Goal: Task Accomplishment & Management: Complete application form

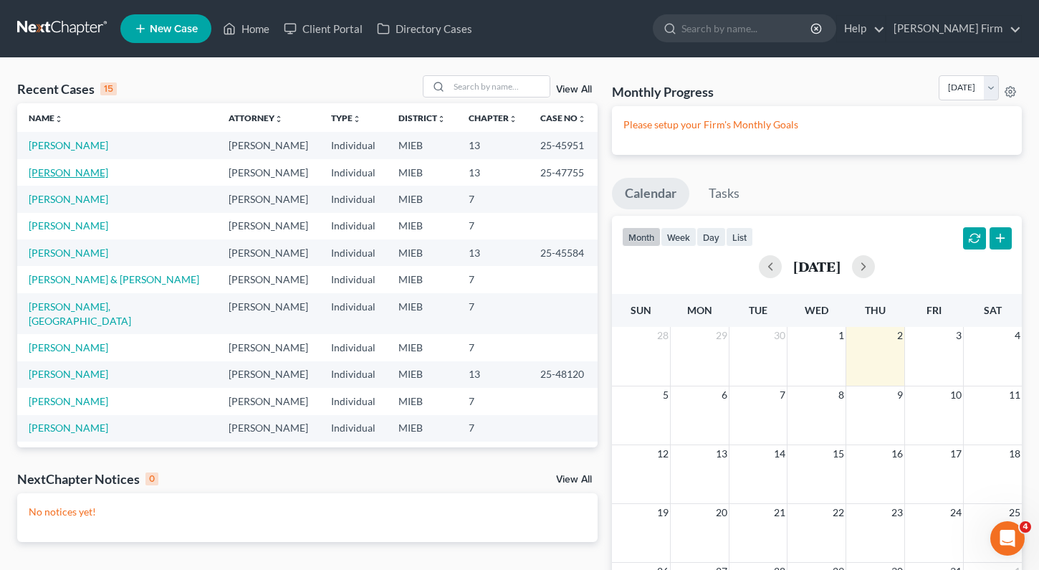
click at [85, 171] on link "[PERSON_NAME]" at bounding box center [69, 172] width 80 height 12
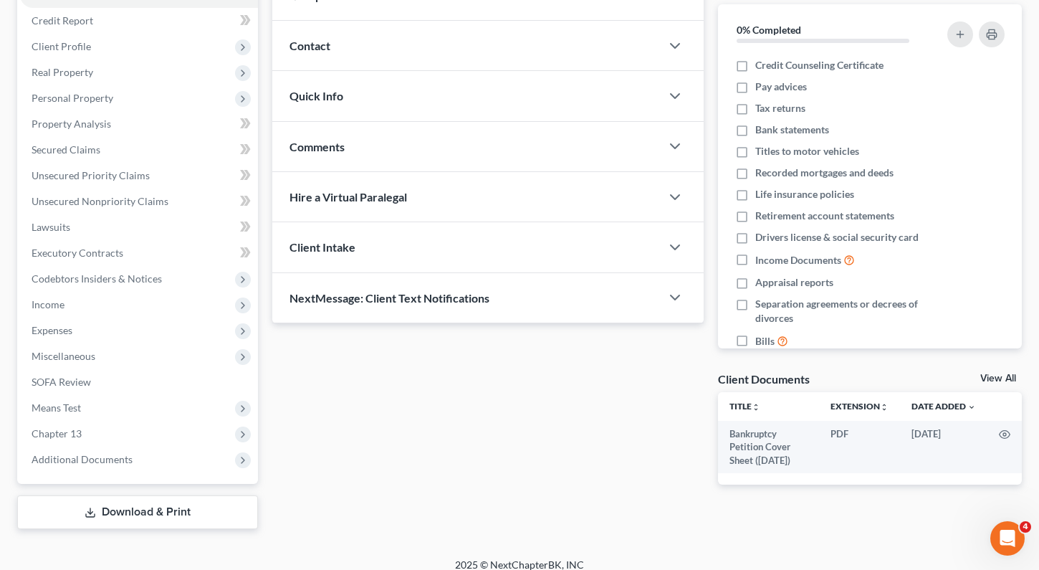
scroll to position [181, 0]
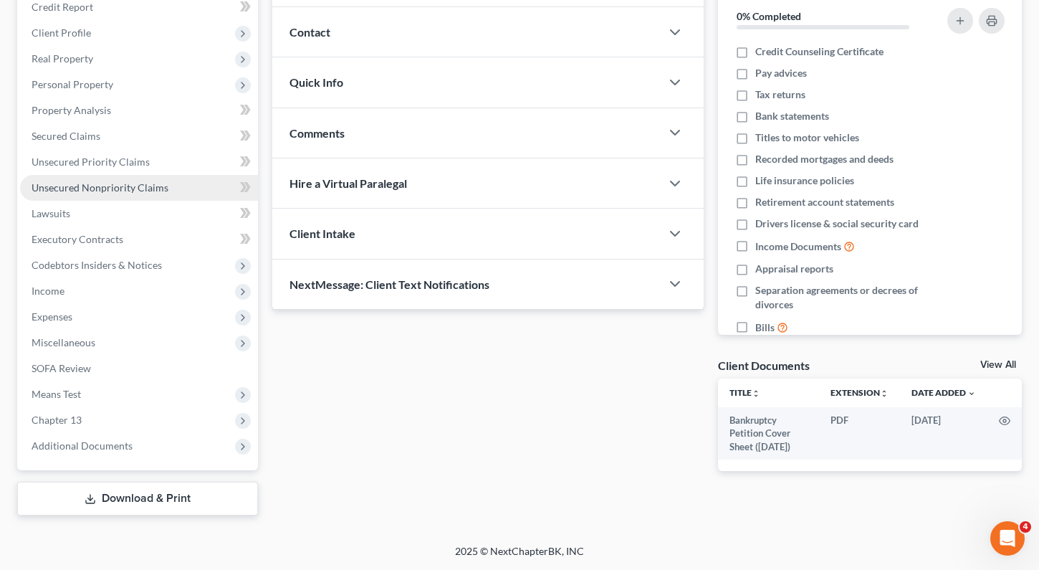
click at [80, 182] on span "Unsecured Nonpriority Claims" at bounding box center [100, 187] width 137 height 12
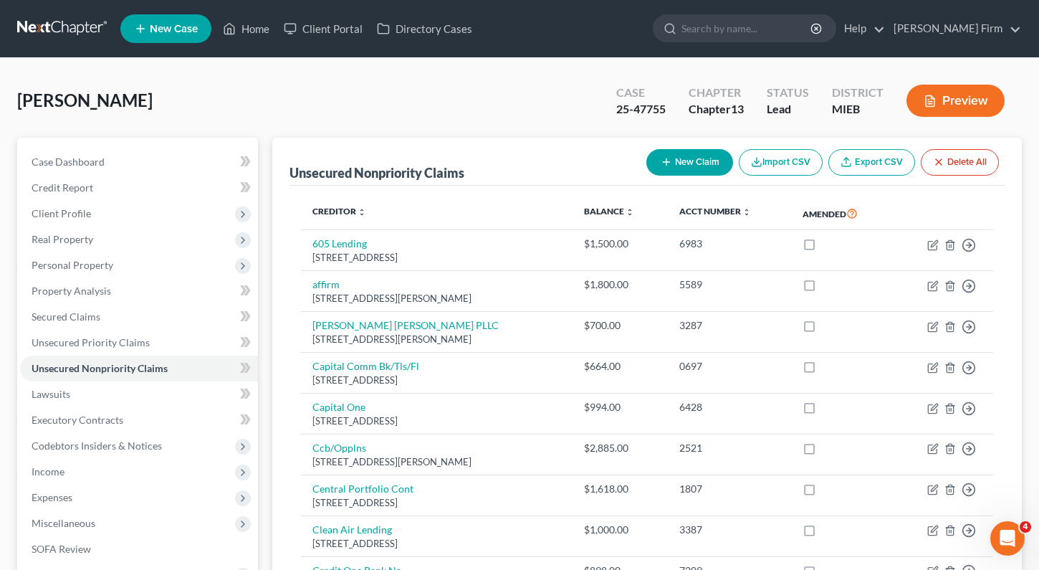
click at [692, 164] on button "New Claim" at bounding box center [690, 162] width 87 height 27
select select "0"
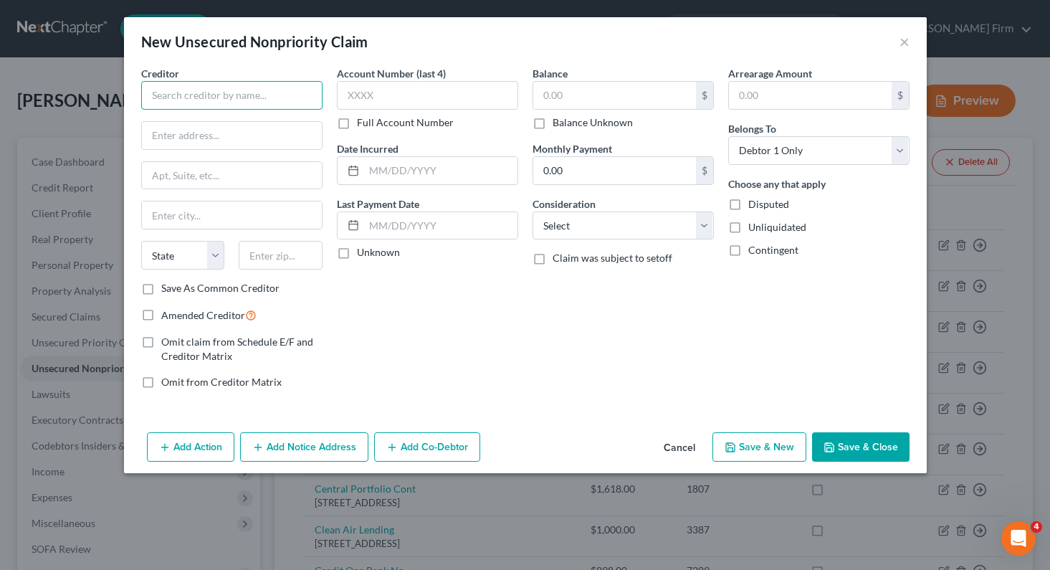
click at [254, 81] on input "text" at bounding box center [231, 95] width 181 height 29
click at [213, 103] on input "text" at bounding box center [231, 95] width 181 height 29
click at [242, 95] on input "text" at bounding box center [231, 95] width 181 height 29
click at [673, 448] on button "Cancel" at bounding box center [679, 448] width 54 height 29
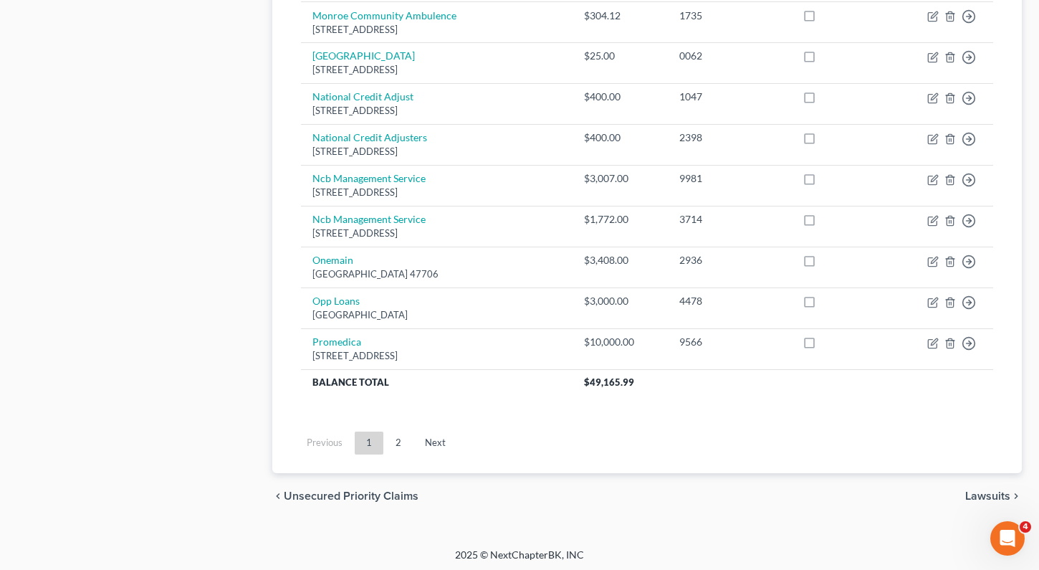
scroll to position [1090, 0]
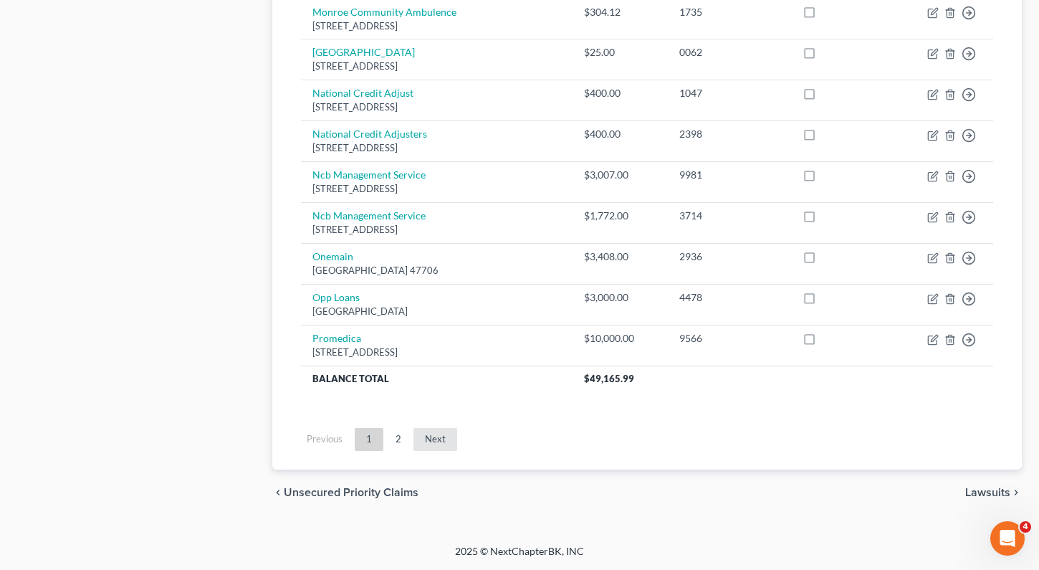
click at [438, 437] on link "Next" at bounding box center [436, 439] width 44 height 23
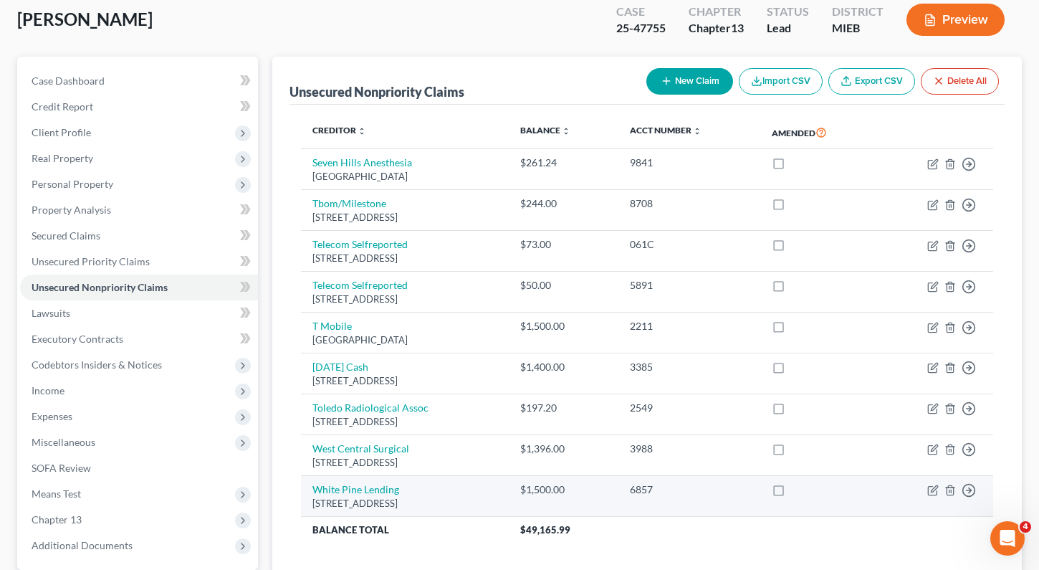
scroll to position [0, 0]
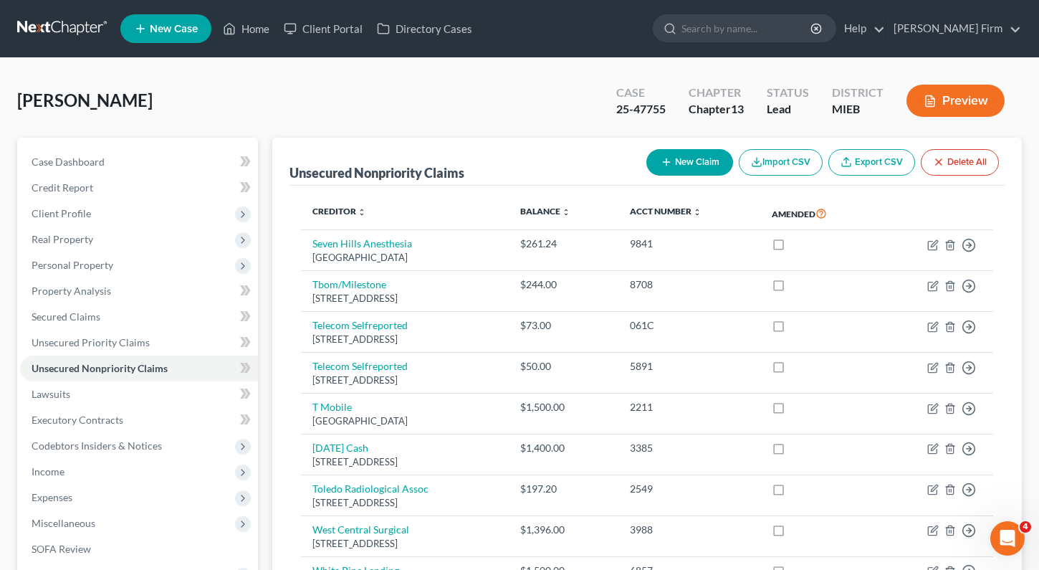
click at [691, 168] on button "New Claim" at bounding box center [690, 162] width 87 height 27
select select "0"
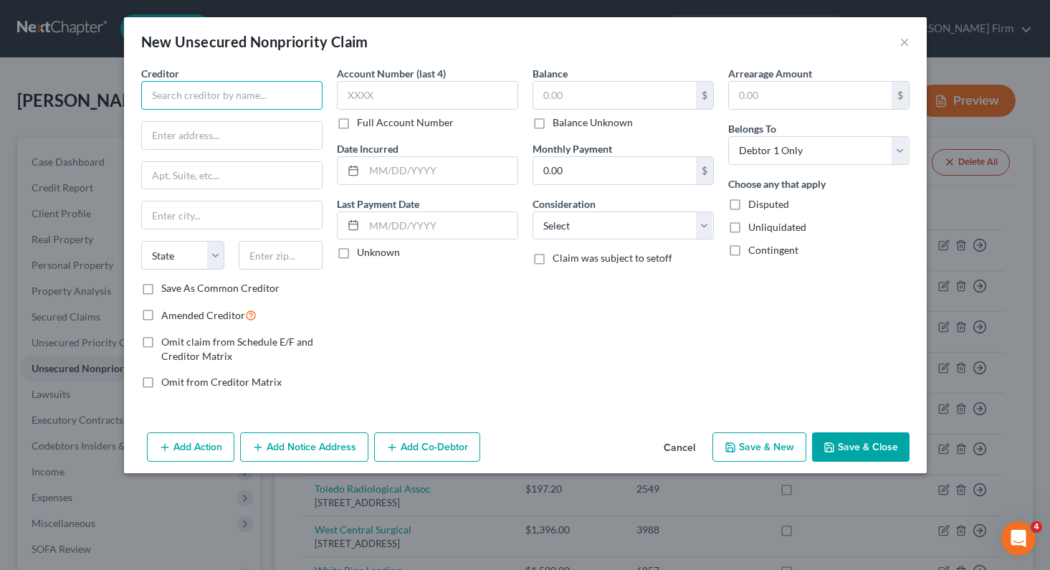
click at [279, 86] on input "text" at bounding box center [231, 95] width 181 height 29
type input "Toledo Pain Services PLLC"
type input "[STREET_ADDRESS]"
type input "Suite 104"
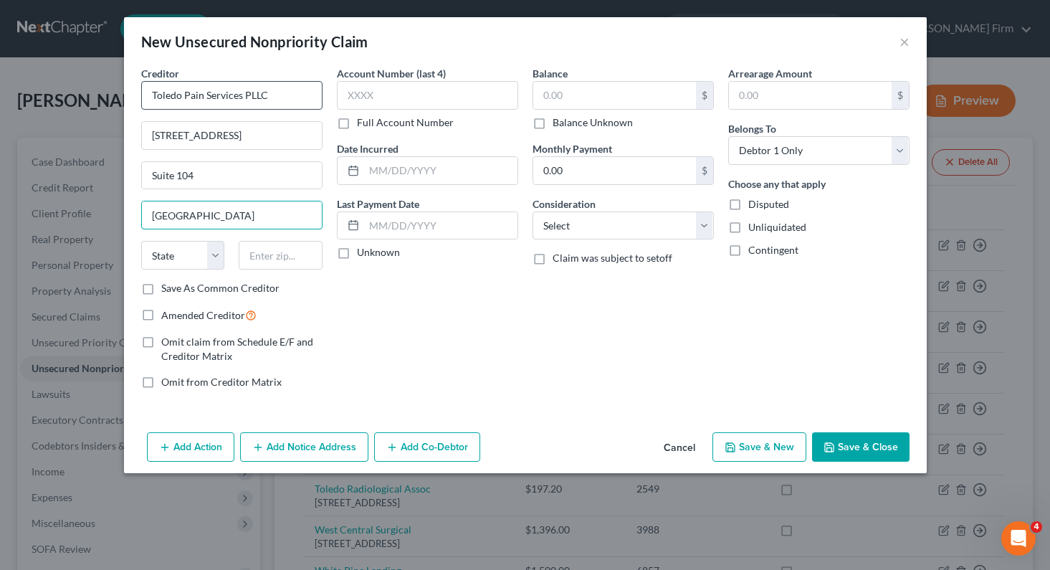
type input "[GEOGRAPHIC_DATA]"
select select "36"
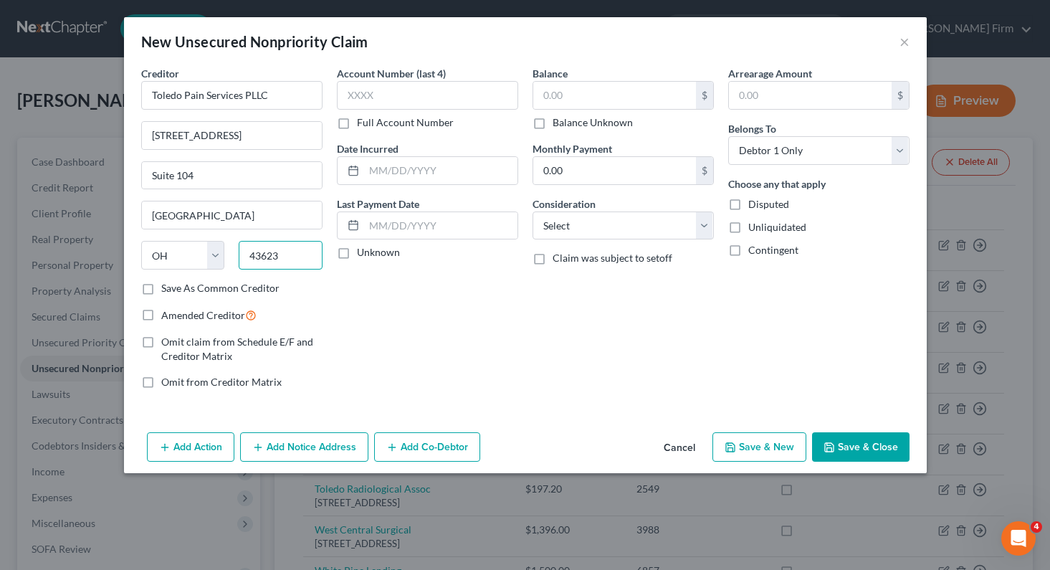
type input "43623"
click at [161, 290] on label "Save As Common Creditor" at bounding box center [220, 288] width 118 height 14
click at [167, 290] on input "Save As Common Creditor" at bounding box center [171, 285] width 9 height 9
checkbox input "true"
click at [396, 90] on input "text" at bounding box center [427, 95] width 181 height 29
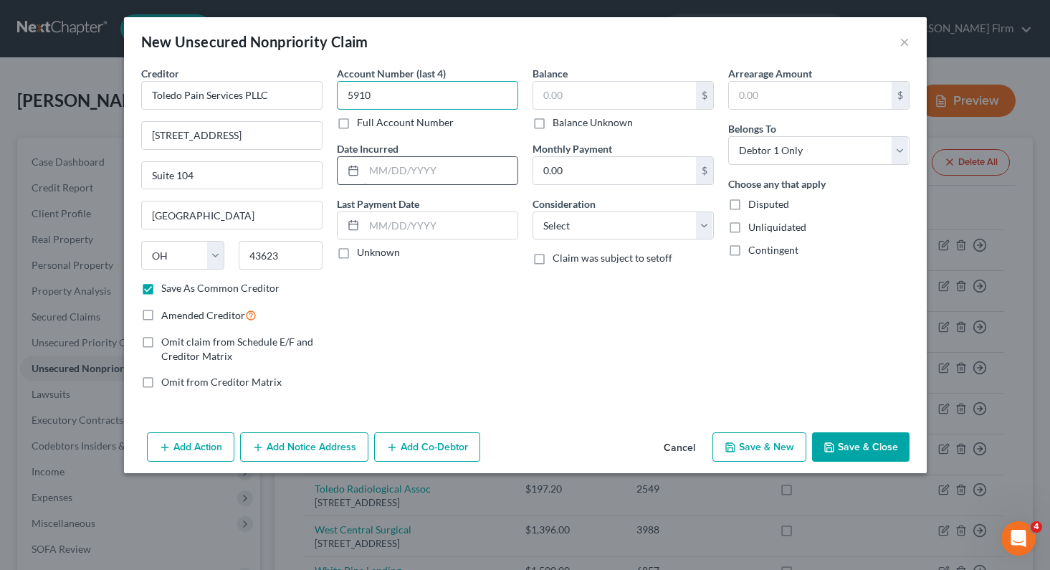
type input "5910"
click at [386, 171] on input "text" at bounding box center [440, 170] width 153 height 27
type input "[DATE]"
click at [572, 100] on input "text" at bounding box center [614, 95] width 163 height 27
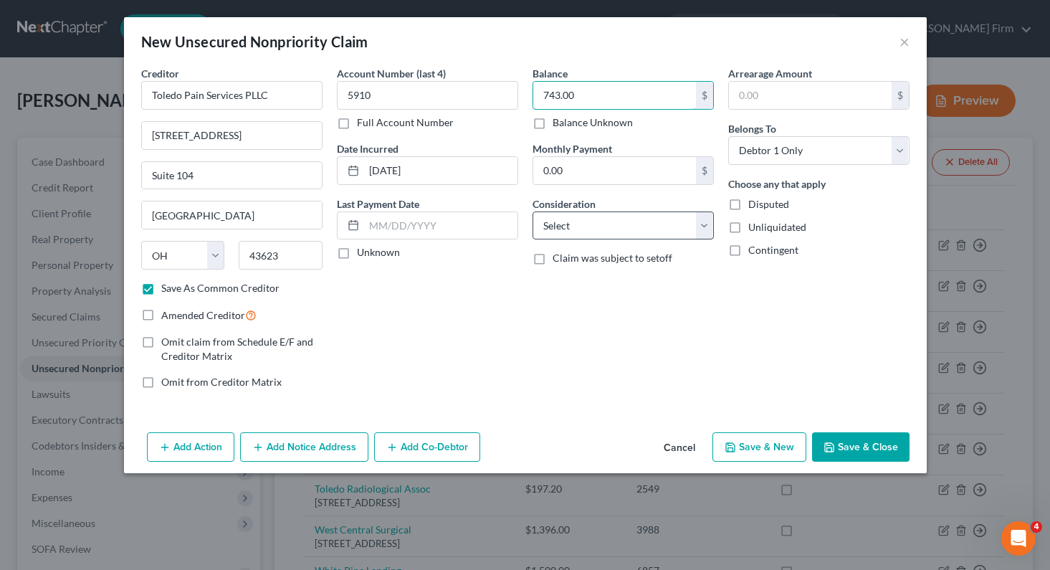
type input "743.00"
click at [594, 218] on select "Select Cable / Satellite Services Collection Agency Credit Card Debt Debt Couns…" at bounding box center [623, 225] width 181 height 29
select select "9"
click at [533, 211] on select "Select Cable / Satellite Services Collection Agency Credit Card Debt Debt Couns…" at bounding box center [623, 225] width 181 height 29
click at [867, 446] on button "Save & Close" at bounding box center [860, 447] width 97 height 30
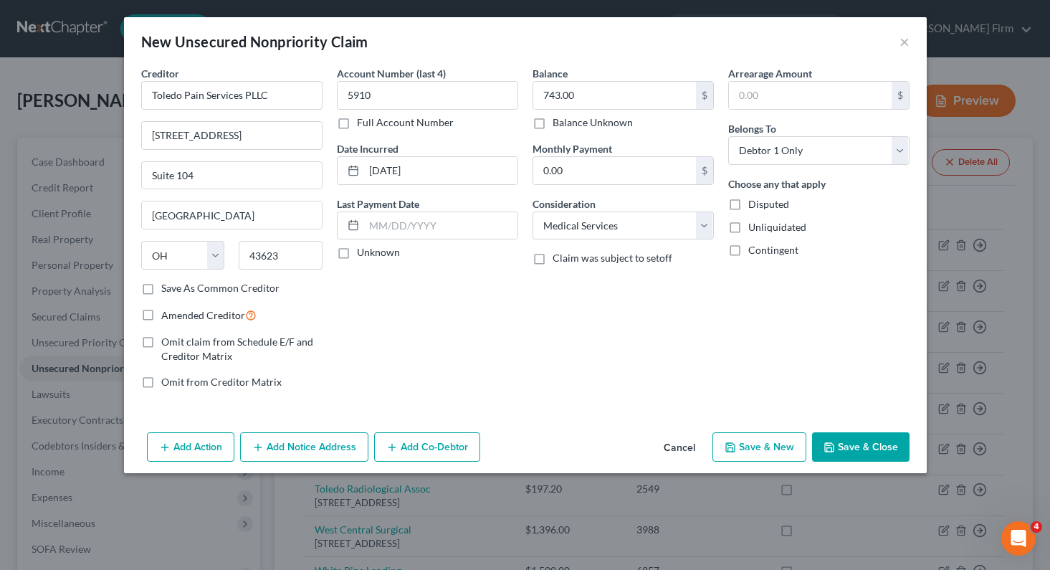
checkbox input "false"
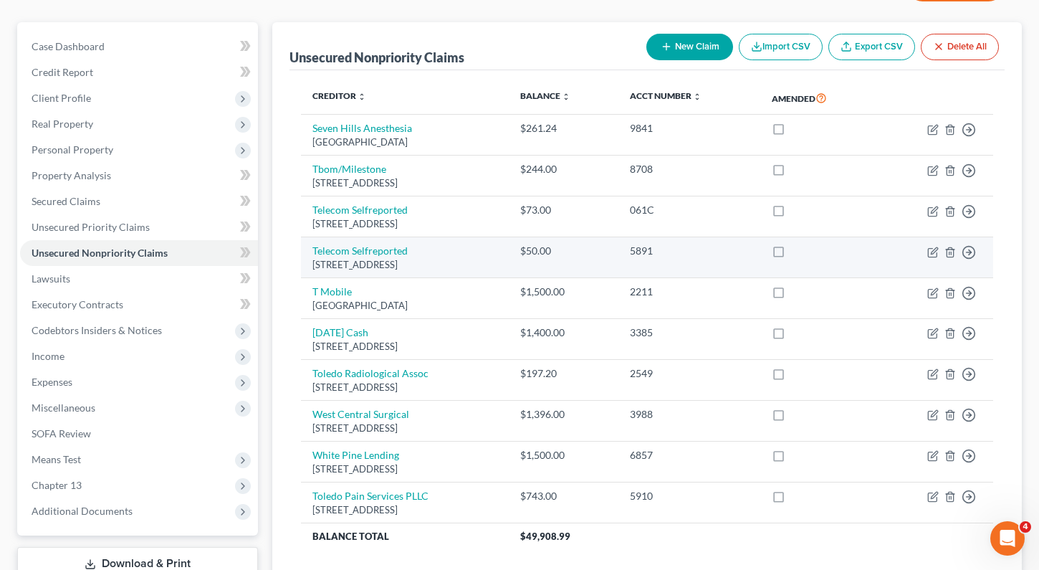
scroll to position [272, 0]
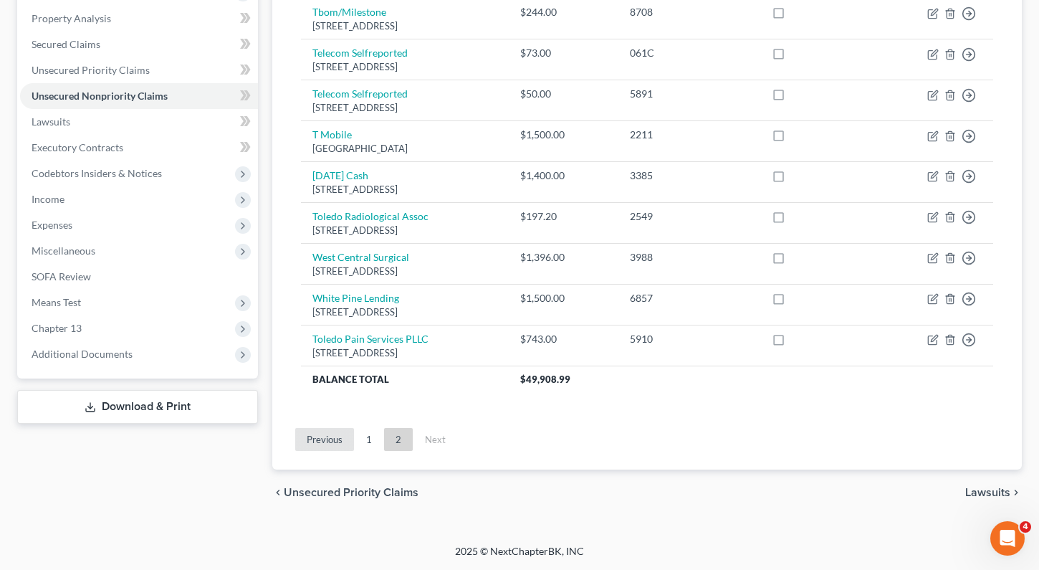
click at [328, 439] on link "Previous" at bounding box center [324, 439] width 59 height 23
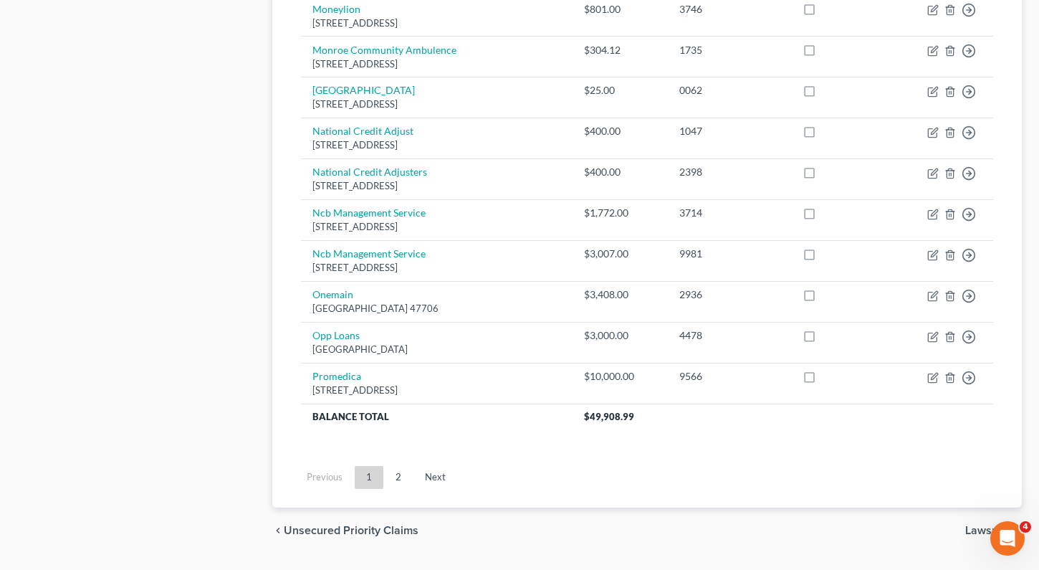
scroll to position [1061, 0]
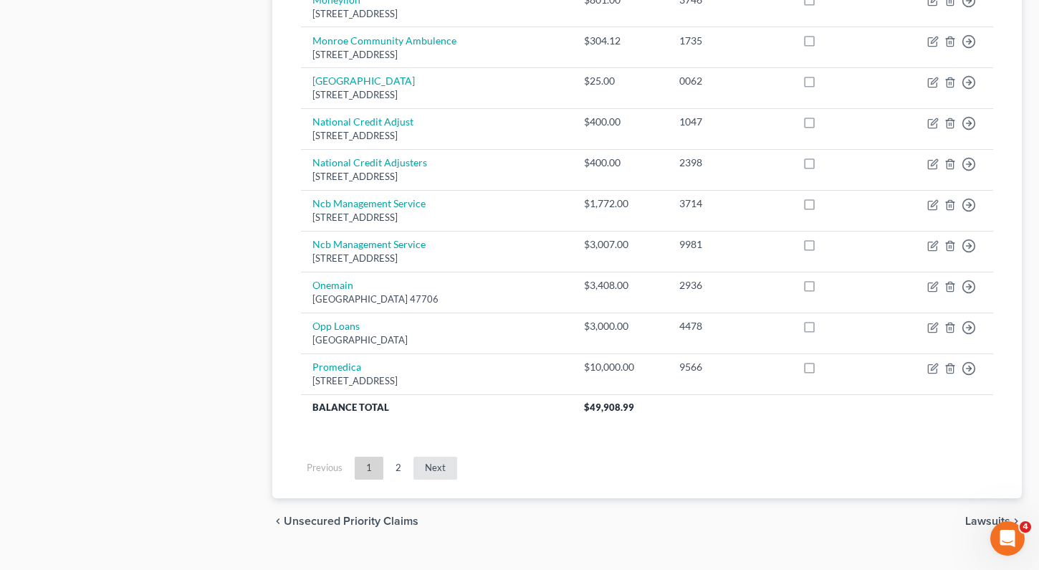
click at [429, 475] on link "Next" at bounding box center [436, 468] width 44 height 23
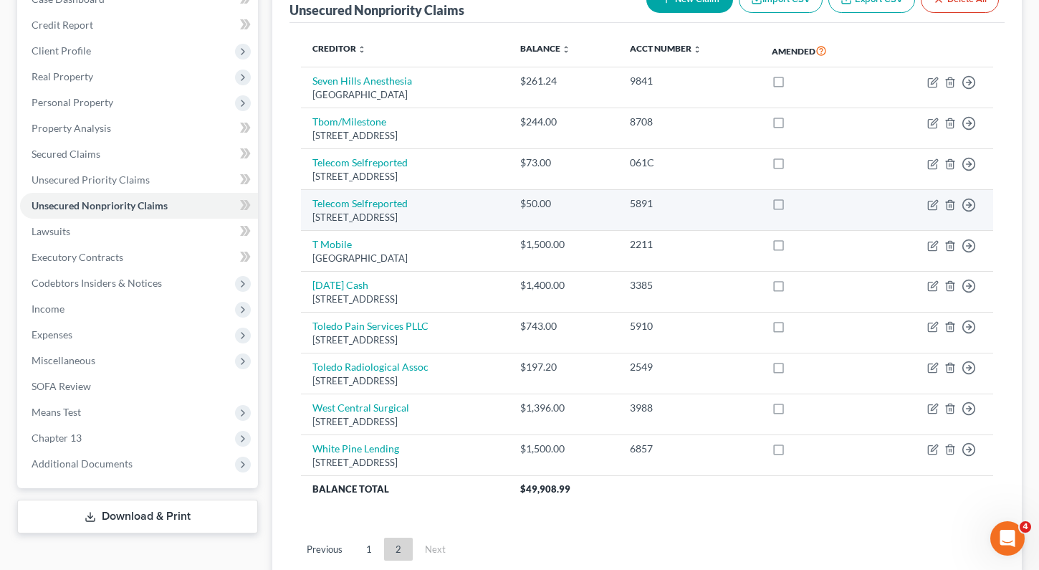
scroll to position [272, 0]
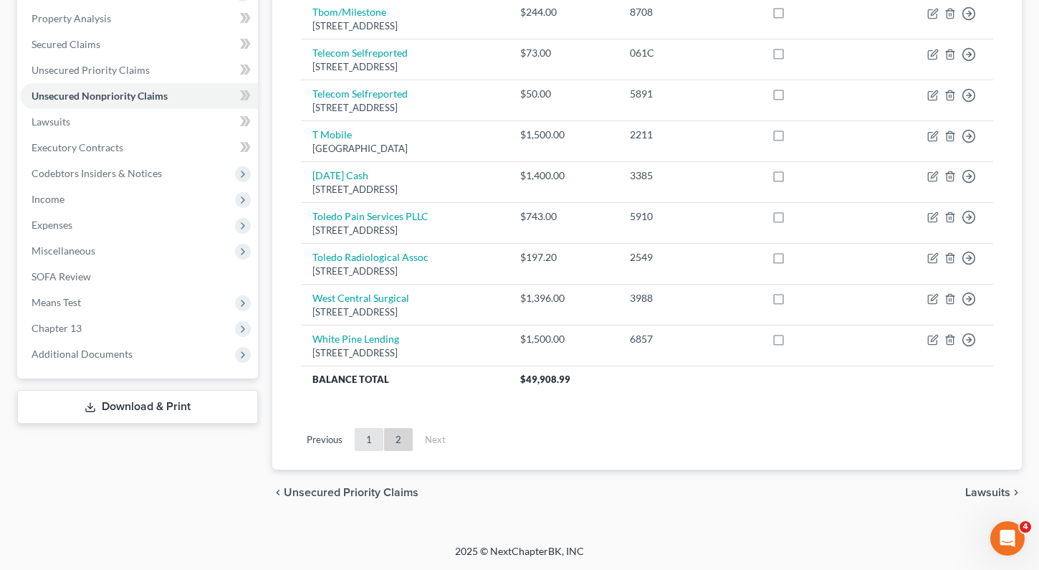
click at [367, 447] on link "1" at bounding box center [369, 439] width 29 height 23
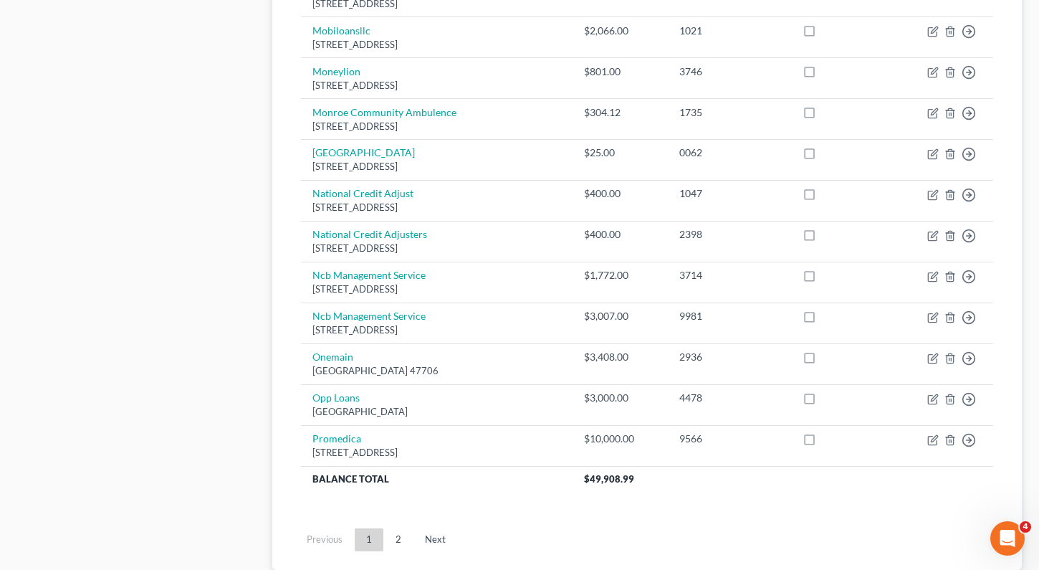
scroll to position [1061, 0]
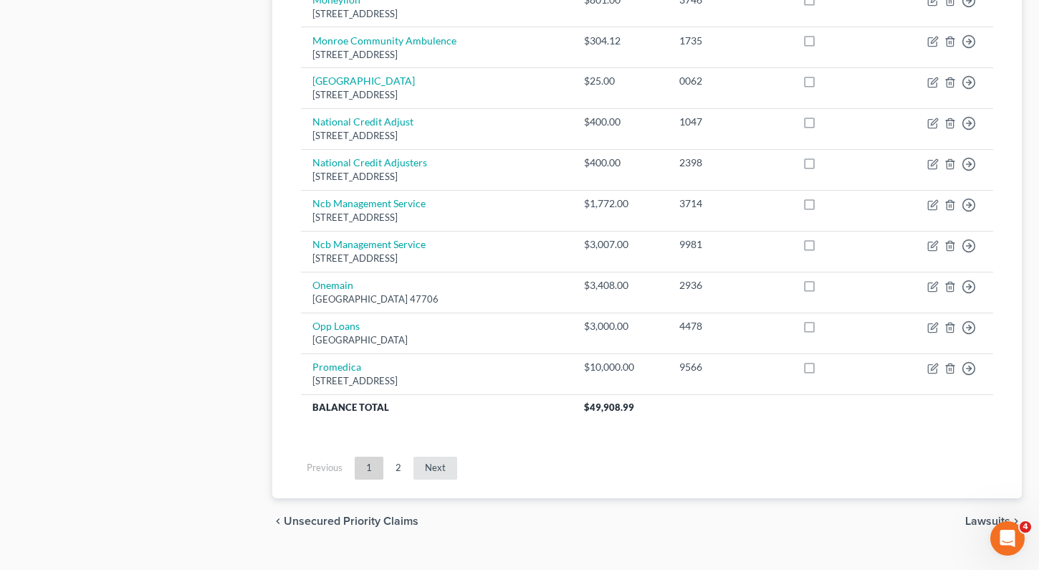
click at [432, 468] on link "Next" at bounding box center [436, 468] width 44 height 23
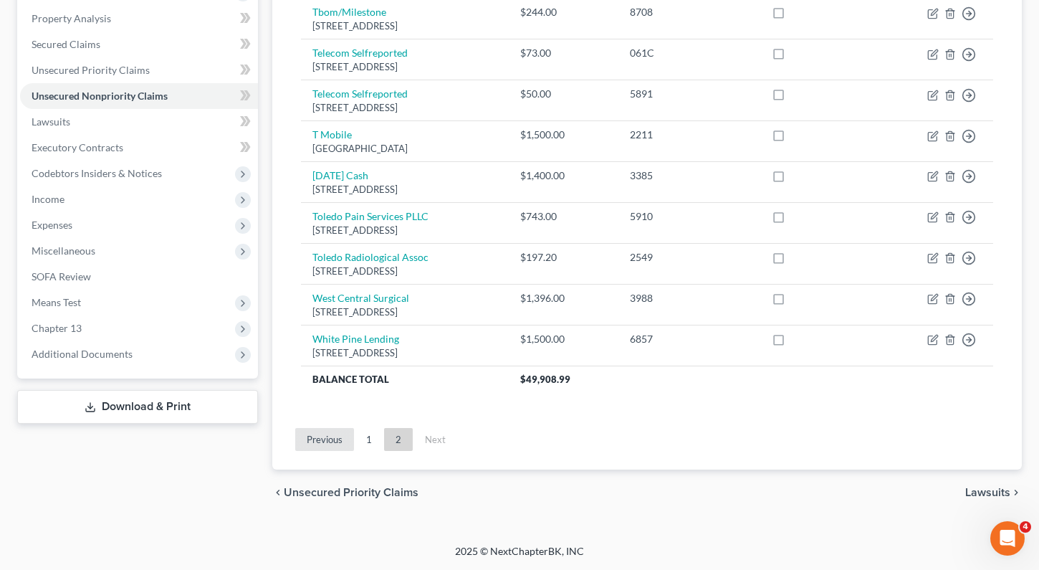
click at [325, 439] on link "Previous" at bounding box center [324, 439] width 59 height 23
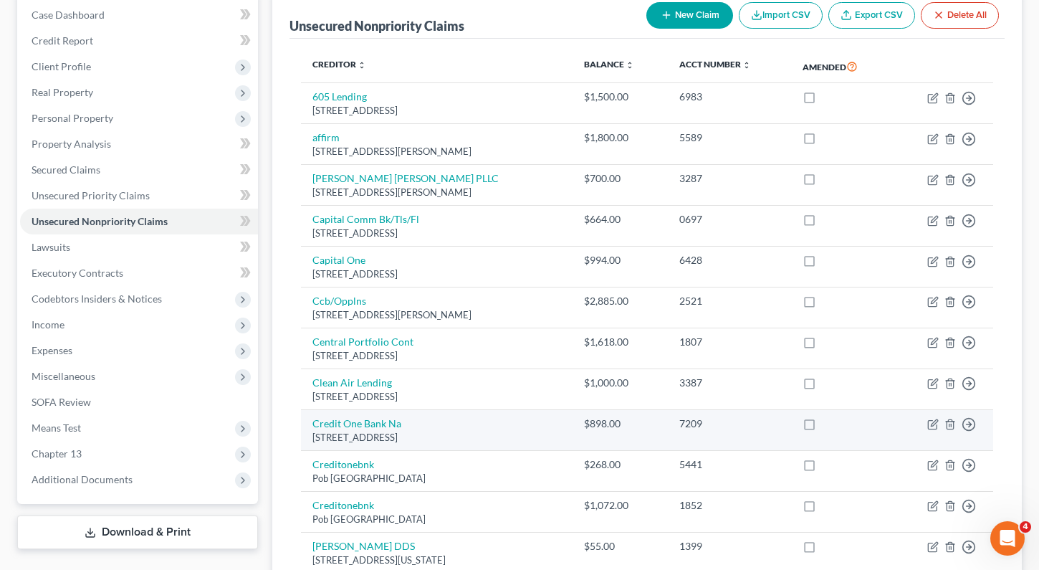
scroll to position [0, 0]
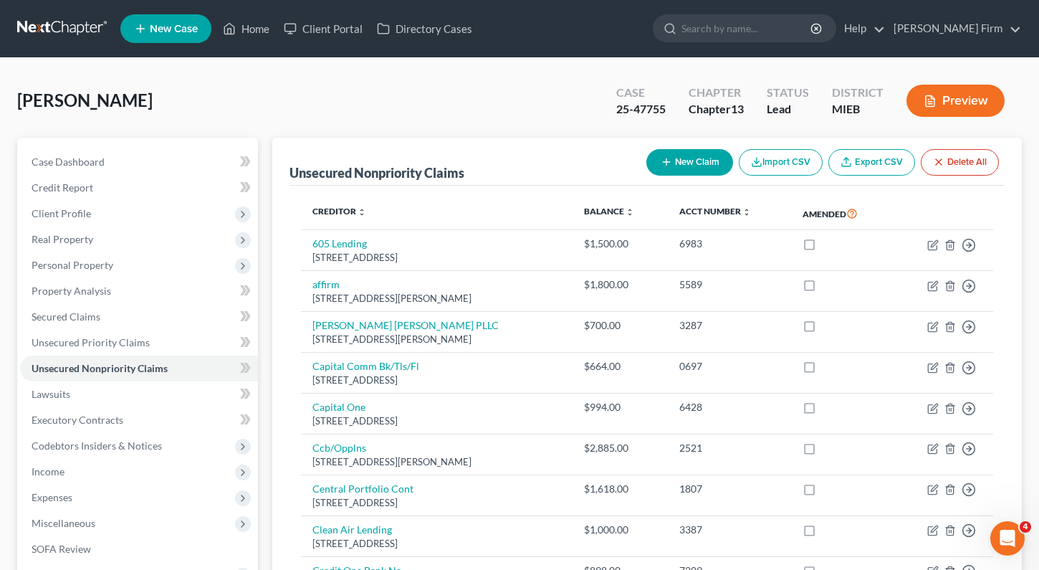
click at [667, 165] on icon "button" at bounding box center [666, 161] width 11 height 11
select select "0"
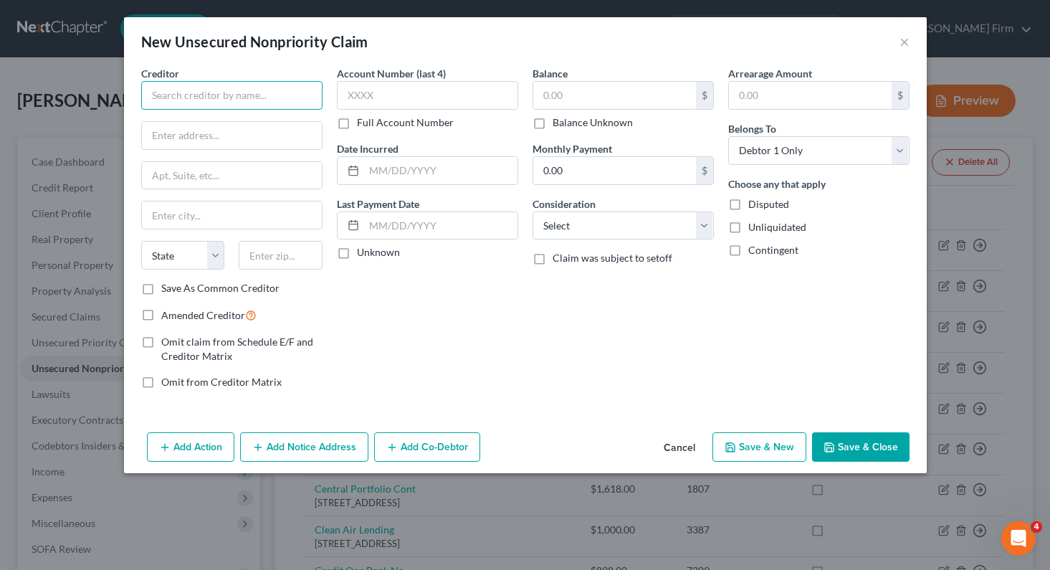
click at [236, 103] on input "text" at bounding box center [231, 95] width 181 height 29
type input "[PERSON_NAME] MD"
type input "PO Box 2374"
type input "Monroe"
select select "23"
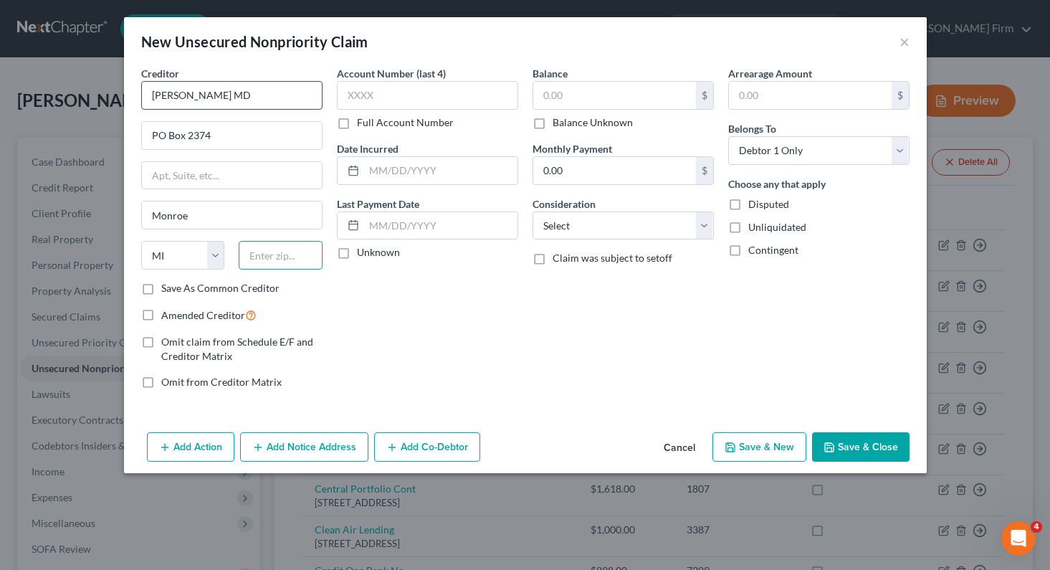
type input "1"
type input "48161"
click at [161, 292] on label "Save As Common Creditor" at bounding box center [220, 288] width 118 height 14
click at [167, 290] on input "Save As Common Creditor" at bounding box center [171, 285] width 9 height 9
checkbox input "true"
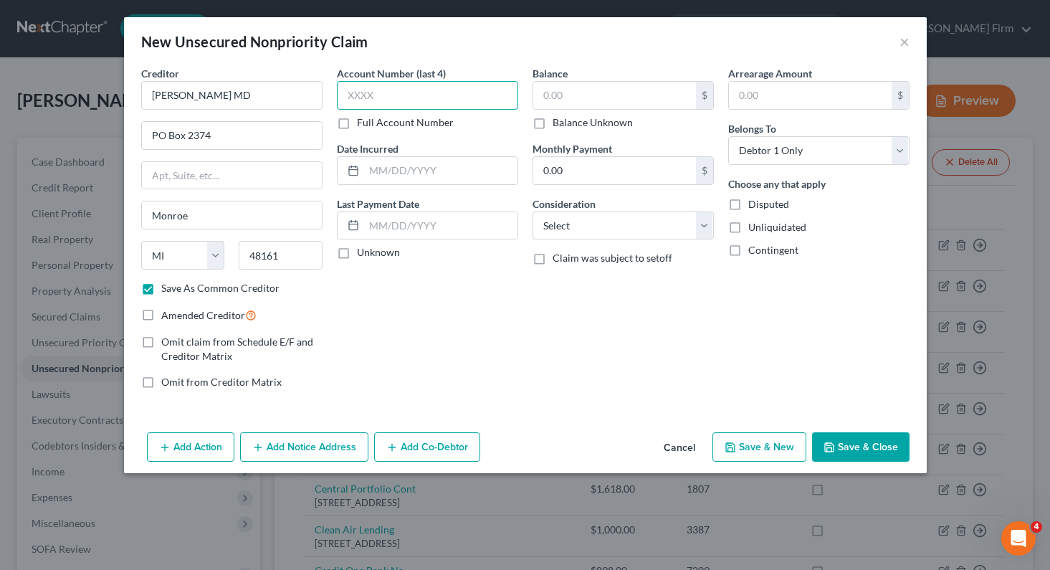
click at [396, 99] on input "text" at bounding box center [427, 95] width 181 height 29
type input "4390"
click at [513, 180] on input "text" at bounding box center [440, 170] width 153 height 27
type input "[DATE]"
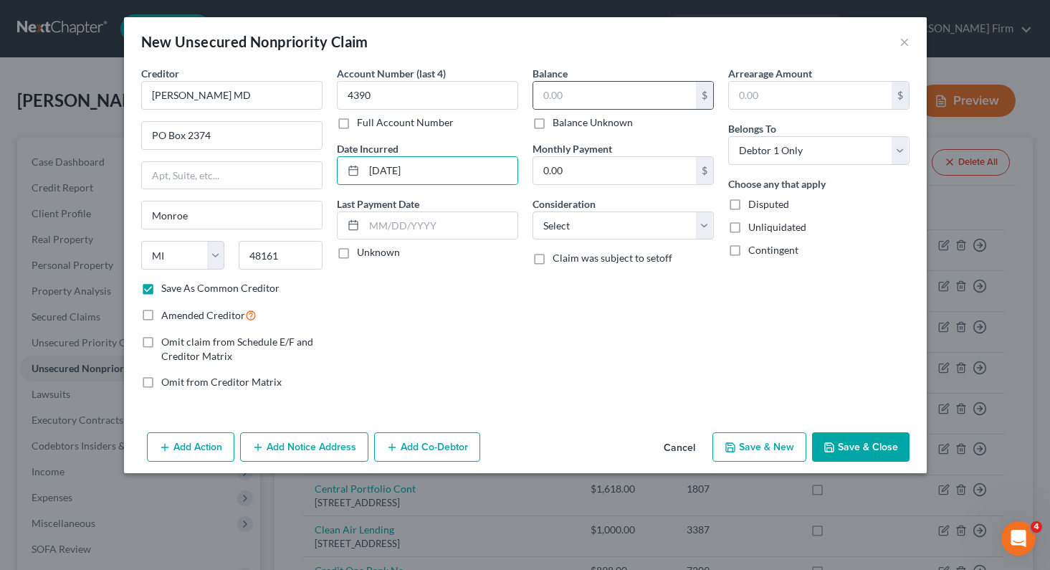
click at [618, 81] on div "$" at bounding box center [623, 95] width 181 height 29
click at [619, 91] on input "text" at bounding box center [614, 95] width 163 height 27
type input "608.55"
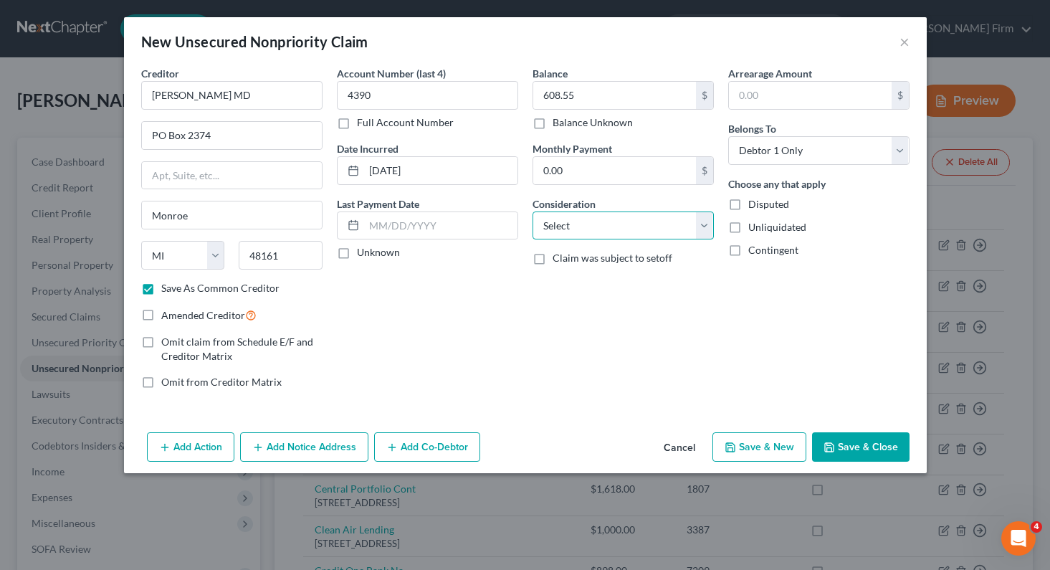
click at [671, 227] on select "Select Cable / Satellite Services Collection Agency Credit Card Debt Debt Couns…" at bounding box center [623, 225] width 181 height 29
select select "9"
click at [533, 211] on select "Select Cable / Satellite Services Collection Agency Credit Card Debt Debt Couns…" at bounding box center [623, 225] width 181 height 29
click at [840, 442] on button "Save & Close" at bounding box center [860, 447] width 97 height 30
checkbox input "false"
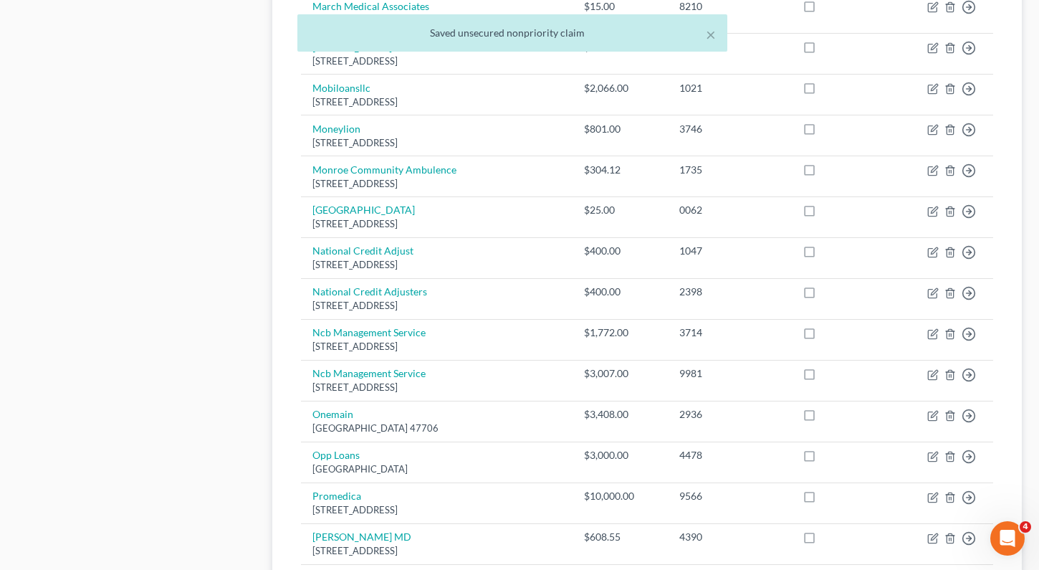
scroll to position [1130, 0]
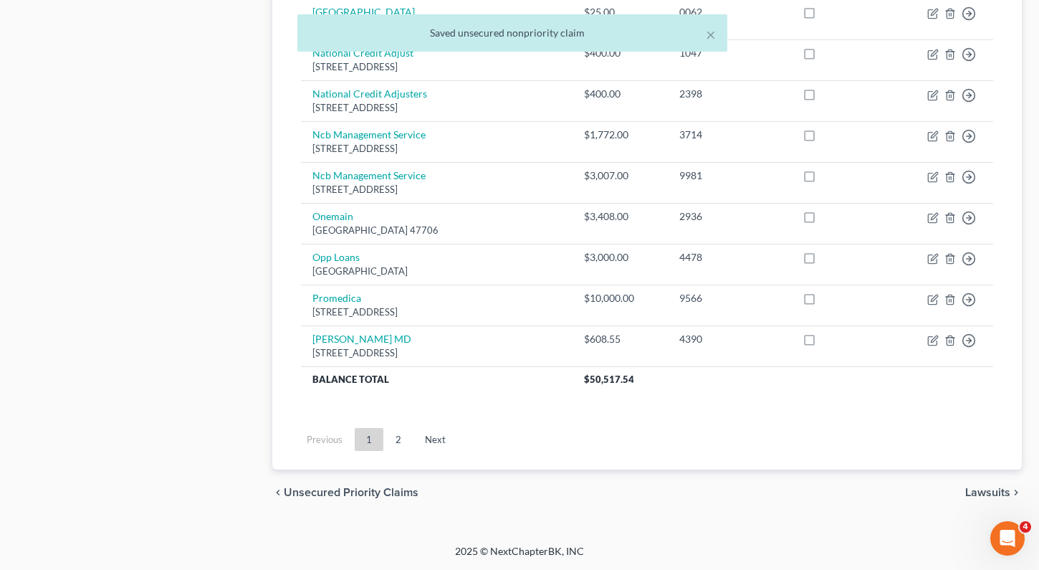
click at [1007, 496] on span "Lawsuits" at bounding box center [988, 492] width 45 height 11
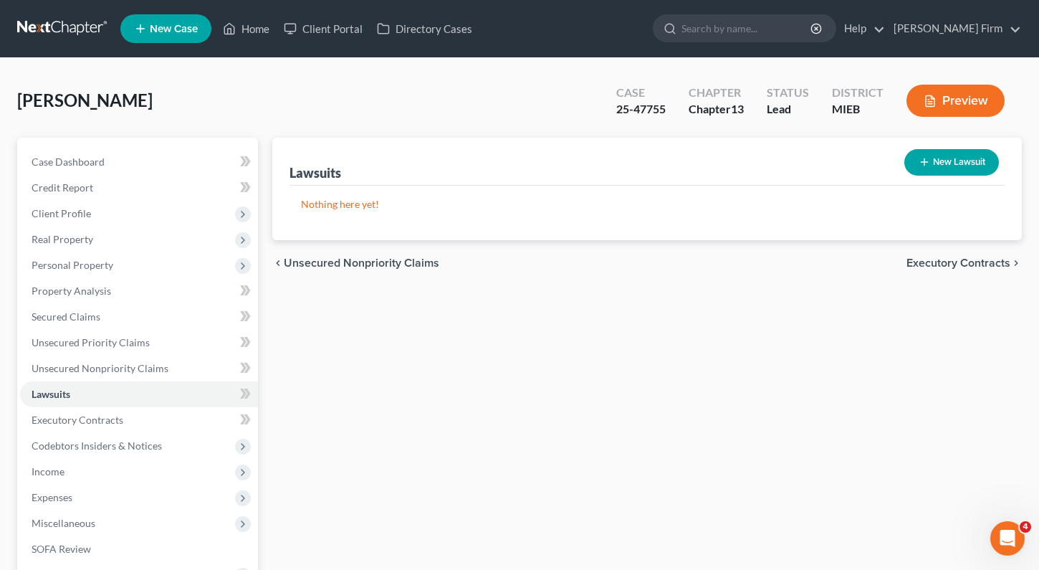
click at [980, 265] on span "Executory Contracts" at bounding box center [959, 262] width 104 height 11
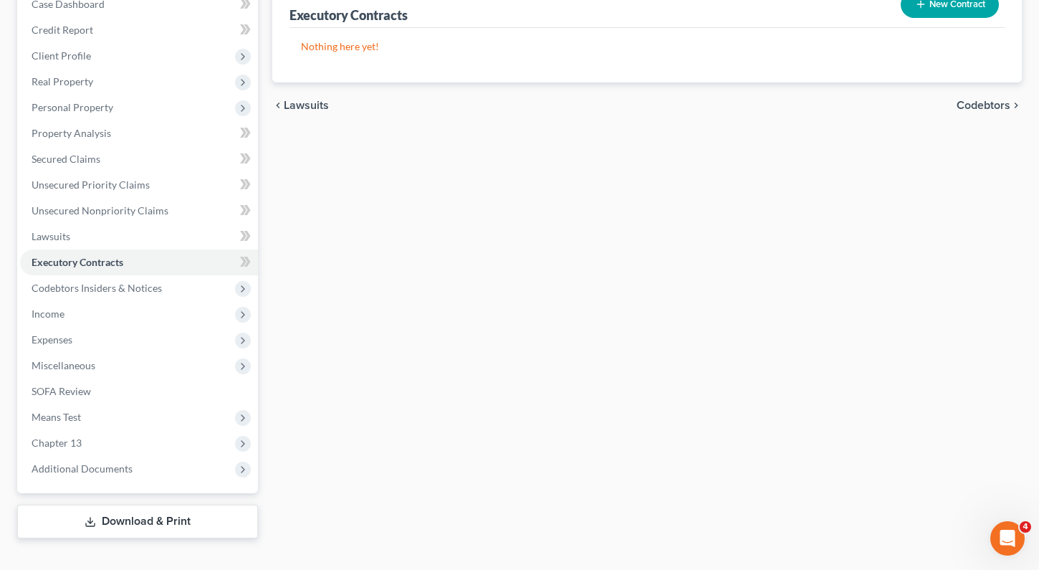
scroll to position [181, 0]
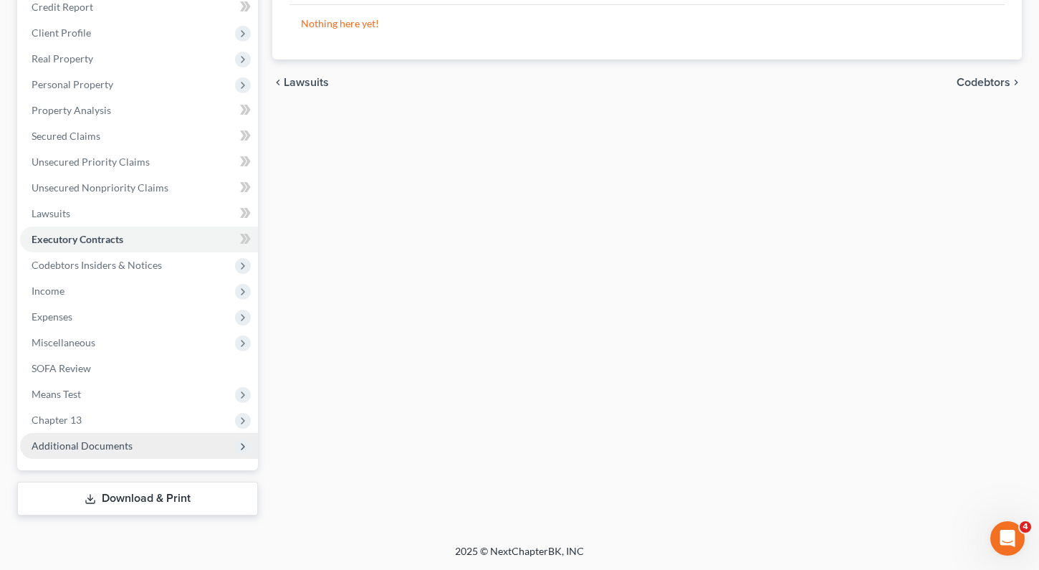
click at [117, 436] on span "Additional Documents" at bounding box center [139, 446] width 238 height 26
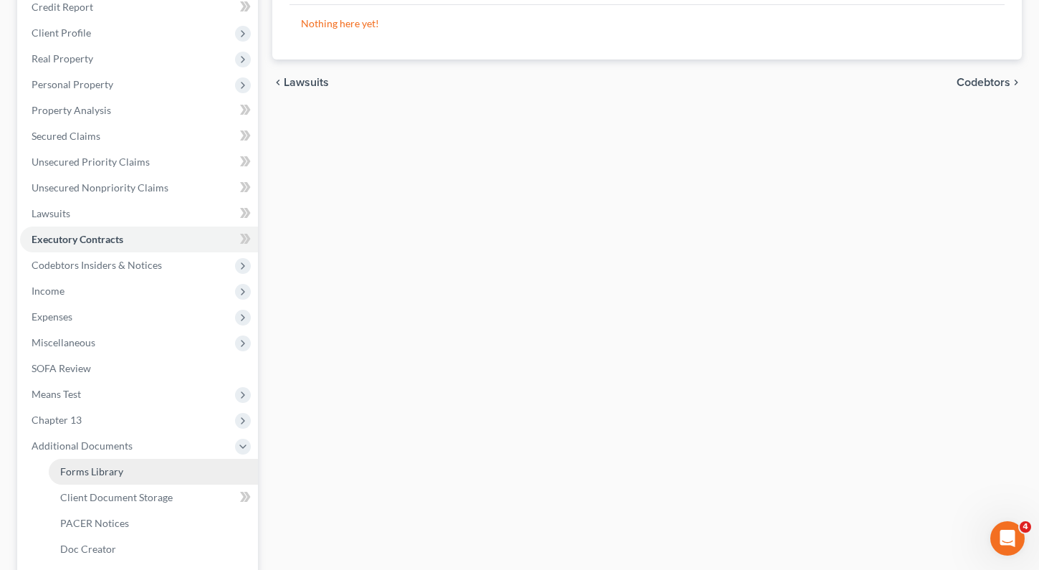
click at [110, 465] on span "Forms Library" at bounding box center [91, 471] width 63 height 12
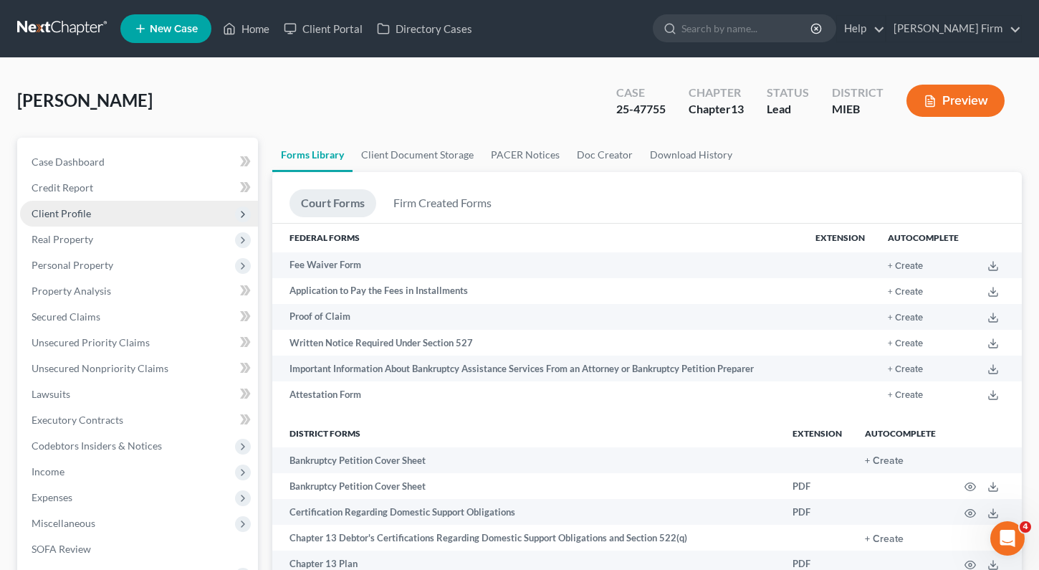
click at [116, 213] on span "Client Profile" at bounding box center [139, 214] width 238 height 26
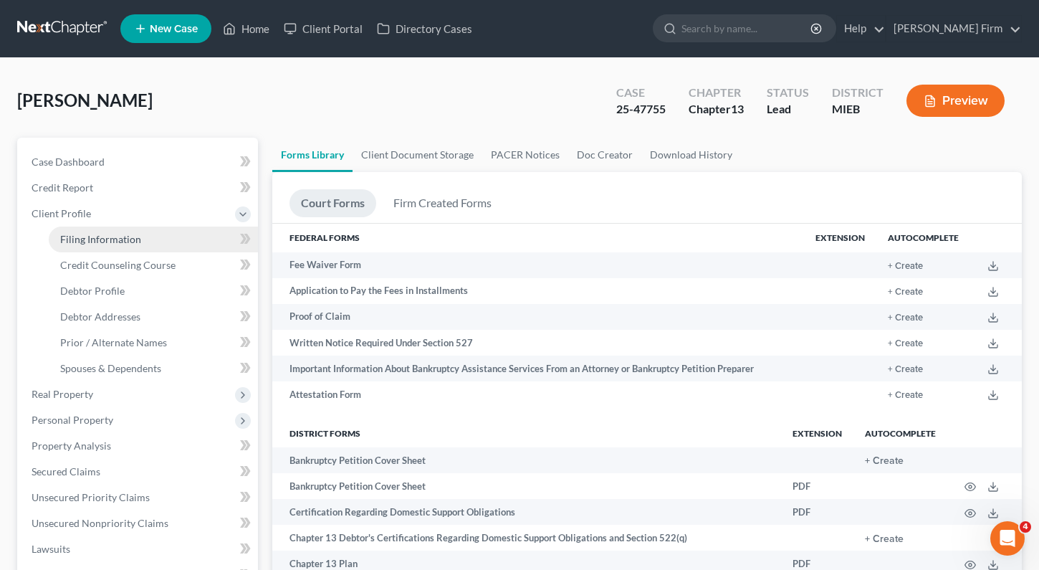
click at [111, 239] on span "Filing Information" at bounding box center [100, 239] width 81 height 12
select select "1"
select select "0"
select select "3"
select select "0"
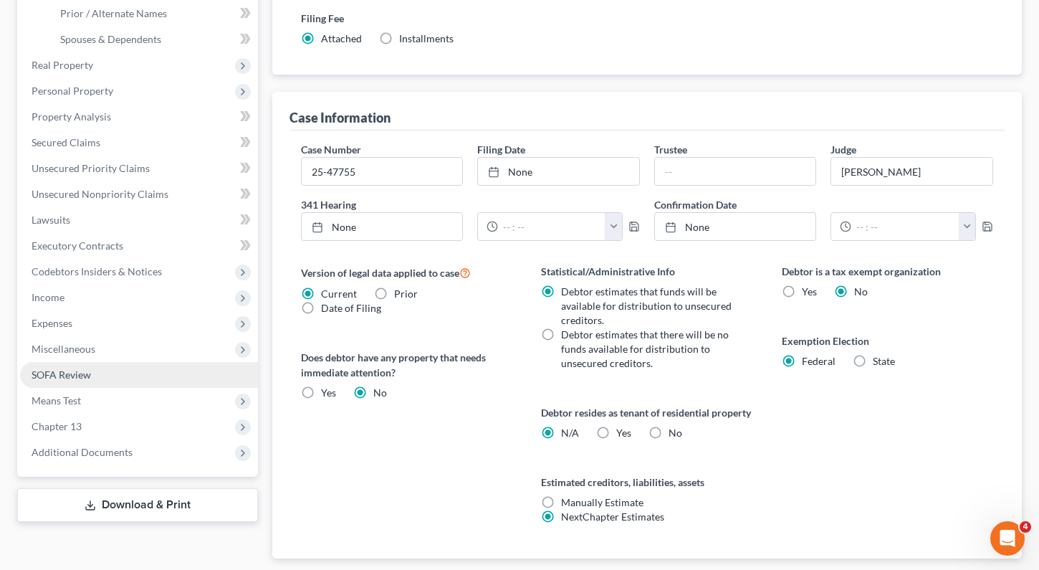
scroll to position [430, 0]
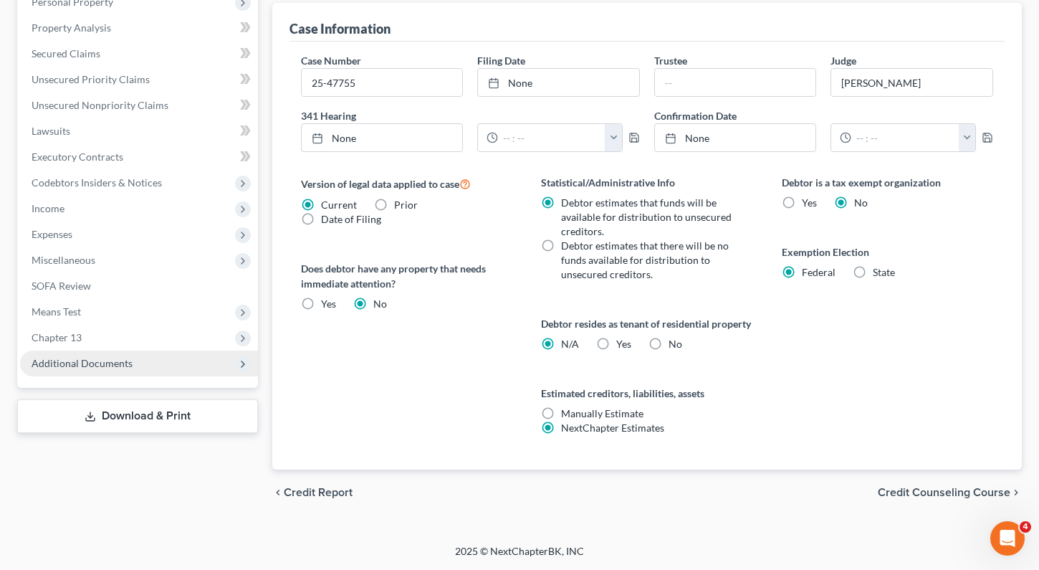
click at [128, 357] on span "Additional Documents" at bounding box center [82, 363] width 101 height 12
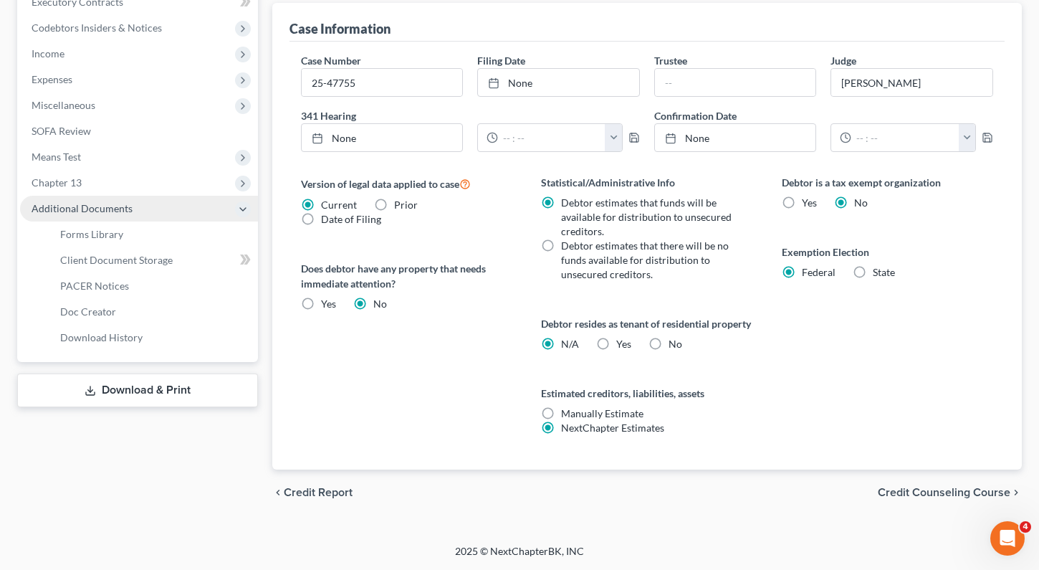
scroll to position [275, 0]
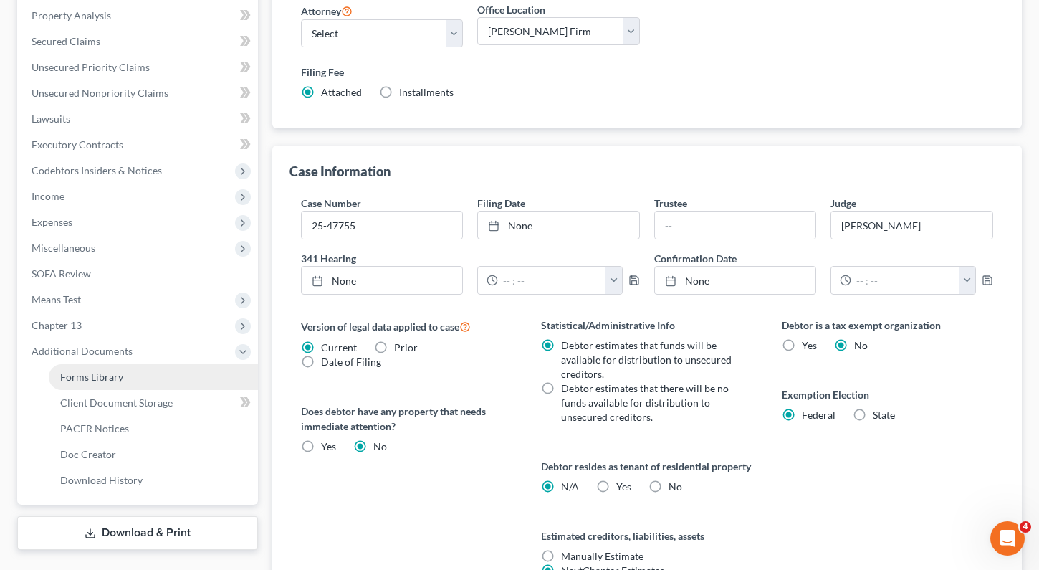
click at [124, 373] on link "Forms Library" at bounding box center [153, 377] width 209 height 26
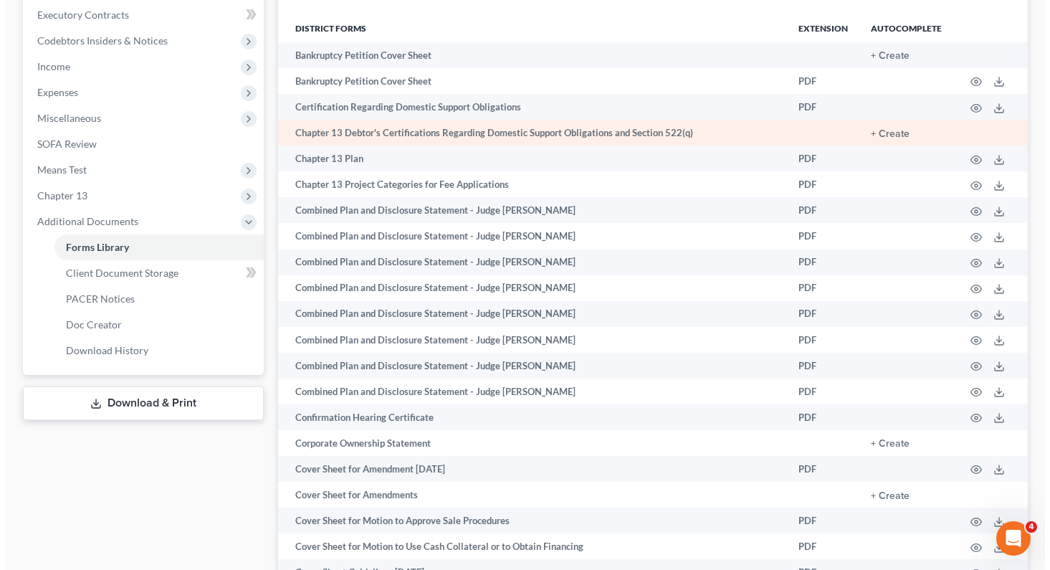
scroll to position [430, 0]
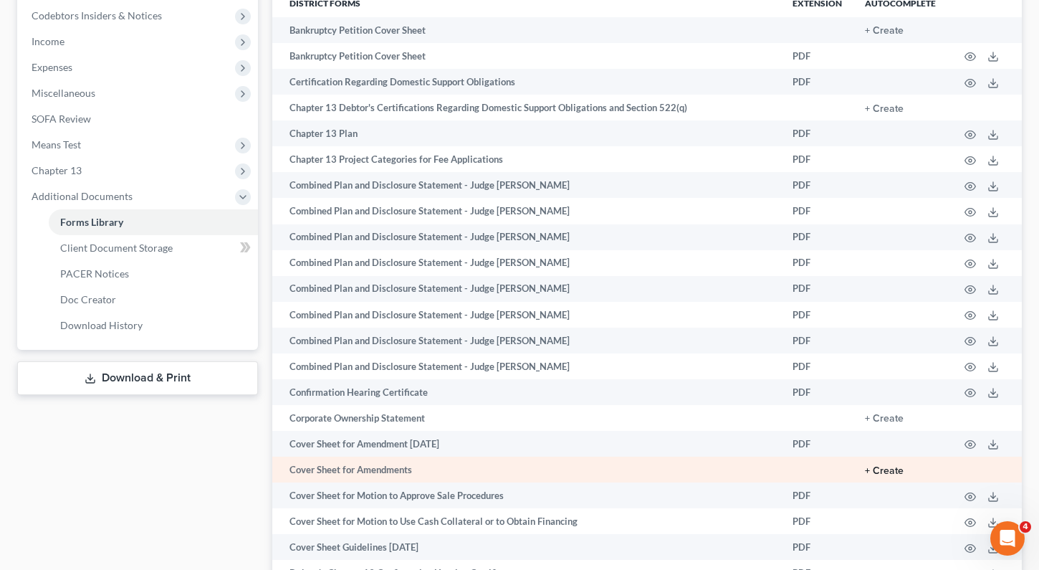
click at [878, 469] on button "+ Create" at bounding box center [884, 471] width 39 height 10
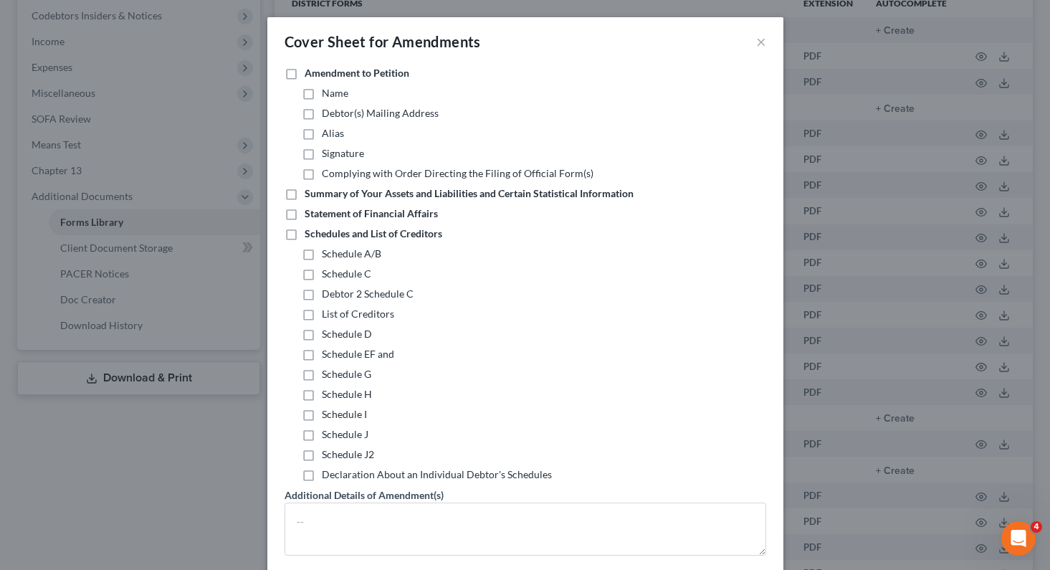
click at [305, 234] on label "Schedules and List of Creditors" at bounding box center [374, 234] width 138 height 14
click at [310, 234] on input "Schedules and List of Creditors" at bounding box center [314, 231] width 9 height 9
checkbox input "true"
click at [322, 352] on label "Schedule EF and" at bounding box center [358, 354] width 72 height 14
click at [328, 352] on input "Schedule EF and" at bounding box center [332, 351] width 9 height 9
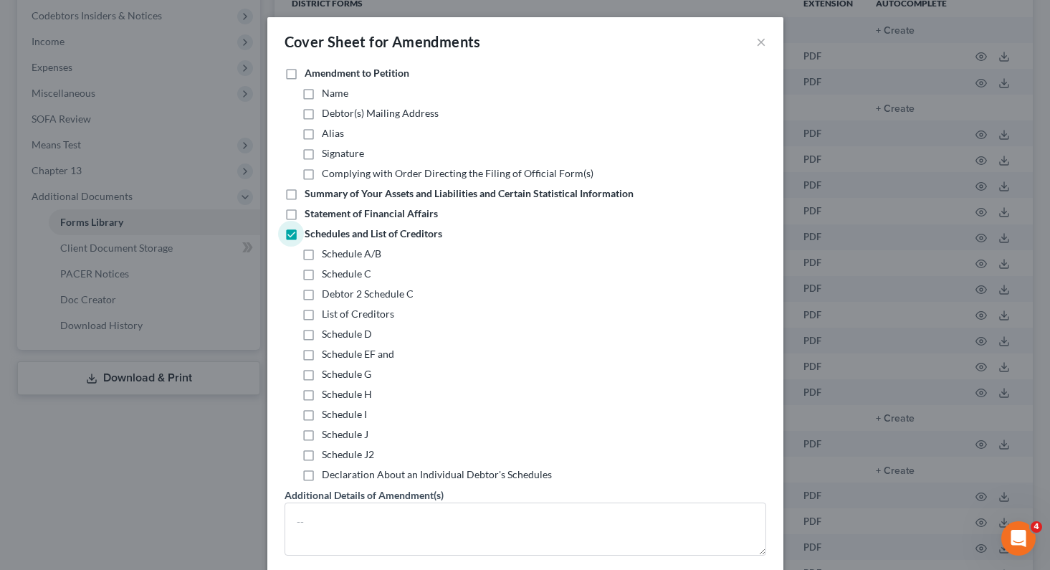
checkbox input "true"
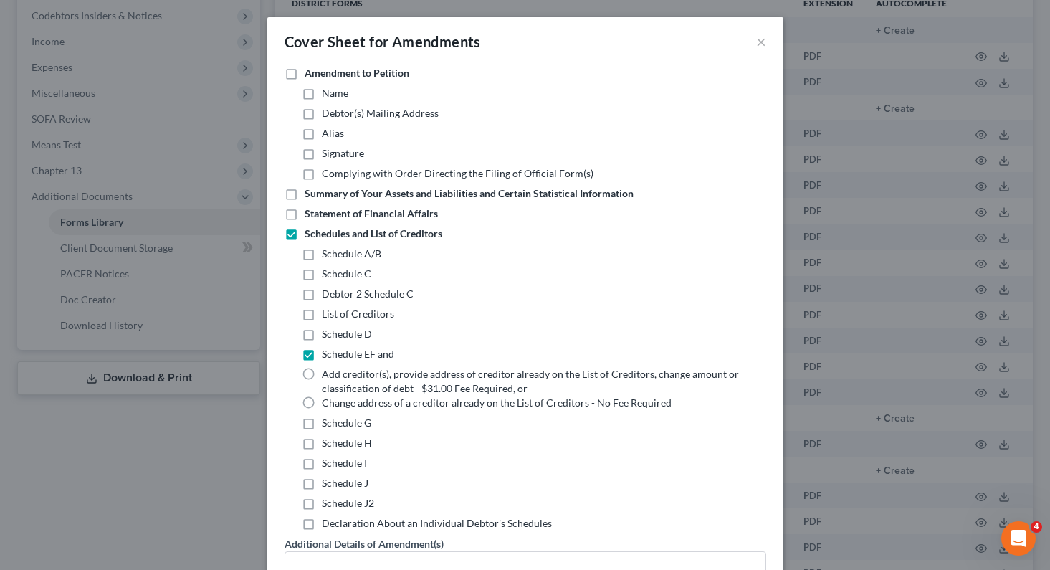
click at [322, 378] on label "Add creditor(s), provide address of creditor already on the List of Creditors, …" at bounding box center [535, 381] width 427 height 29
click at [328, 376] on input "Add creditor(s), provide address of creditor already on the List of Creditors, …" at bounding box center [332, 371] width 9 height 9
radio input "true"
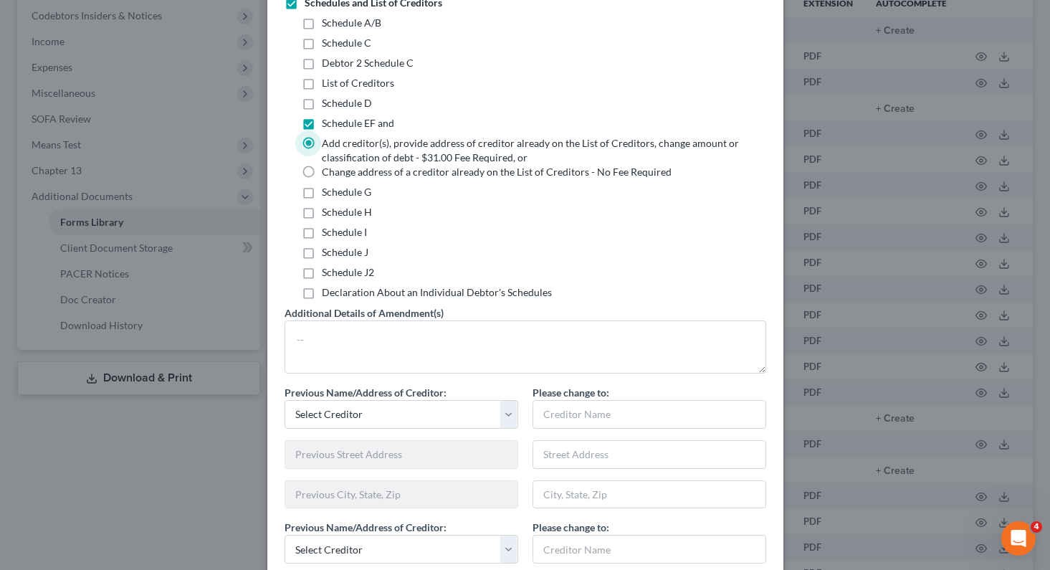
scroll to position [287, 0]
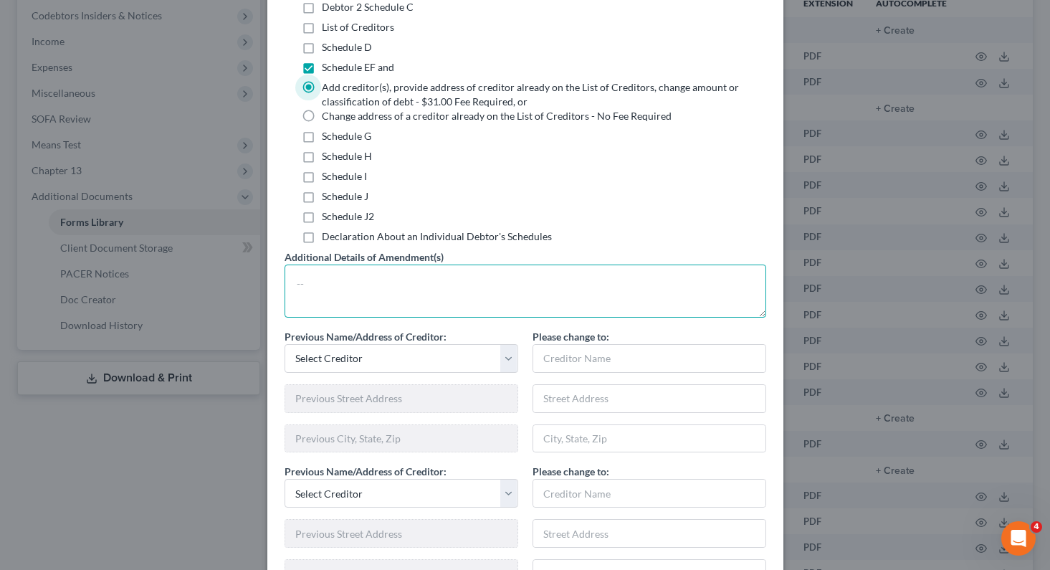
click at [407, 290] on textarea at bounding box center [526, 291] width 482 height 53
click at [379, 362] on select "Select Creditor [DATE] Cash Capital Comm Bk/Tls/Fl Moneylion National Credit Ad…" at bounding box center [402, 358] width 234 height 29
click at [544, 220] on div "Schedule J2" at bounding box center [534, 216] width 465 height 14
click at [483, 280] on textarea "To enrich screen reader interactions, please activate Accessibility in Grammarl…" at bounding box center [526, 291] width 482 height 53
type textarea "Added two creditors to the schedule EF."
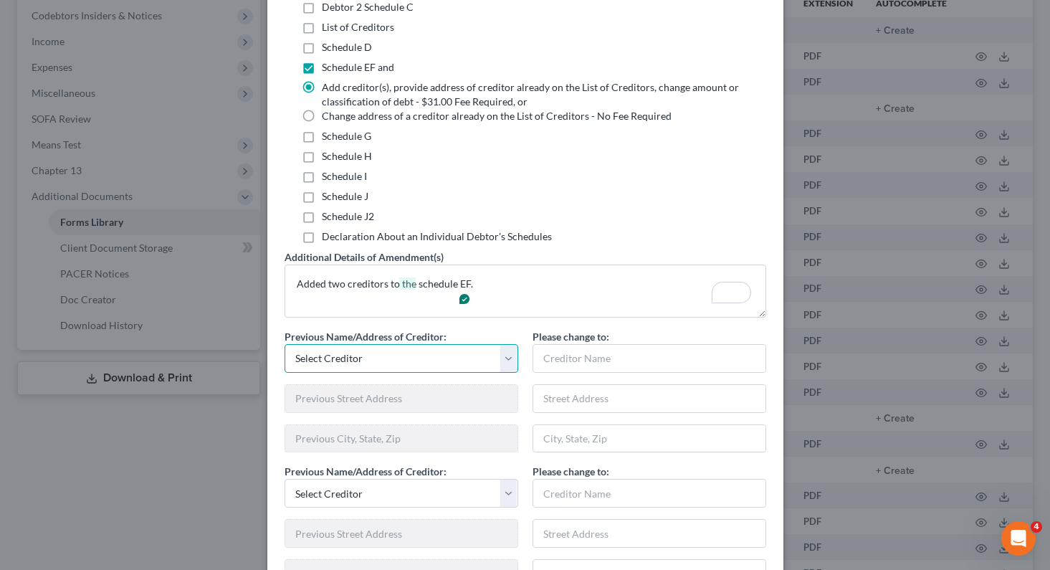
click at [499, 355] on select "Select Creditor [DATE] Cash Capital Comm Bk/Tls/Fl Moneylion National Credit Ad…" at bounding box center [402, 358] width 234 height 29
select select "44"
click at [285, 344] on select "Select Creditor [DATE] Cash Capital Comm Bk/Tls/Fl Moneylion National Credit Ad…" at bounding box center [402, 358] width 234 height 29
type input "[STREET_ADDRESS]"
type input "[GEOGRAPHIC_DATA], [GEOGRAPHIC_DATA] 43623"
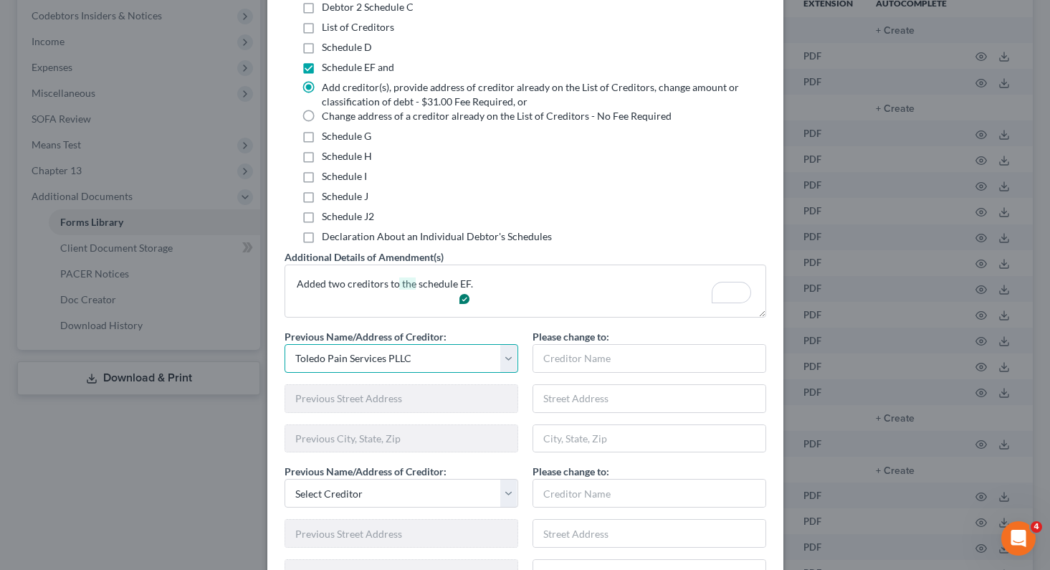
type input "Toledo Pain Services PLLC"
type input "[STREET_ADDRESS]"
type input "[GEOGRAPHIC_DATA], [GEOGRAPHIC_DATA] 43623"
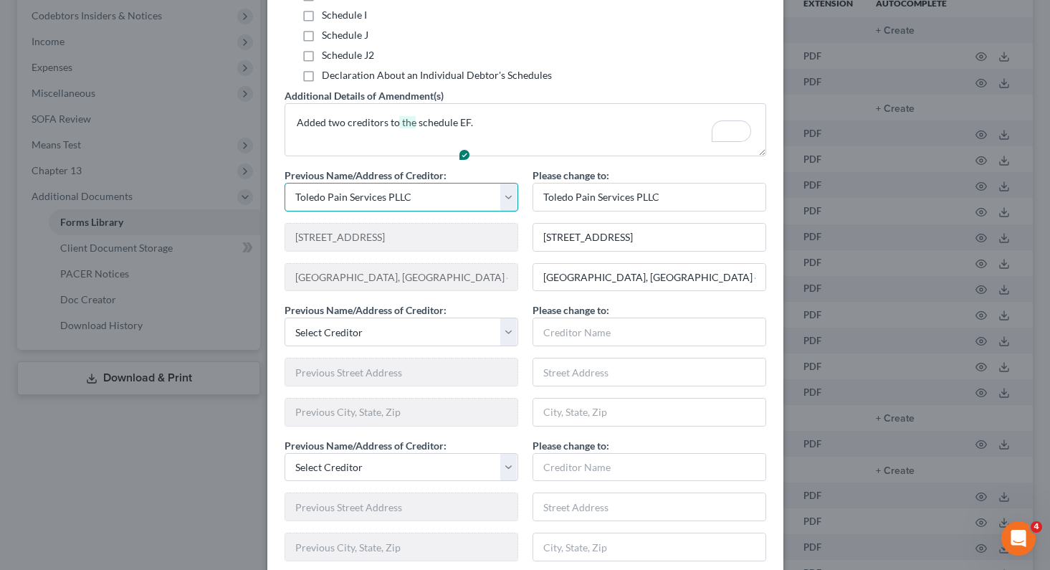
scroll to position [430, 0]
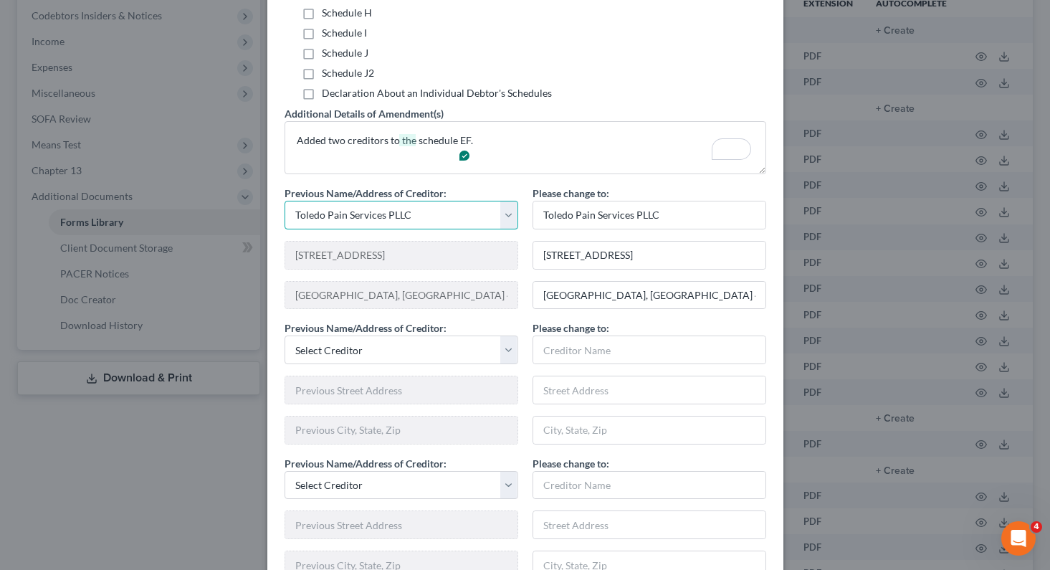
click at [460, 201] on select "Select Creditor [DATE] Cash Capital Comm Bk/Tls/Fl Moneylion National Credit Ad…" at bounding box center [402, 215] width 234 height 29
select select
click at [285, 201] on select "Select Creditor [DATE] Cash Capital Comm Bk/Tls/Fl Moneylion National Credit Ad…" at bounding box center [402, 215] width 234 height 29
click at [576, 217] on input "Toledo Pain Services PLLC" at bounding box center [649, 214] width 232 height 27
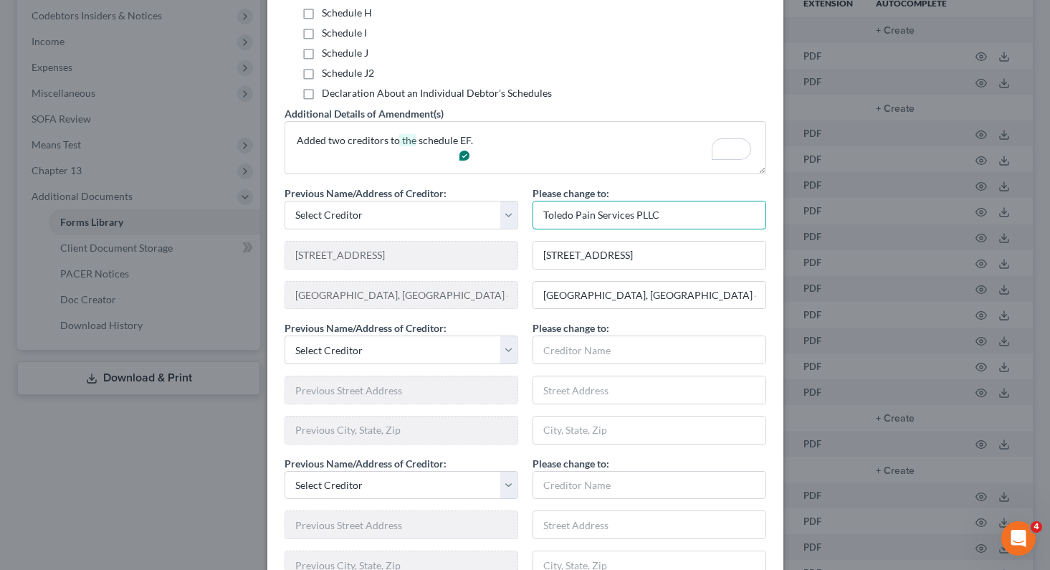
drag, startPoint x: 648, startPoint y: 214, endPoint x: 457, endPoint y: 234, distance: 192.4
click at [457, 234] on div "Previous Name/Address of Creditor: Select Creditor [DATE] Cash Capital Comm Bk/…" at bounding box center [525, 253] width 496 height 135
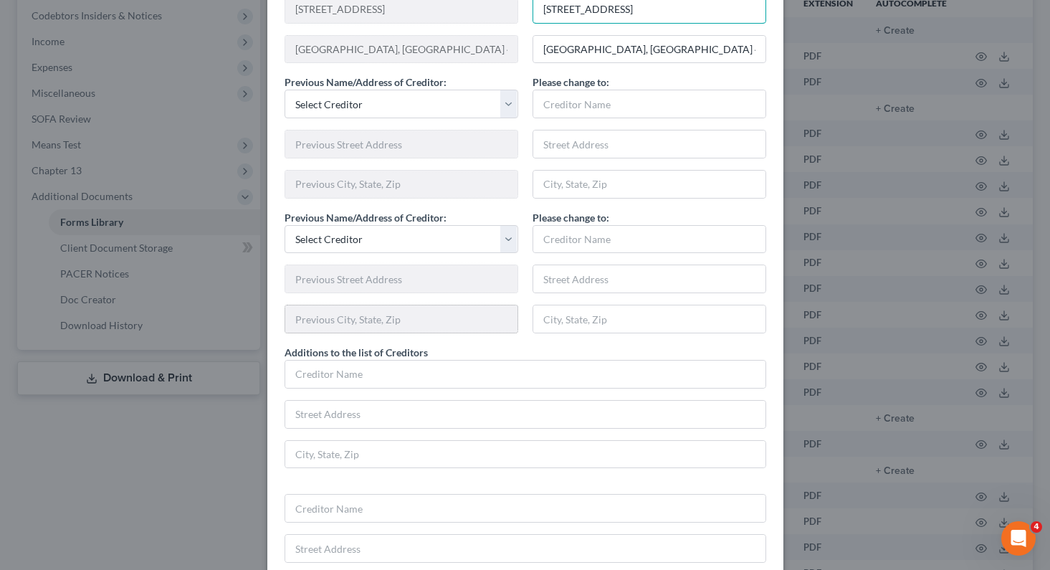
scroll to position [717, 0]
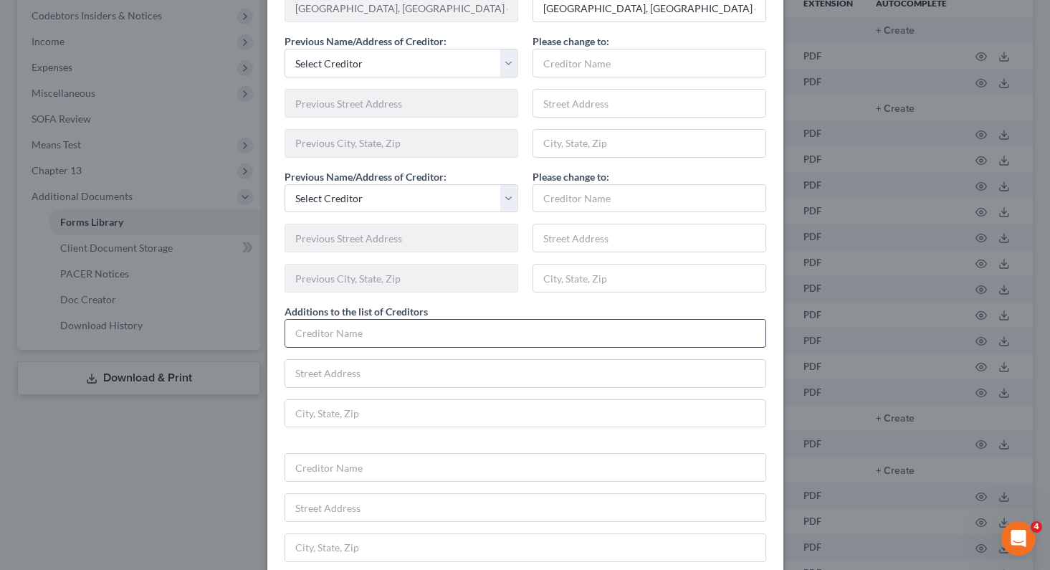
click at [384, 341] on input "text" at bounding box center [525, 333] width 480 height 27
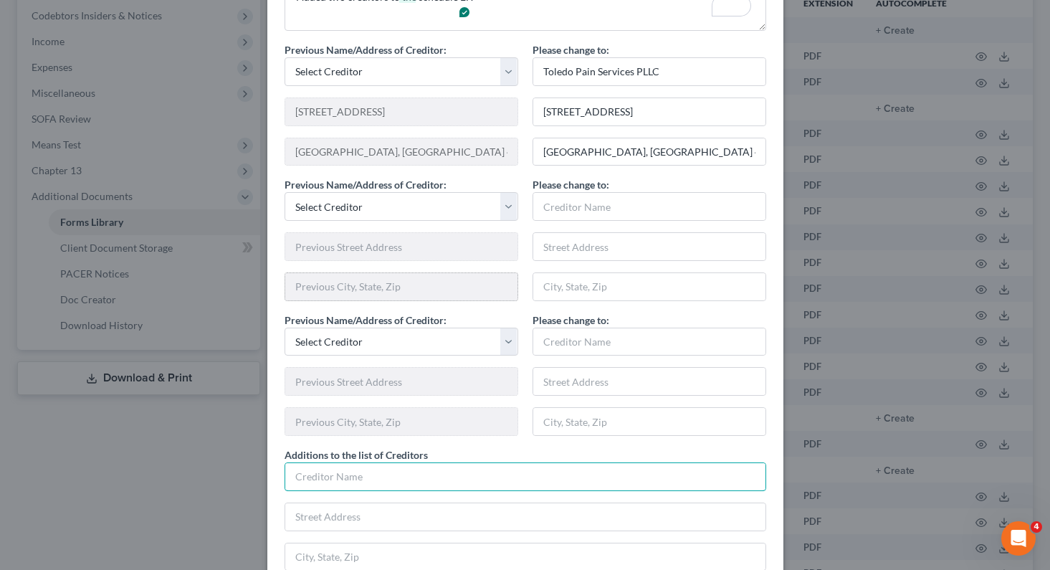
scroll to position [502, 0]
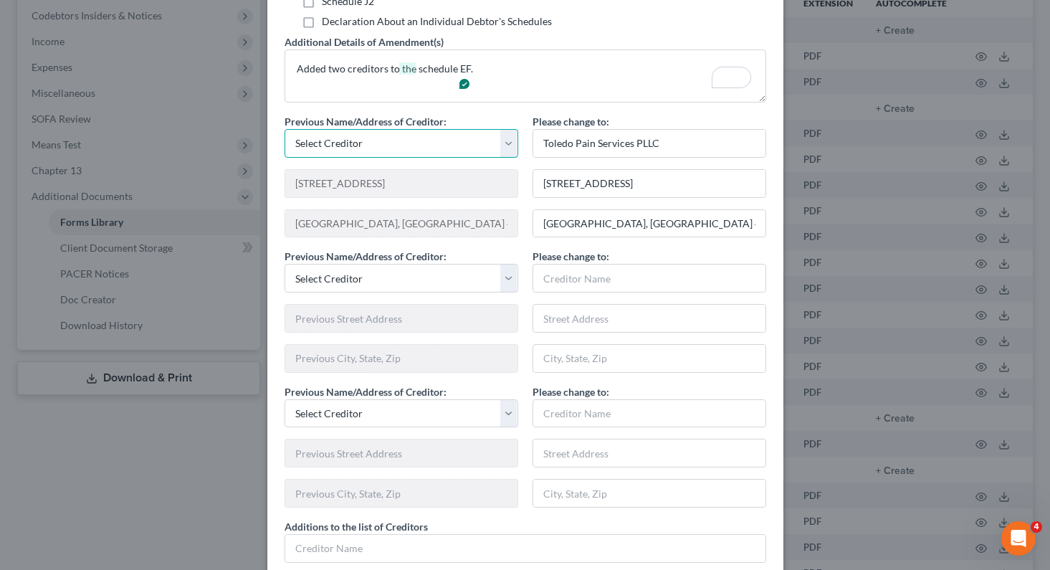
click at [505, 146] on select "Select Creditor [DATE] Cash Capital Comm Bk/Tls/Fl Moneylion National Credit Ad…" at bounding box center [402, 143] width 234 height 29
click at [423, 146] on select "Select Creditor [DATE] Cash Capital Comm Bk/Tls/Fl Moneylion National Credit Ad…" at bounding box center [402, 143] width 234 height 29
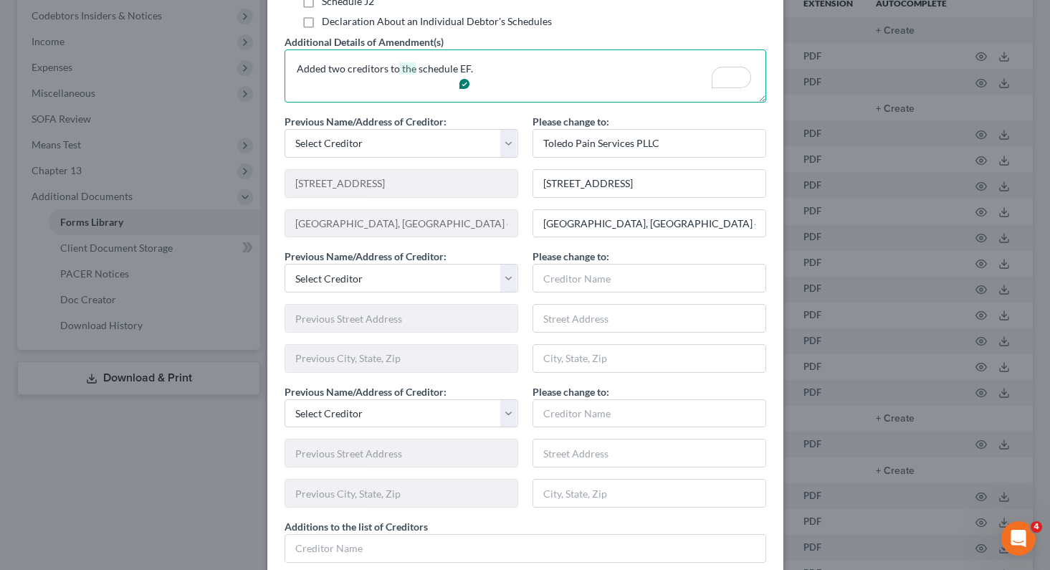
drag, startPoint x: 490, startPoint y: 91, endPoint x: 484, endPoint y: 103, distance: 13.5
click at [490, 91] on textarea "Added two creditors to the schedule EF." at bounding box center [526, 75] width 482 height 53
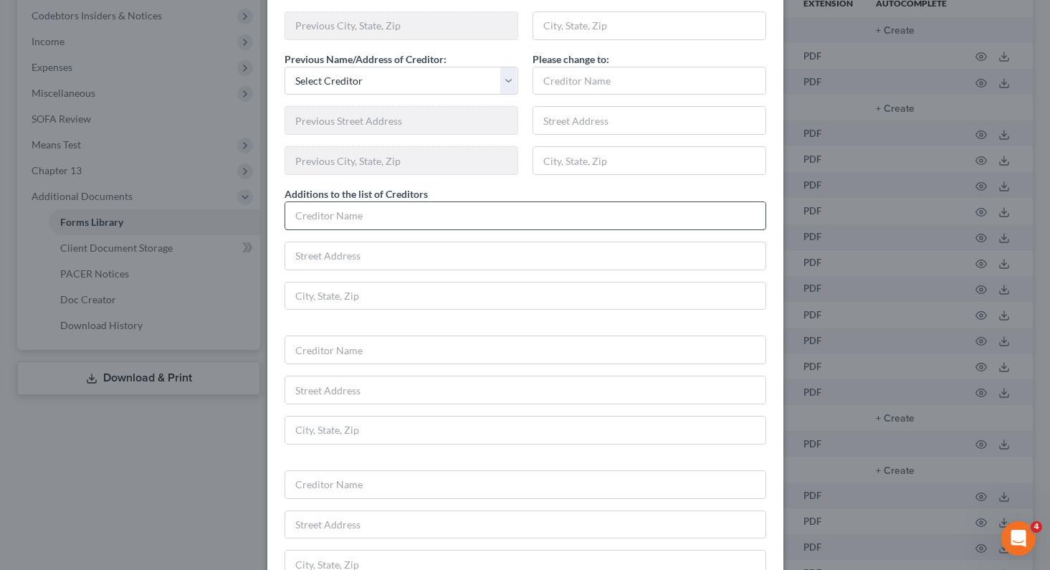
scroll to position [860, 0]
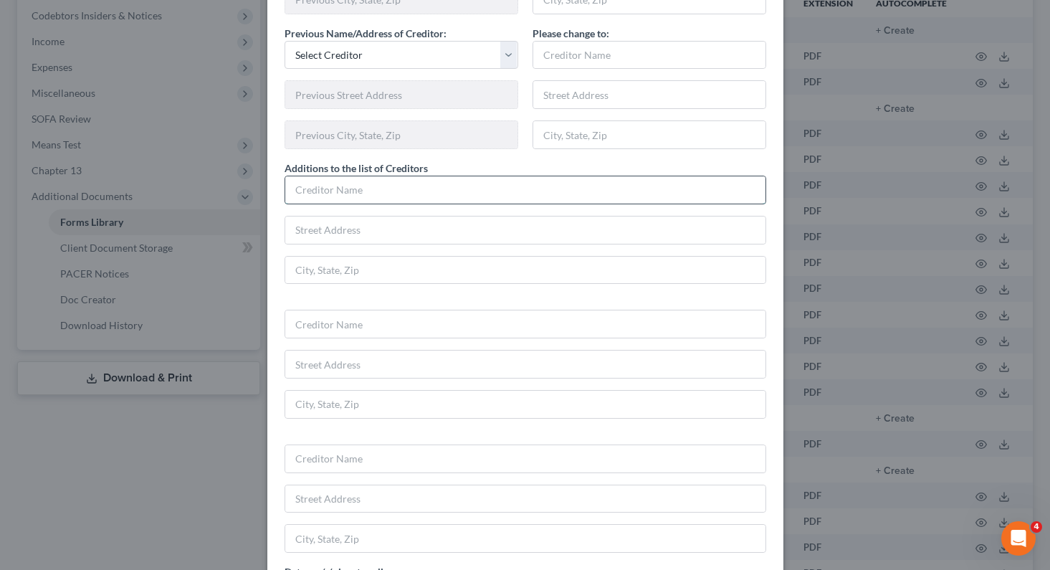
click at [450, 191] on input "text" at bounding box center [525, 189] width 480 height 27
type input "Toledo Pain Services PLLC"
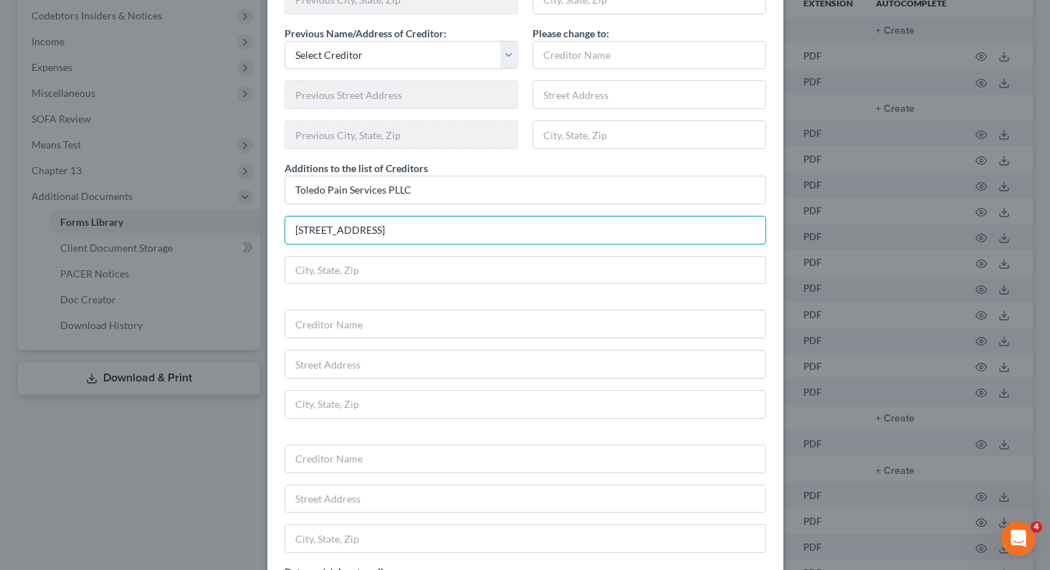
type input "[STREET_ADDRESS]"
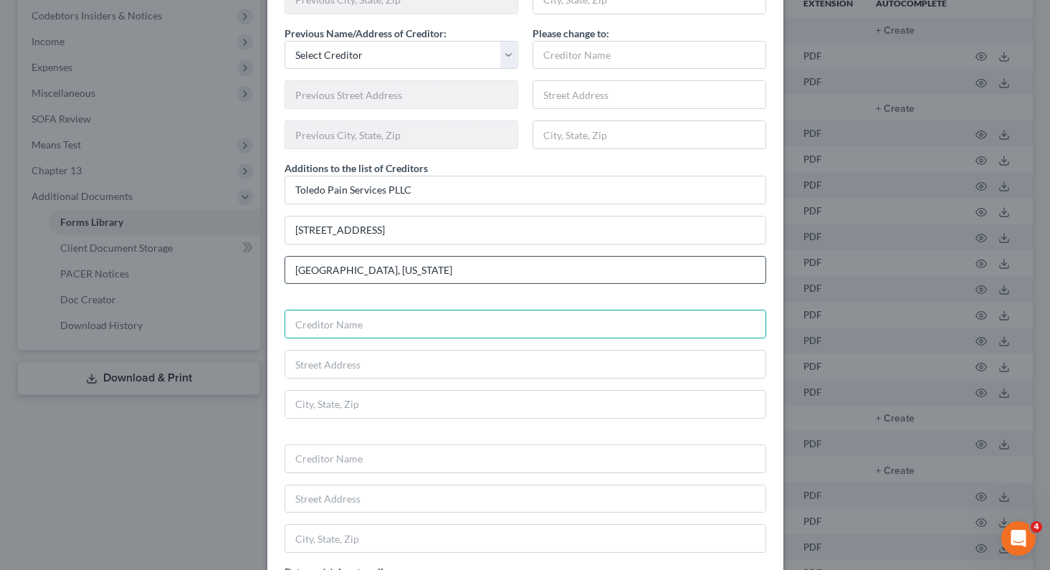
click at [444, 270] on input "[GEOGRAPHIC_DATA], [US_STATE]" at bounding box center [525, 270] width 480 height 27
type input "[GEOGRAPHIC_DATA], [US_STATE] 43623"
type input "[PERSON_NAME] MD"
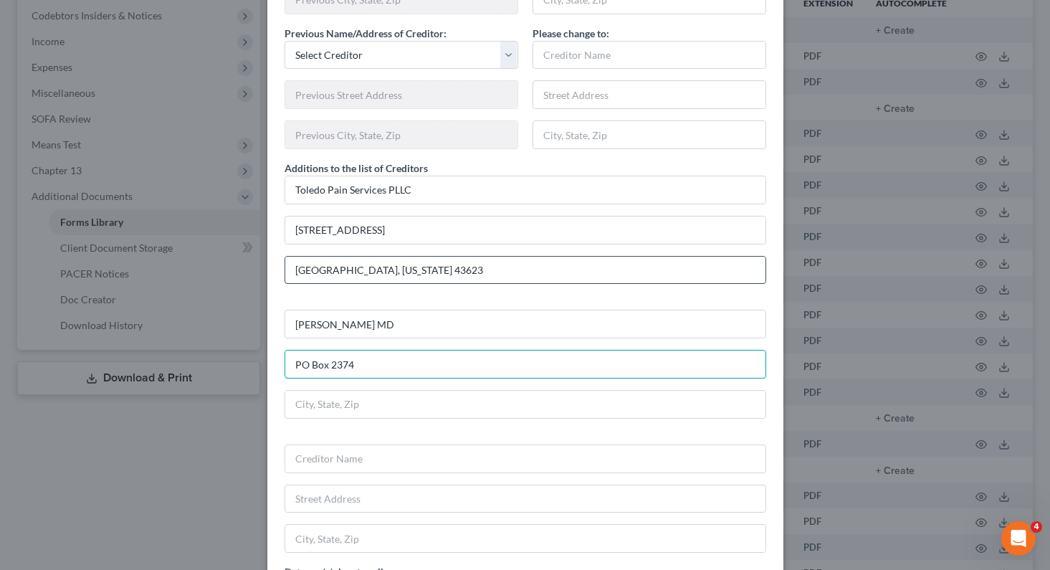
type input "PO Box 2374"
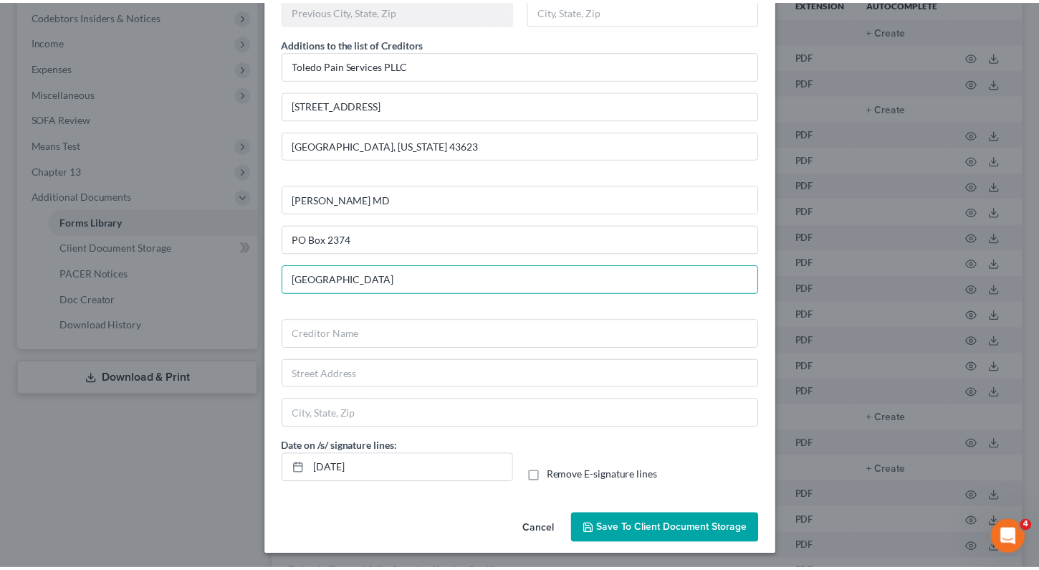
scroll to position [988, 0]
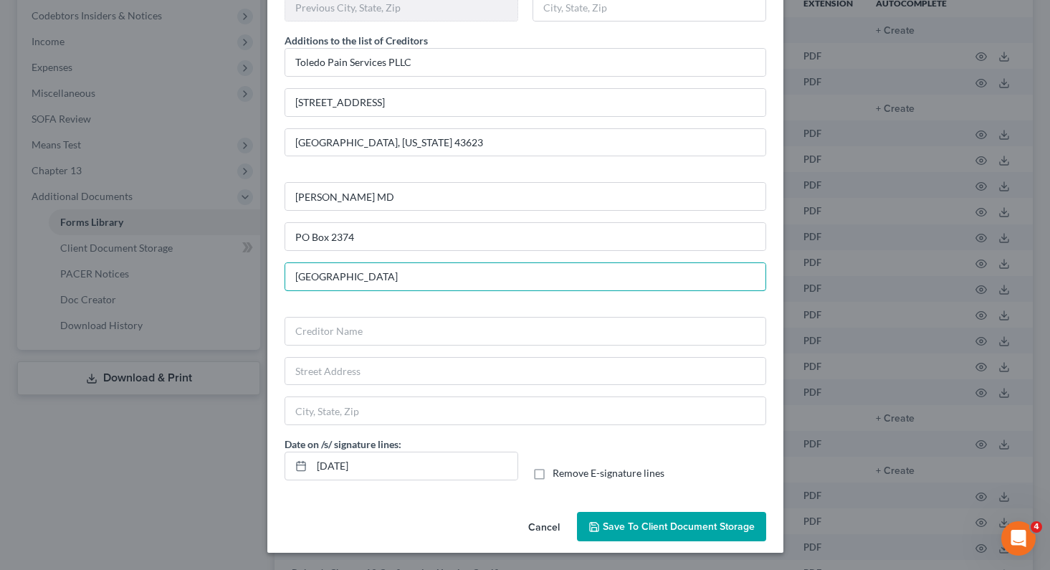
type input "[GEOGRAPHIC_DATA]"
click at [659, 529] on span "Save to Client Document Storage" at bounding box center [679, 526] width 152 height 12
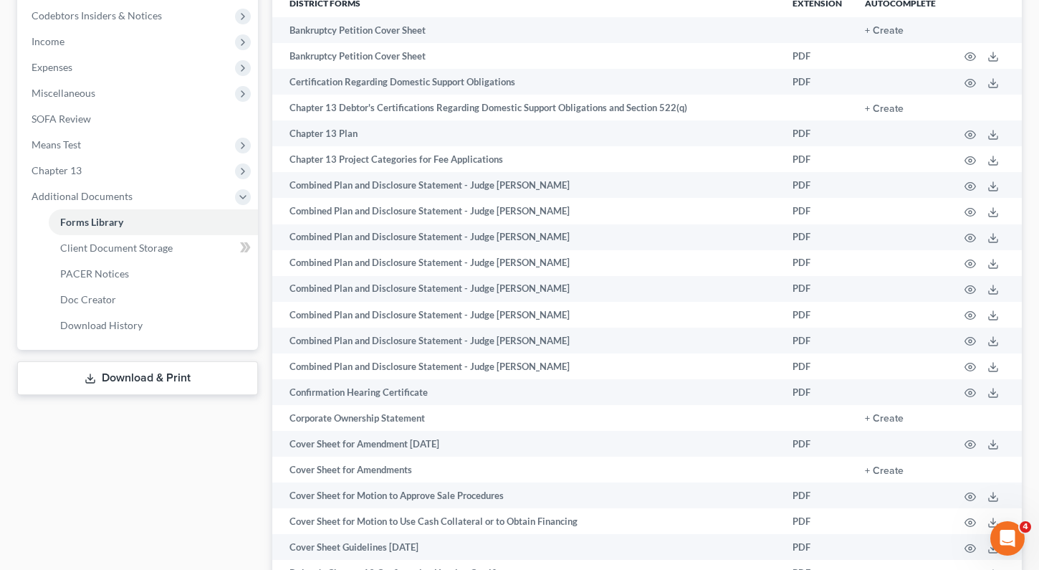
click at [181, 370] on link "Download & Print" at bounding box center [137, 378] width 241 height 34
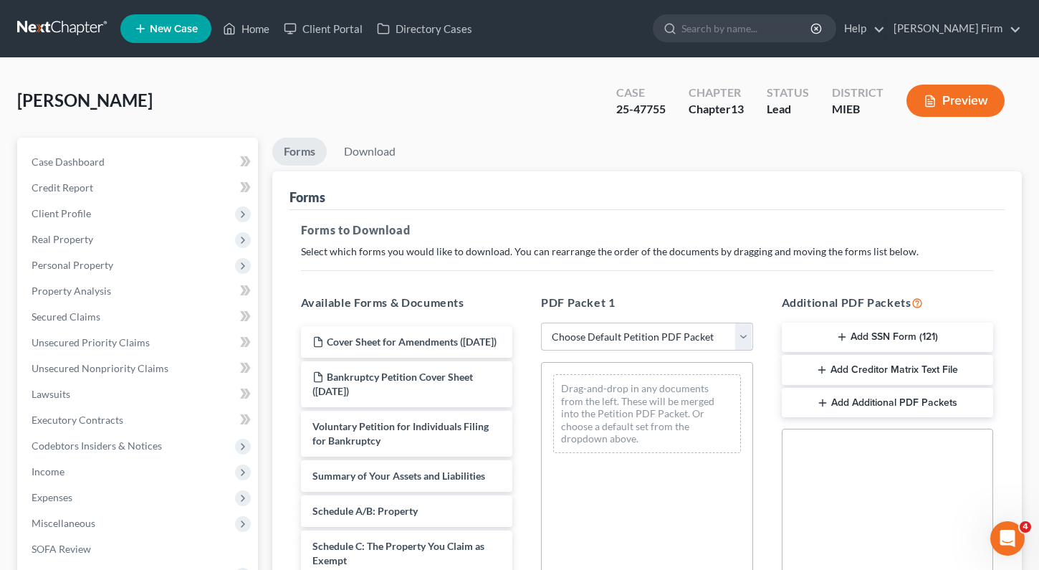
click at [565, 334] on select "Choose Default Petition PDF Packet Complete Bankruptcy Petition (all forms and …" at bounding box center [647, 337] width 212 height 29
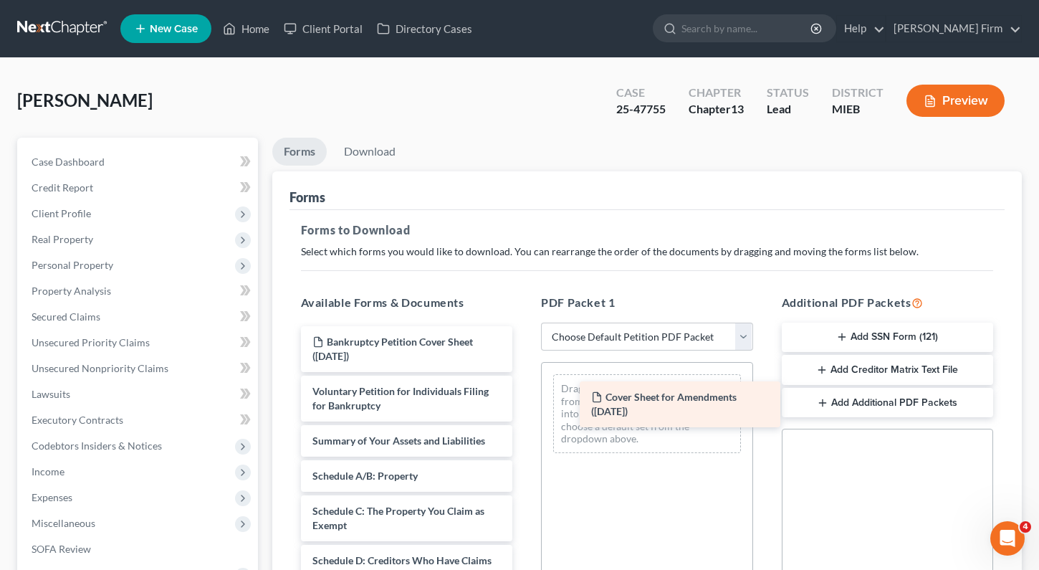
drag, startPoint x: 406, startPoint y: 345, endPoint x: 651, endPoint y: 399, distance: 250.5
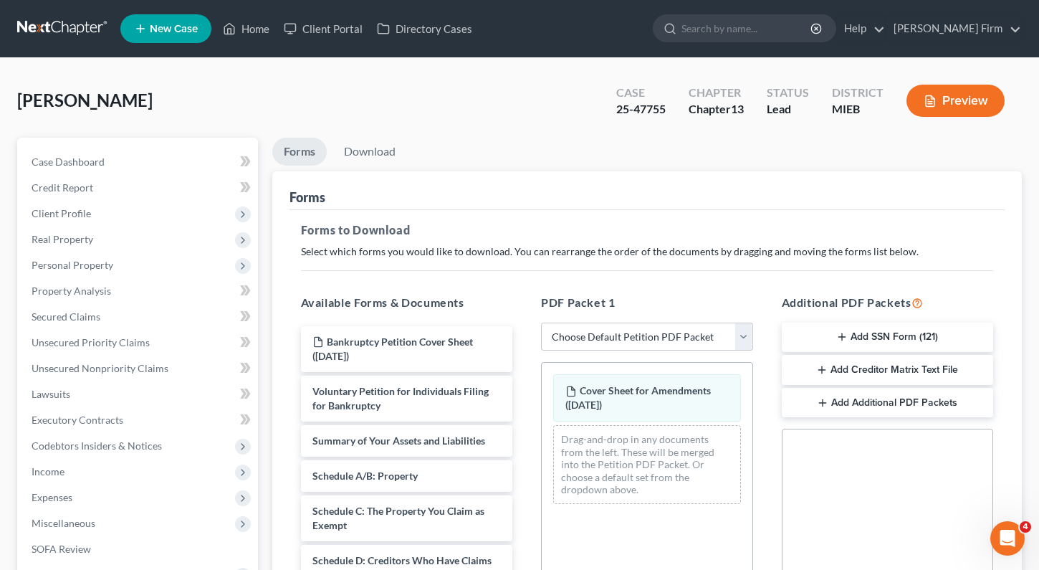
click at [872, 406] on button "Add Additional PDF Packets" at bounding box center [888, 403] width 212 height 30
click at [662, 346] on select "Choose Default Petition PDF Packet Complete Bankruptcy Petition (all forms and …" at bounding box center [647, 337] width 212 height 29
click at [644, 236] on h5 "Forms to Download" at bounding box center [647, 230] width 693 height 17
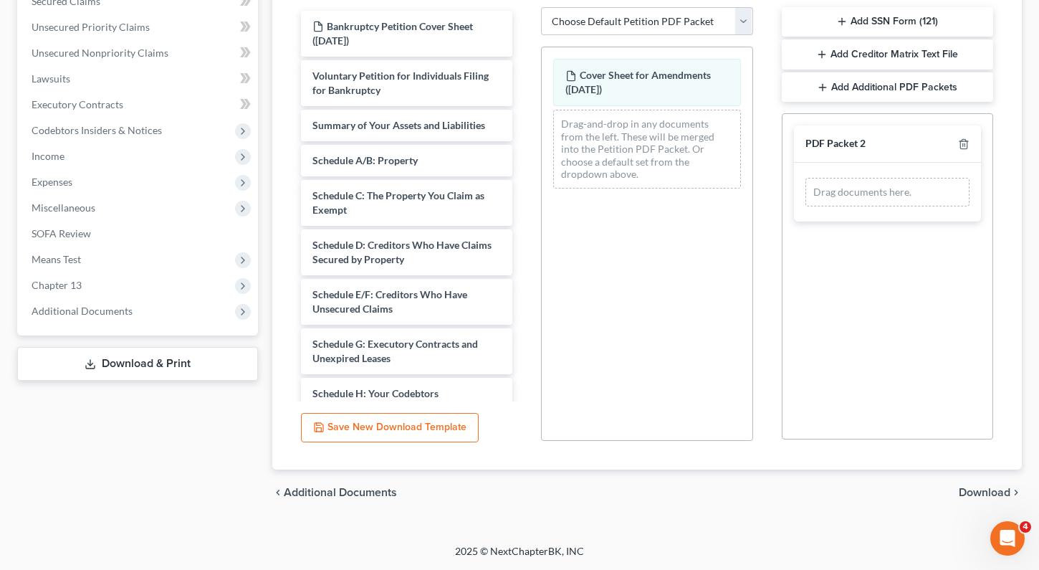
click at [991, 492] on span "Download" at bounding box center [985, 492] width 52 height 11
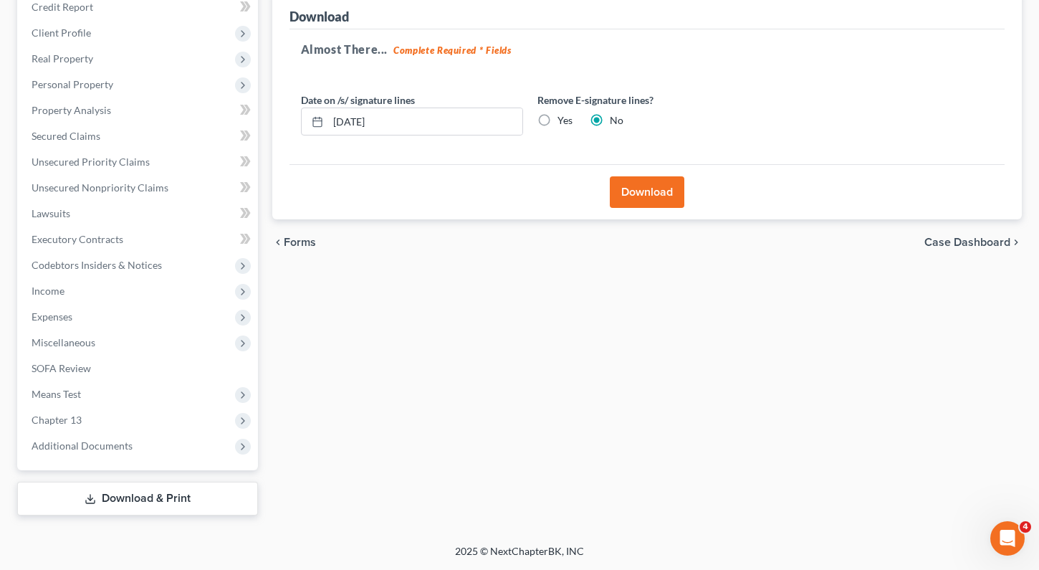
scroll to position [181, 0]
click at [633, 195] on button "Download" at bounding box center [647, 192] width 75 height 32
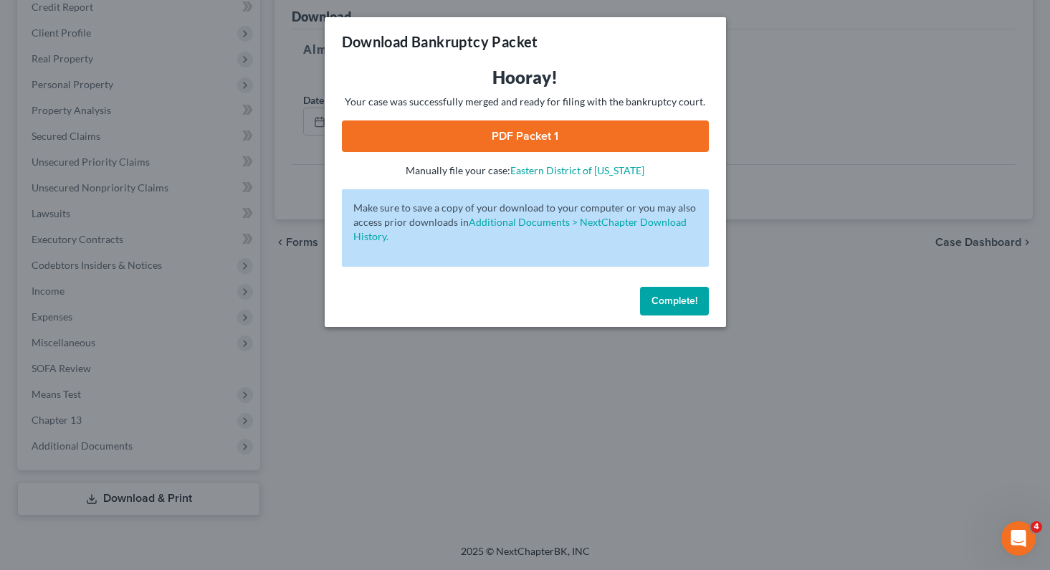
click at [537, 142] on link "PDF Packet 1" at bounding box center [525, 136] width 367 height 32
click at [670, 304] on span "Complete!" at bounding box center [675, 301] width 46 height 12
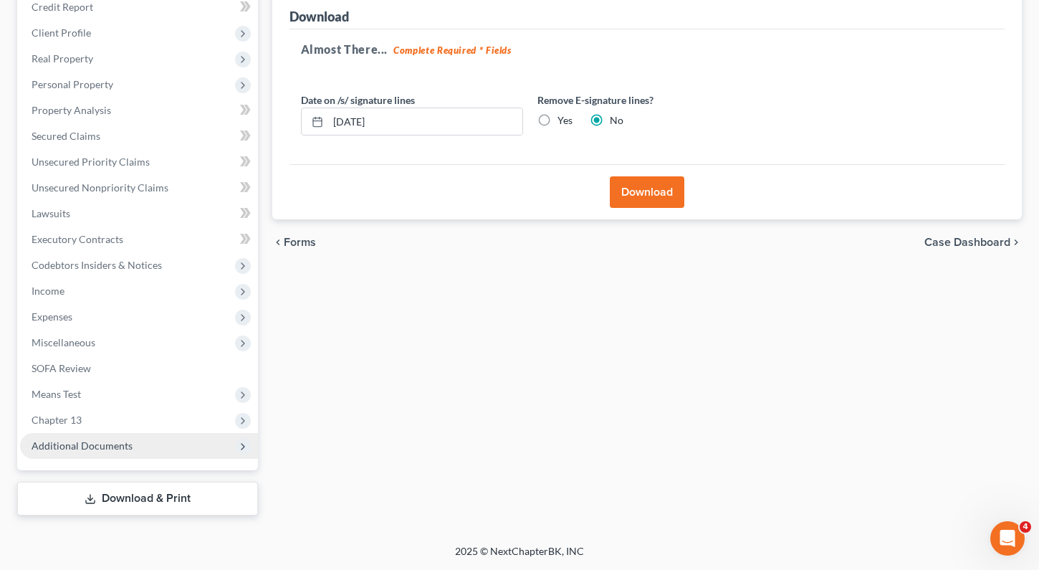
click at [183, 439] on span "Additional Documents" at bounding box center [139, 446] width 238 height 26
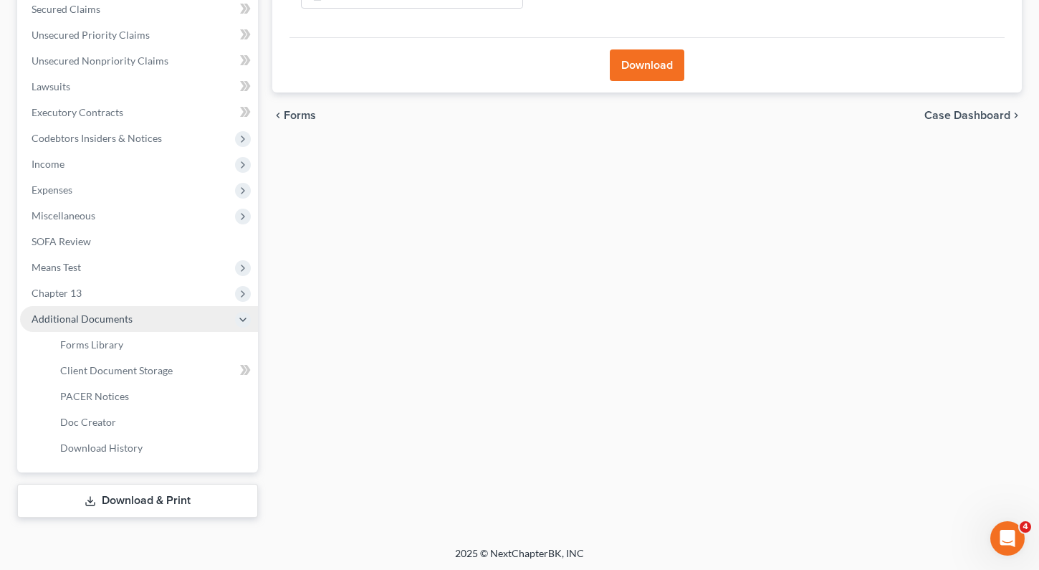
scroll to position [310, 0]
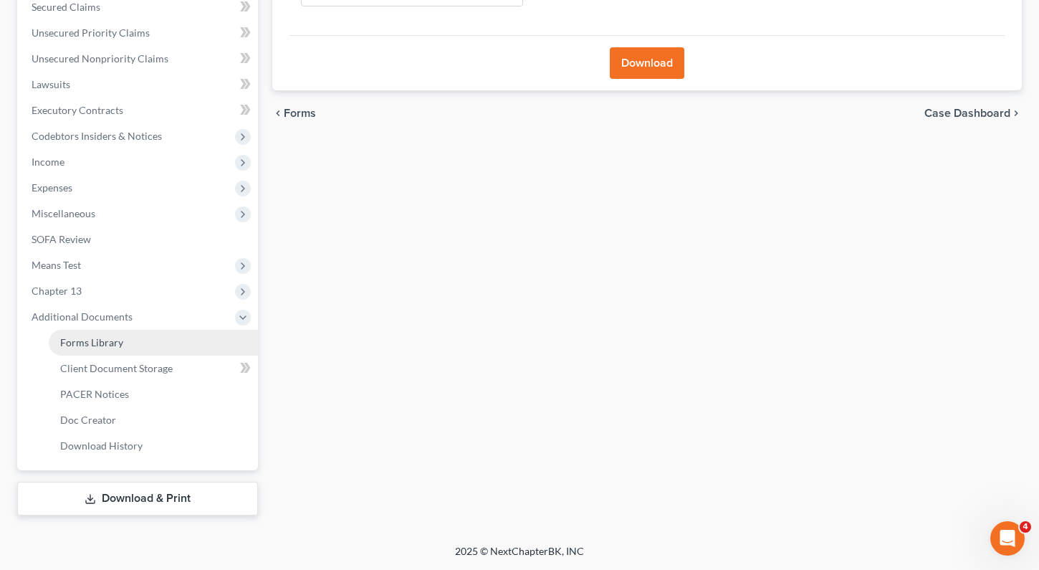
click at [139, 351] on link "Forms Library" at bounding box center [153, 343] width 209 height 26
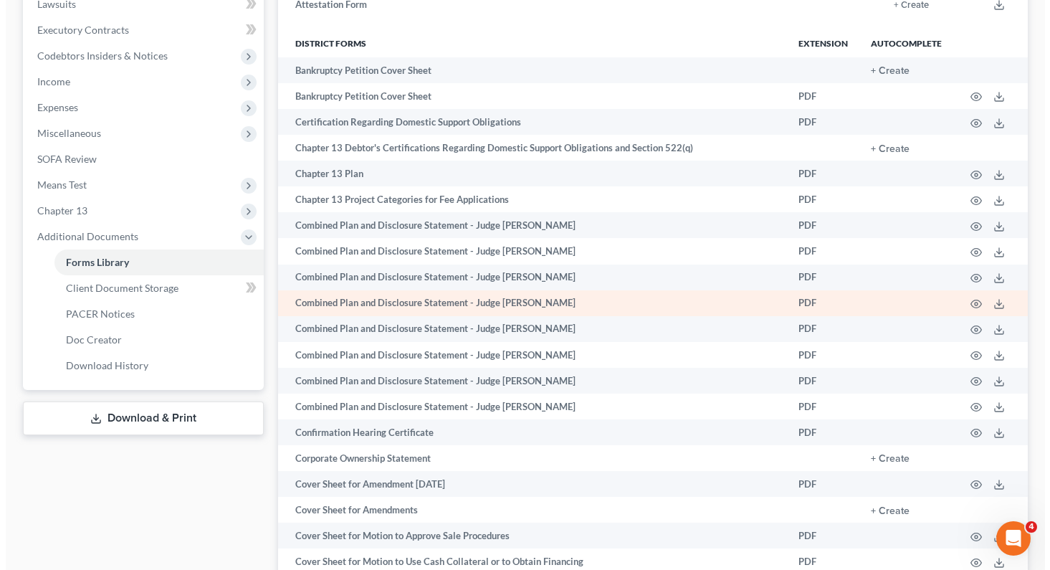
scroll to position [502, 0]
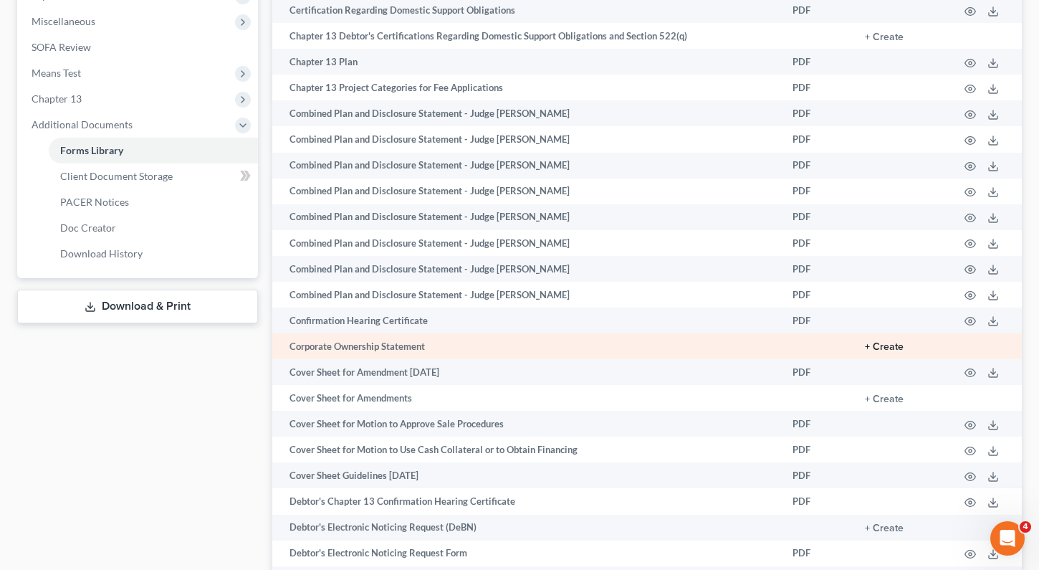
click at [888, 344] on button "+ Create" at bounding box center [884, 347] width 39 height 10
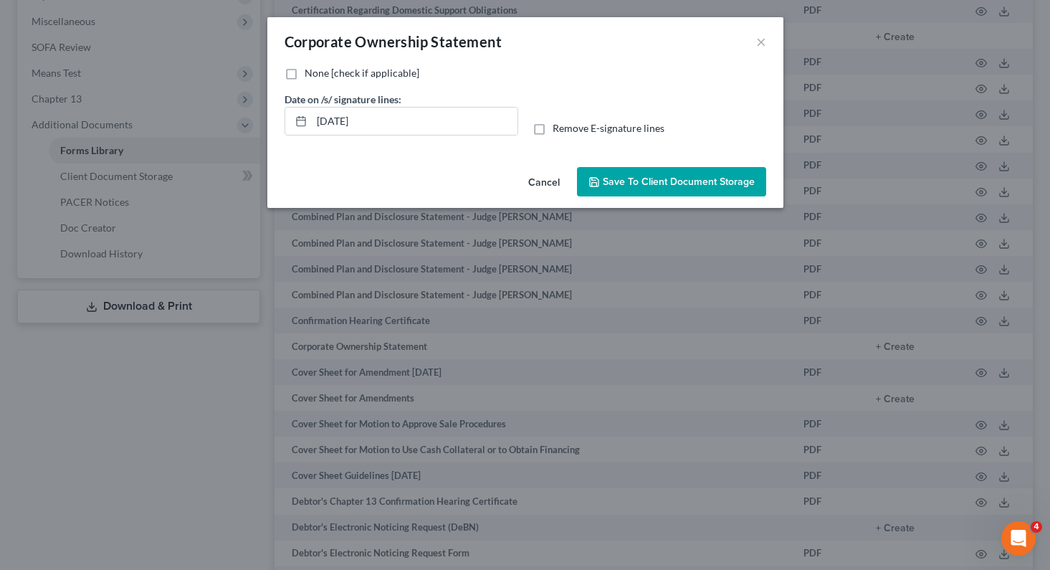
click at [752, 49] on div "Corporate Ownership Statement ×" at bounding box center [525, 41] width 516 height 49
click at [305, 77] on label "None [check if applicable]" at bounding box center [362, 73] width 115 height 14
click at [310, 75] on input "None [check if applicable]" at bounding box center [314, 70] width 9 height 9
checkbox input "true"
click at [758, 41] on button "×" at bounding box center [761, 41] width 10 height 17
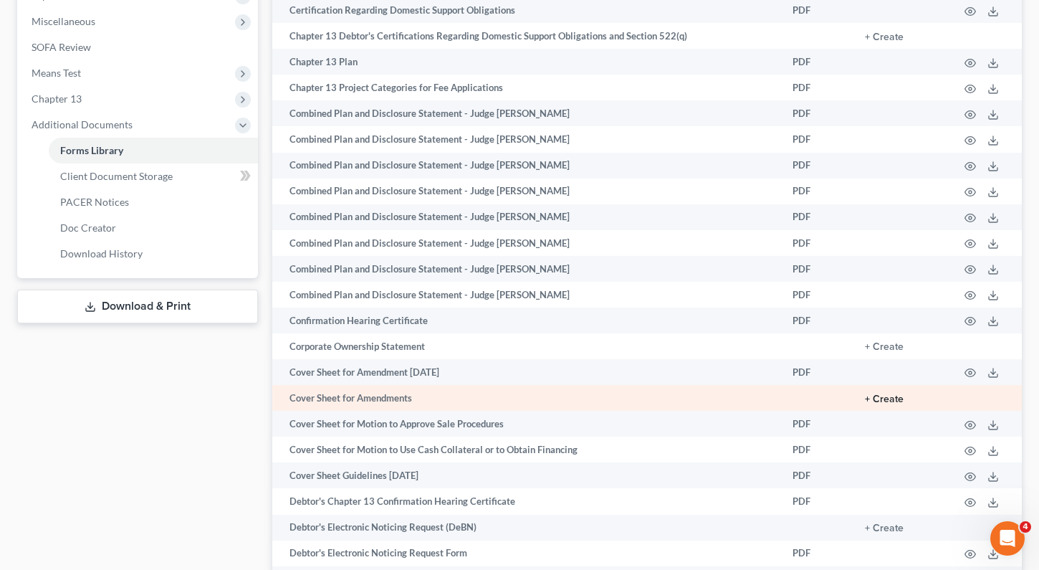
click at [888, 397] on button "+ Create" at bounding box center [884, 399] width 39 height 10
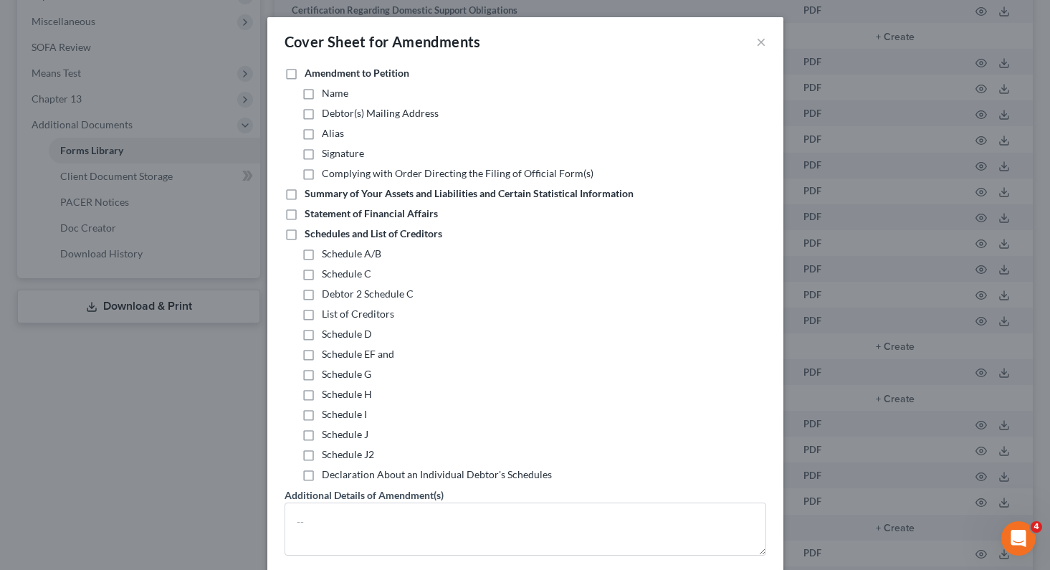
click at [305, 189] on label "Summary of Your Assets and Liabilities and Certain Statistical Information" at bounding box center [469, 193] width 329 height 14
click at [310, 189] on input "Summary of Your Assets and Liabilities and Certain Statistical Information" at bounding box center [314, 190] width 9 height 9
click at [305, 190] on label "Summary of Your Assets and Liabilities and Certain Statistical Information" at bounding box center [469, 193] width 329 height 14
click at [310, 190] on input "Summary of Your Assets and Liabilities and Certain Statistical Information" at bounding box center [314, 190] width 9 height 9
checkbox input "false"
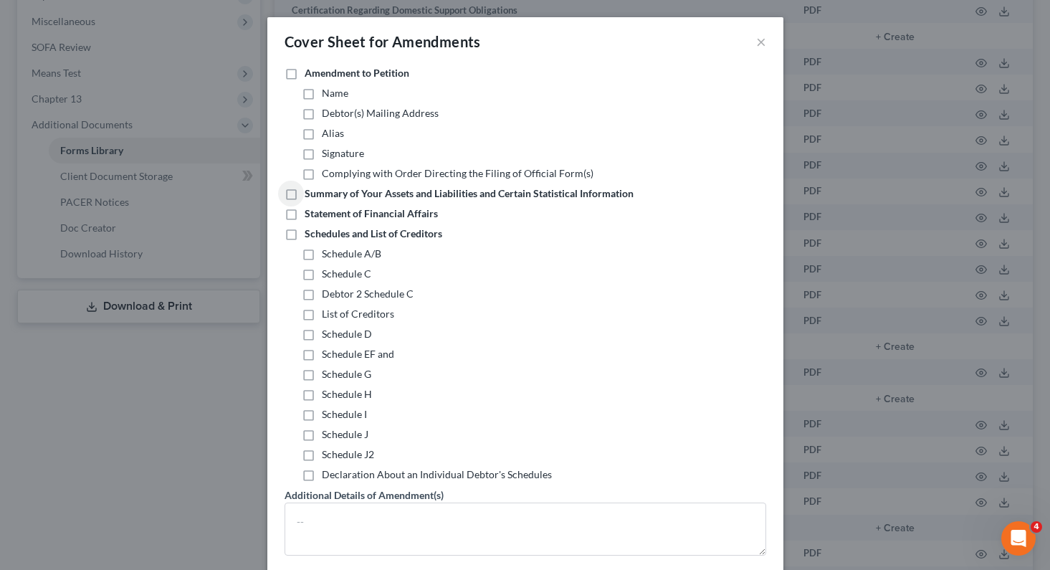
click at [305, 234] on label "Schedules and List of Creditors" at bounding box center [374, 234] width 138 height 14
click at [310, 234] on input "Schedules and List of Creditors" at bounding box center [314, 231] width 9 height 9
checkbox input "true"
click at [322, 356] on label "Schedule EF and" at bounding box center [358, 354] width 72 height 14
click at [328, 356] on input "Schedule EF and" at bounding box center [332, 351] width 9 height 9
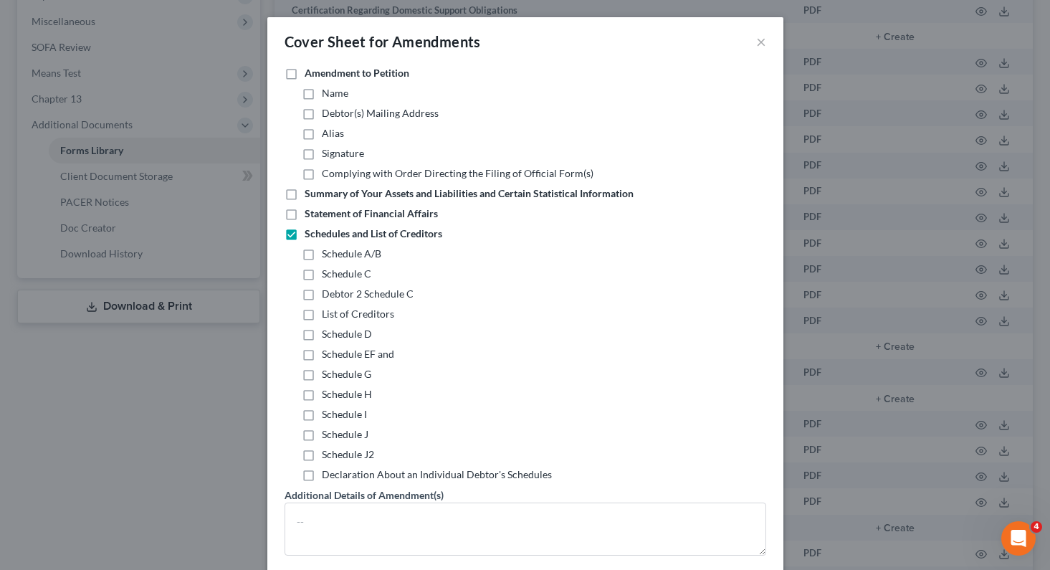
checkbox input "true"
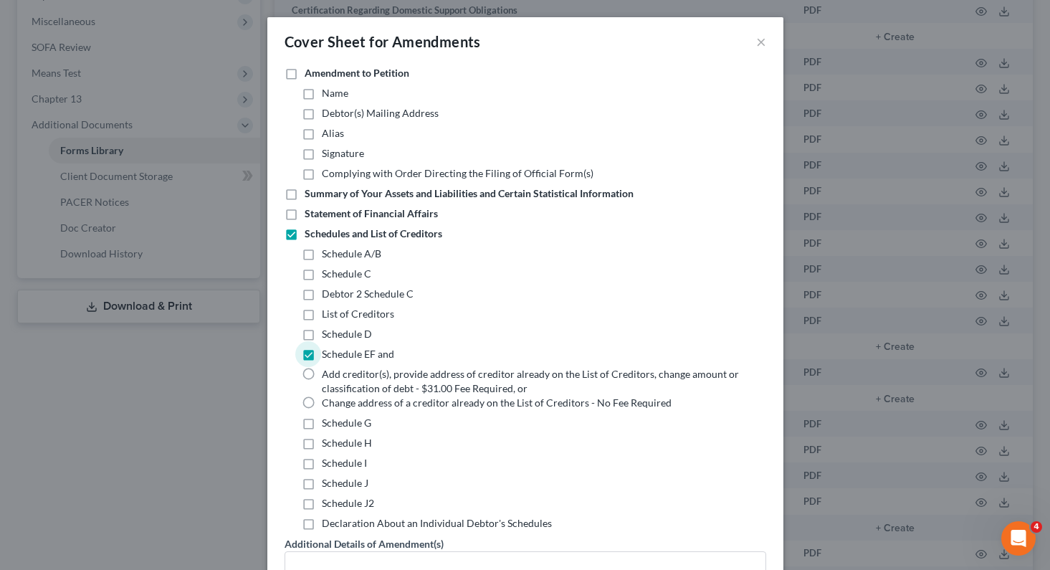
click at [322, 375] on label "Add creditor(s), provide address of creditor already on the List of Creditors, …" at bounding box center [535, 381] width 427 height 29
click at [328, 375] on input "Add creditor(s), provide address of creditor already on the List of Creditors, …" at bounding box center [332, 371] width 9 height 9
radio input "true"
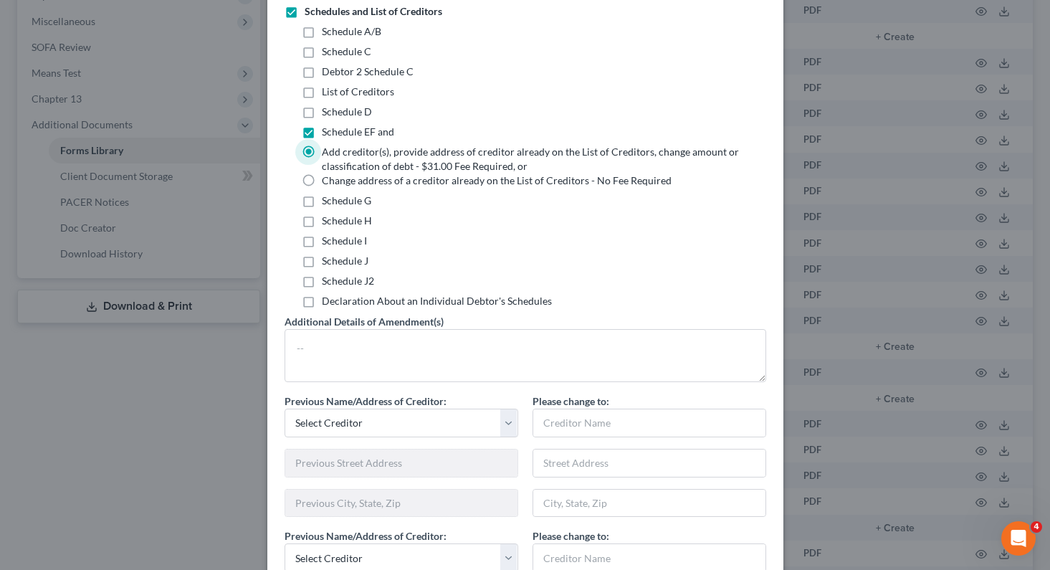
scroll to position [287, 0]
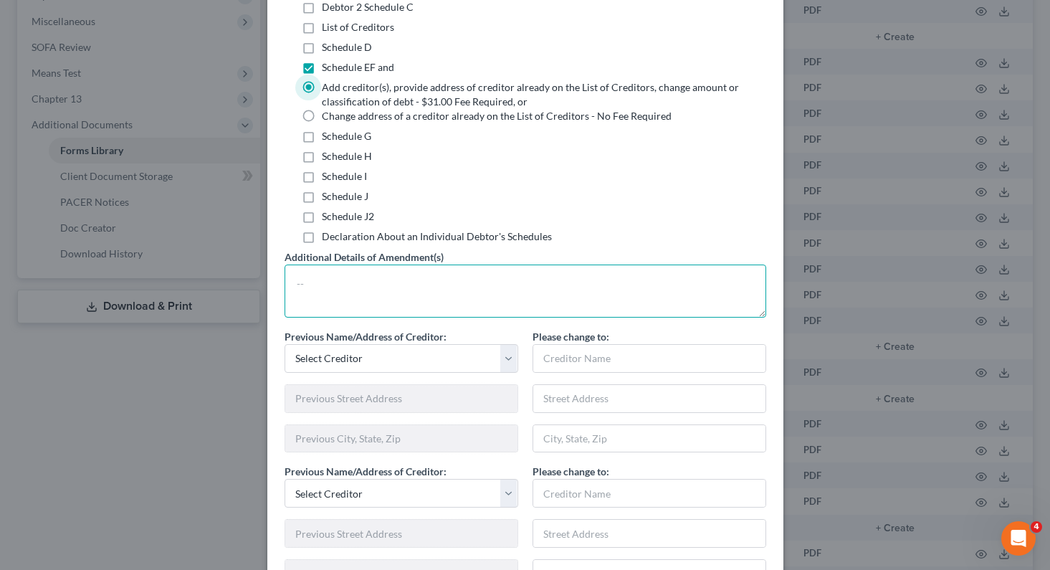
click at [400, 297] on textarea at bounding box center [526, 291] width 482 height 53
type textarea "P"
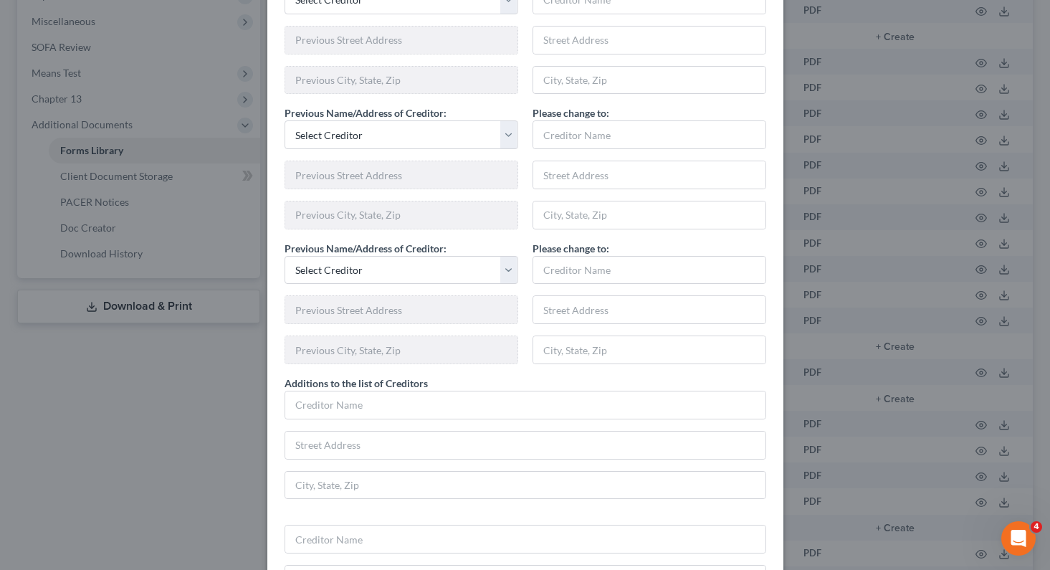
scroll to position [789, 0]
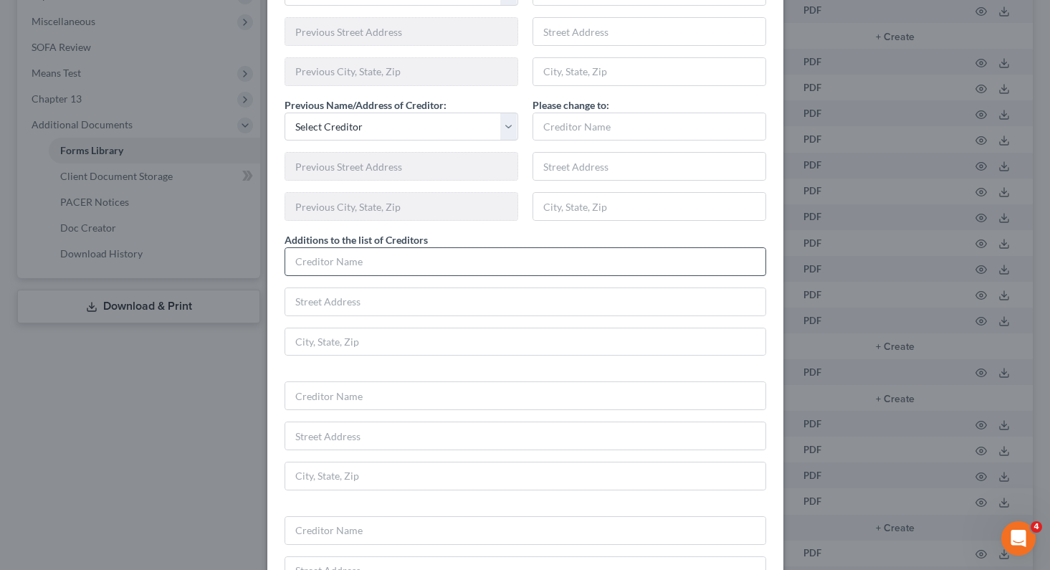
type textarea "Added creditors [PERSON_NAME], MD, and Toledo Pain Services PLLC to the schedul…"
click at [391, 267] on input "text" at bounding box center [525, 261] width 480 height 27
type input "Toledo pain Services PLLC"
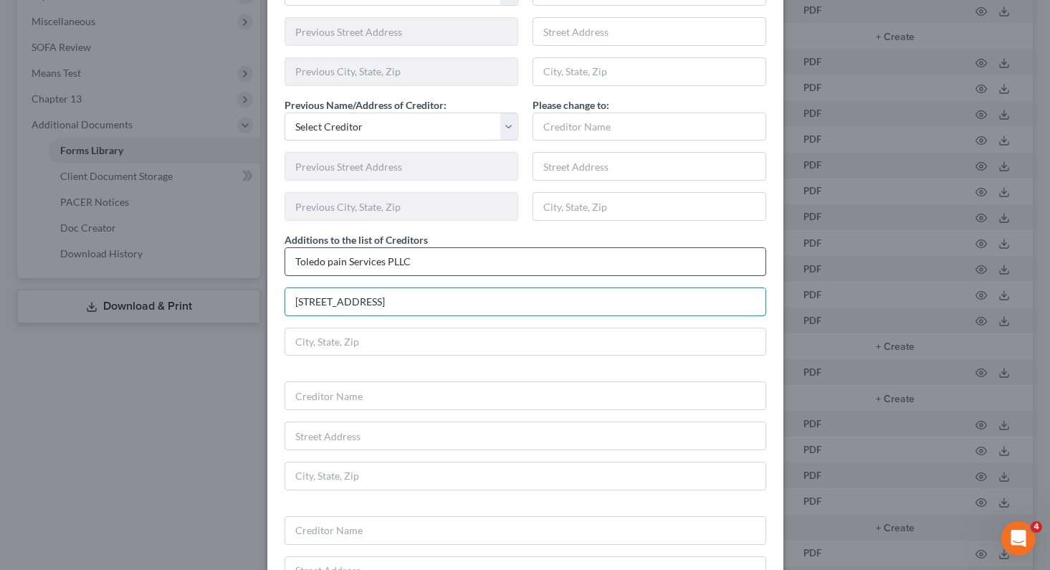
type input "[STREET_ADDRESS]"
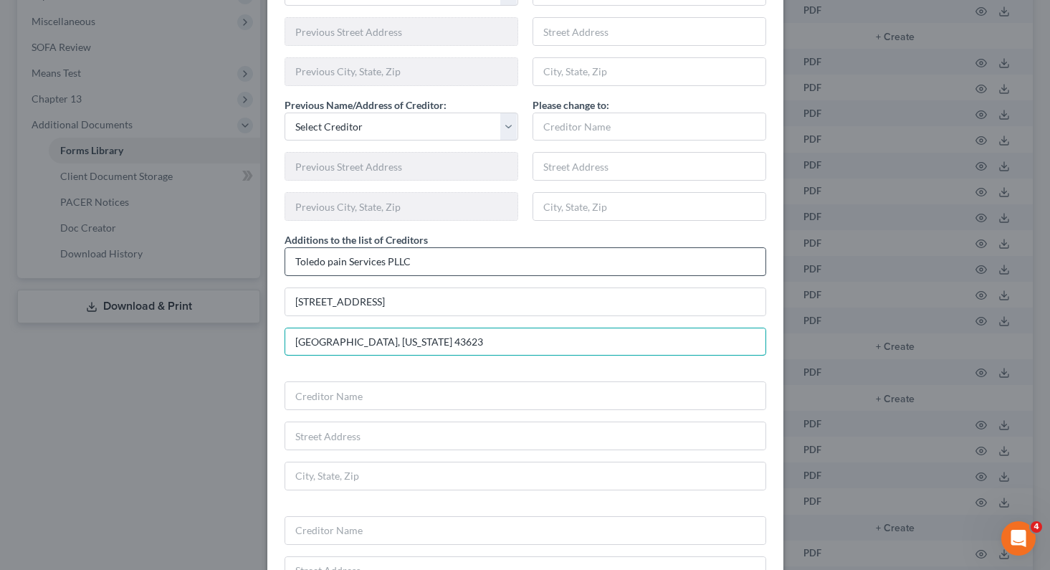
type input "[GEOGRAPHIC_DATA], [US_STATE] 43623"
click at [325, 263] on input "Toledo pain Services PLLC" at bounding box center [525, 261] width 480 height 27
type input "Toledo Pain Services PLLC"
click at [361, 393] on input "text" at bounding box center [525, 395] width 480 height 27
type input "[PERSON_NAME] MD"
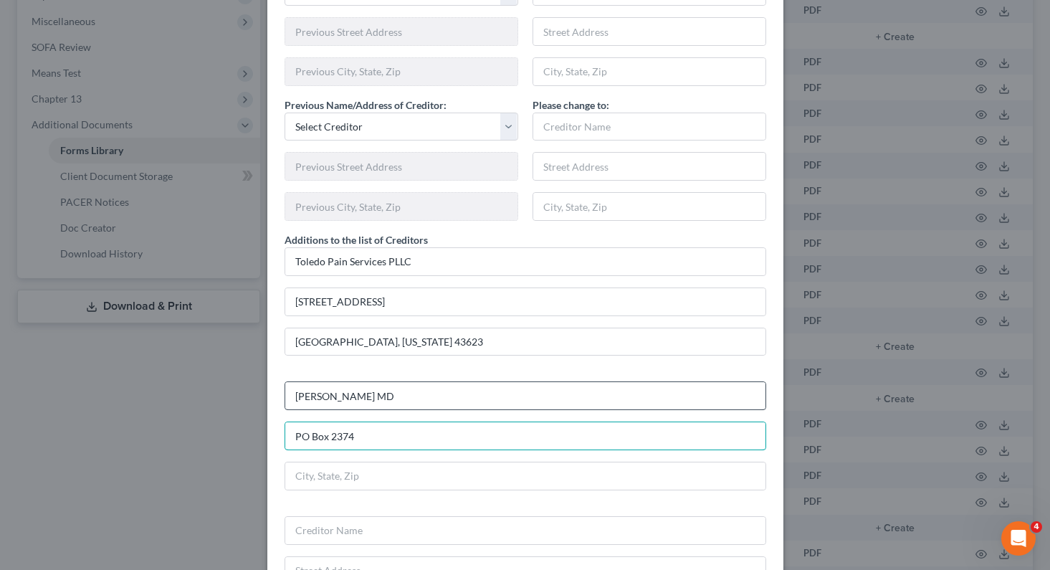
type input "PO Box 2374"
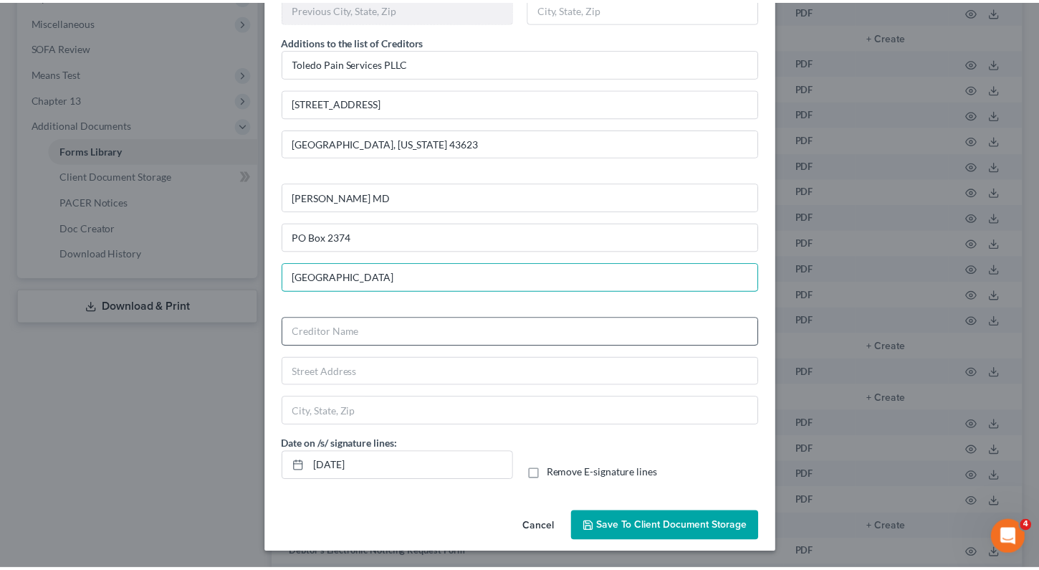
scroll to position [988, 0]
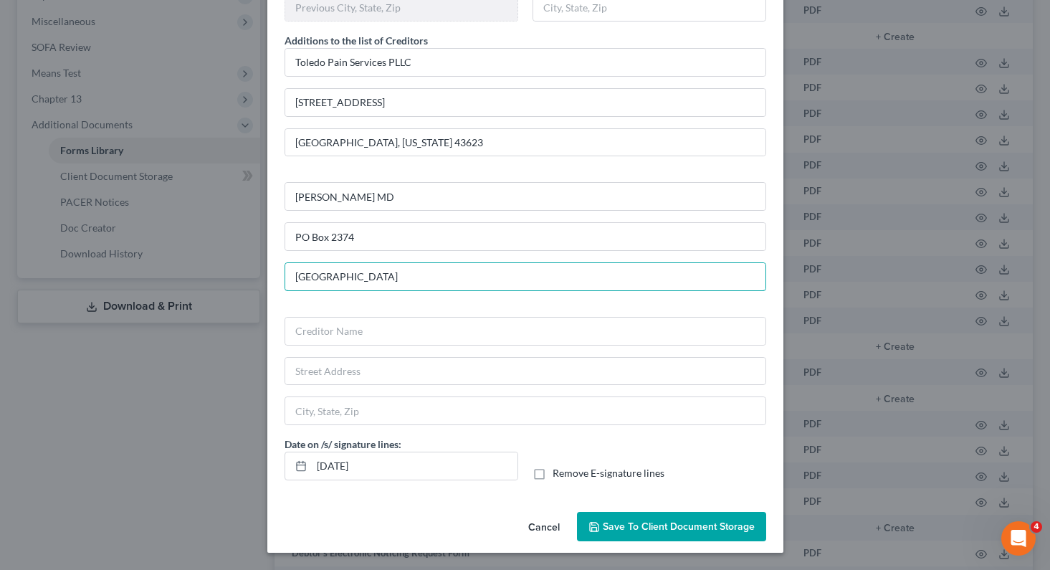
type input "[GEOGRAPHIC_DATA]"
click at [631, 520] on span "Save to Client Document Storage" at bounding box center [679, 526] width 152 height 12
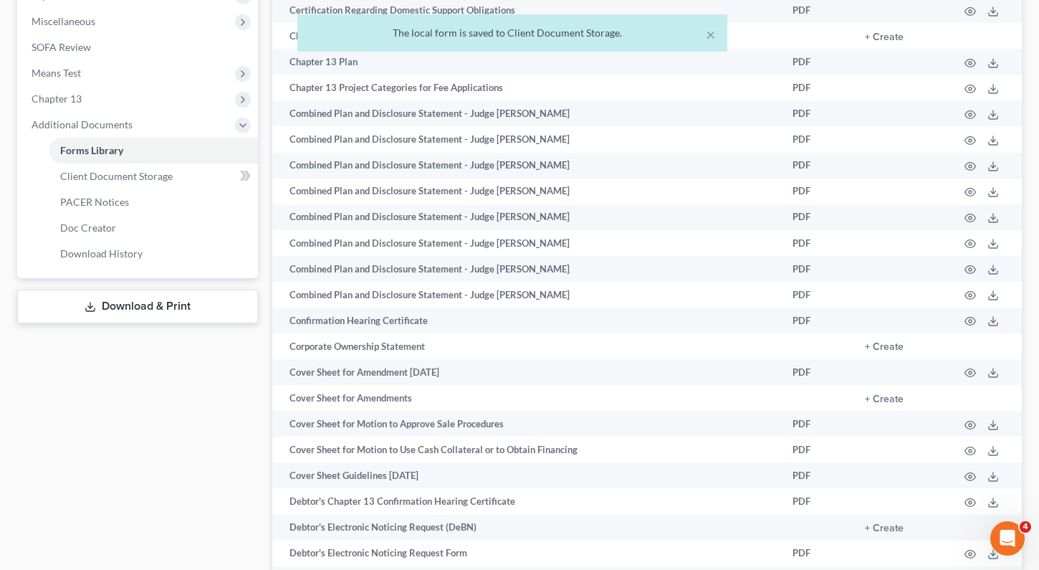
click at [164, 314] on link "Download & Print" at bounding box center [137, 307] width 241 height 34
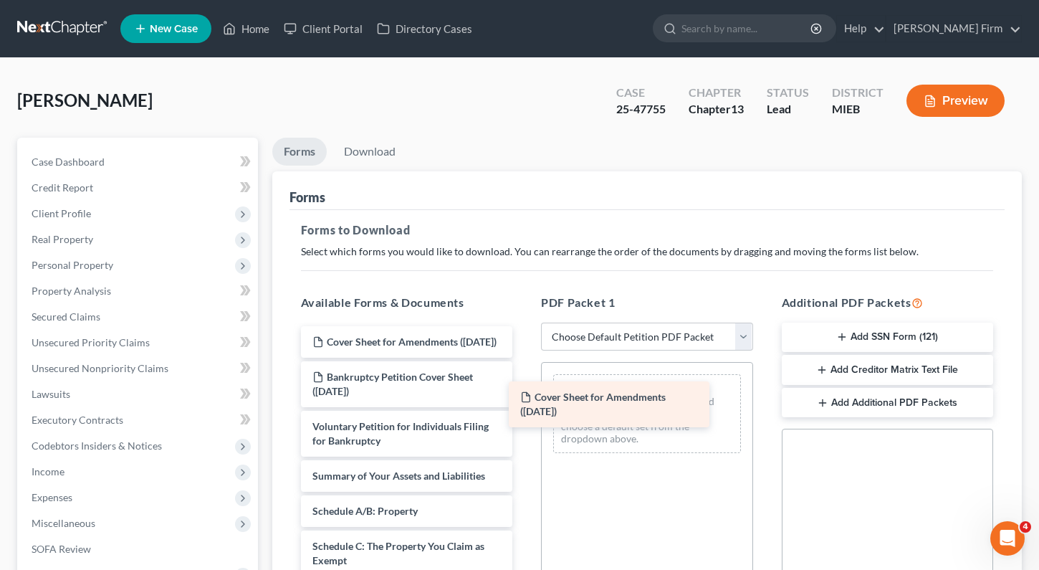
drag, startPoint x: 391, startPoint y: 346, endPoint x: 599, endPoint y: 401, distance: 215.1
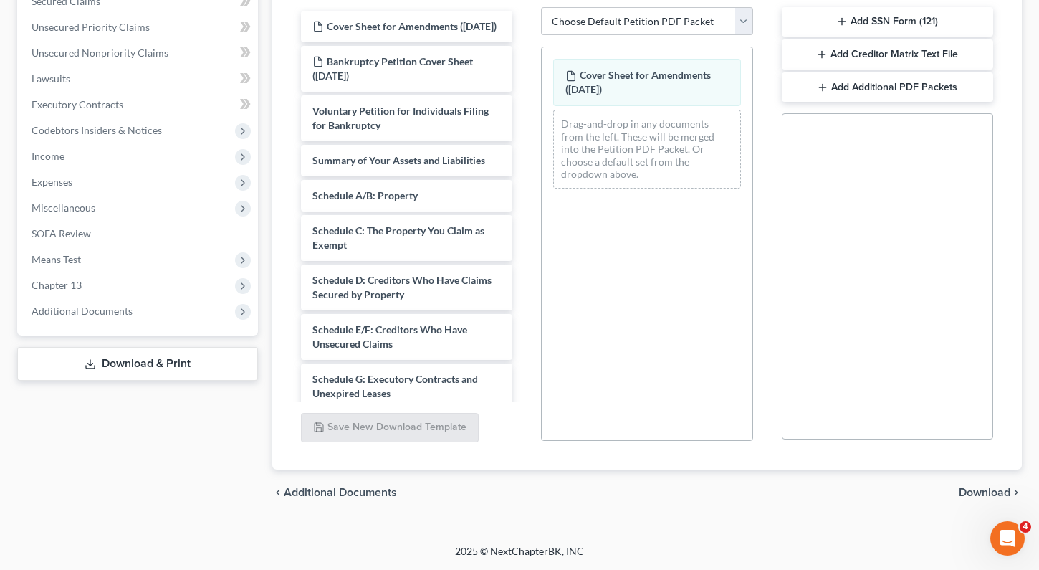
click at [1007, 491] on span "Download" at bounding box center [985, 492] width 52 height 11
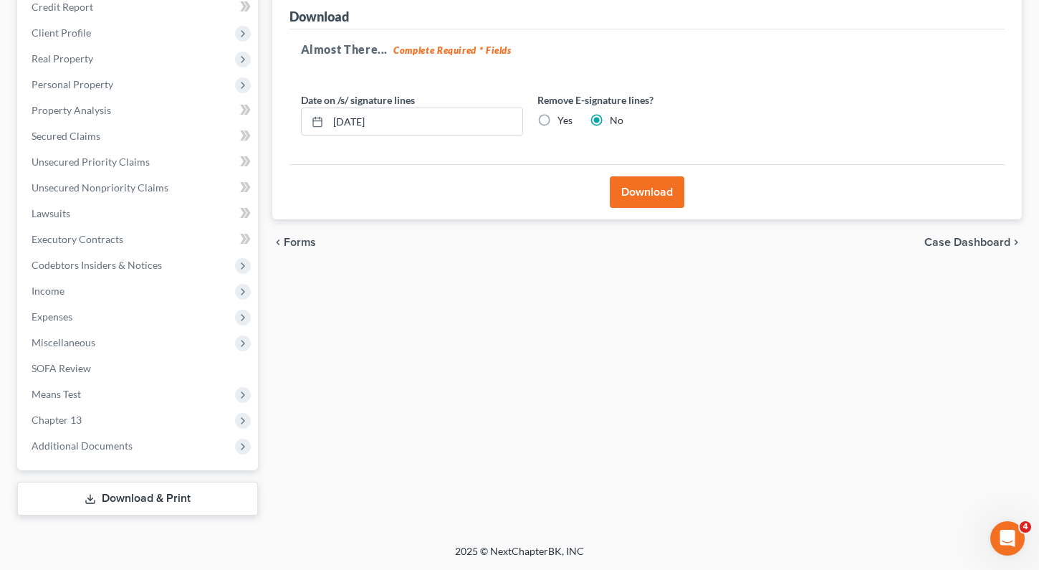
click at [641, 196] on button "Download" at bounding box center [647, 192] width 75 height 32
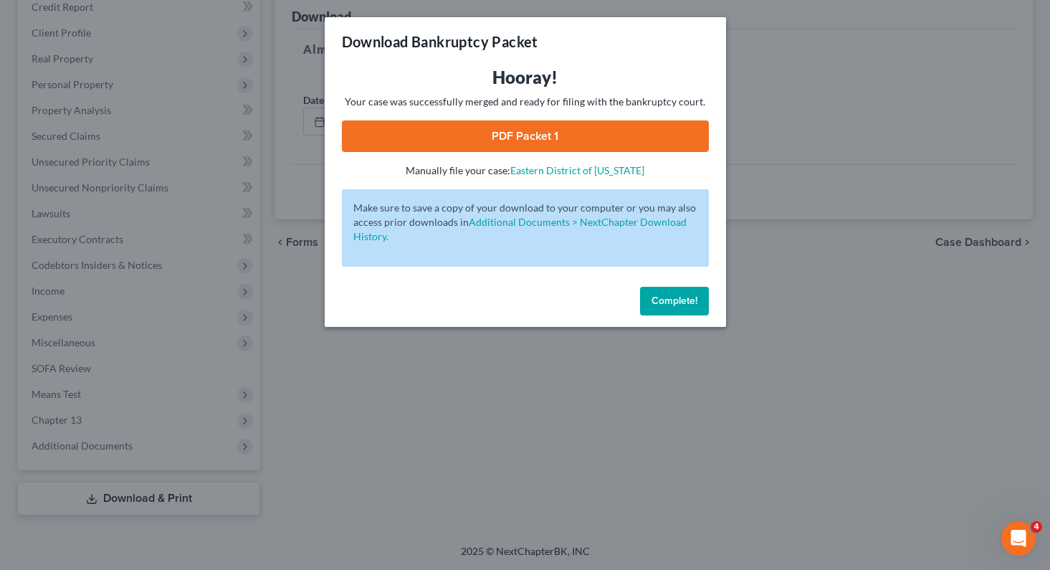
click at [563, 132] on link "PDF Packet 1" at bounding box center [525, 136] width 367 height 32
click at [686, 304] on span "Complete!" at bounding box center [675, 301] width 46 height 12
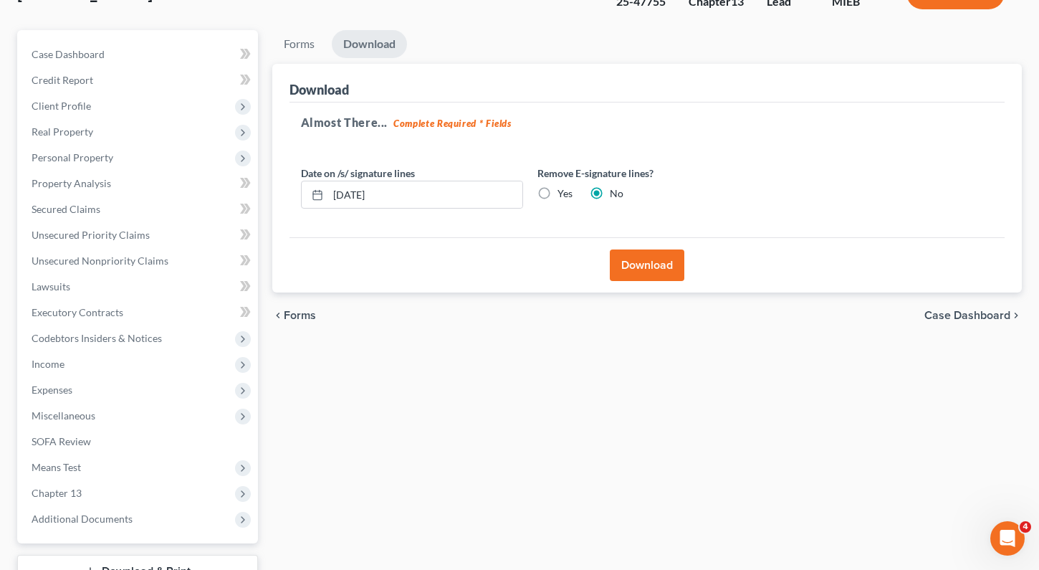
scroll to position [0, 0]
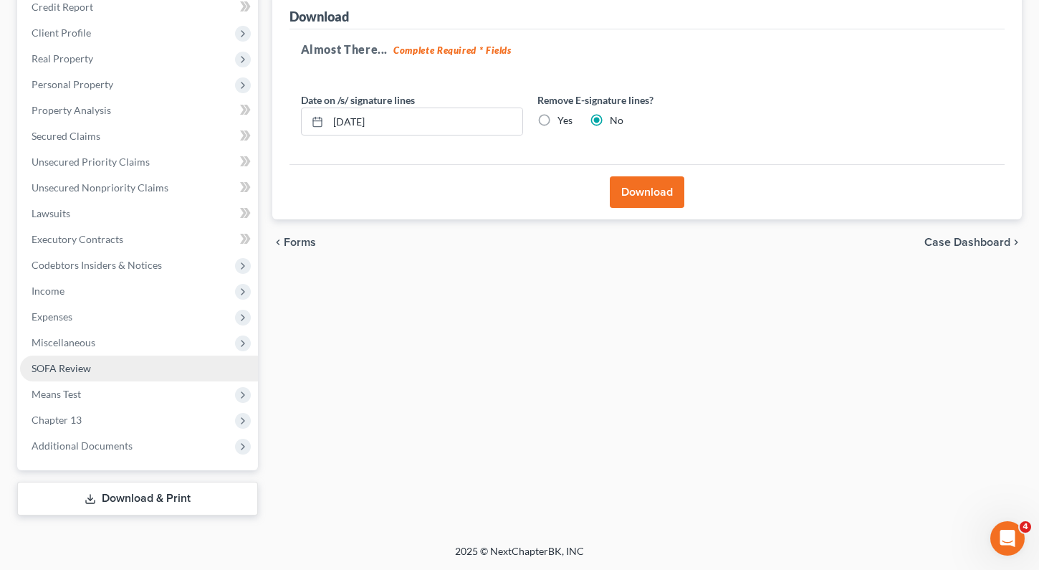
click at [133, 363] on link "SOFA Review" at bounding box center [139, 369] width 238 height 26
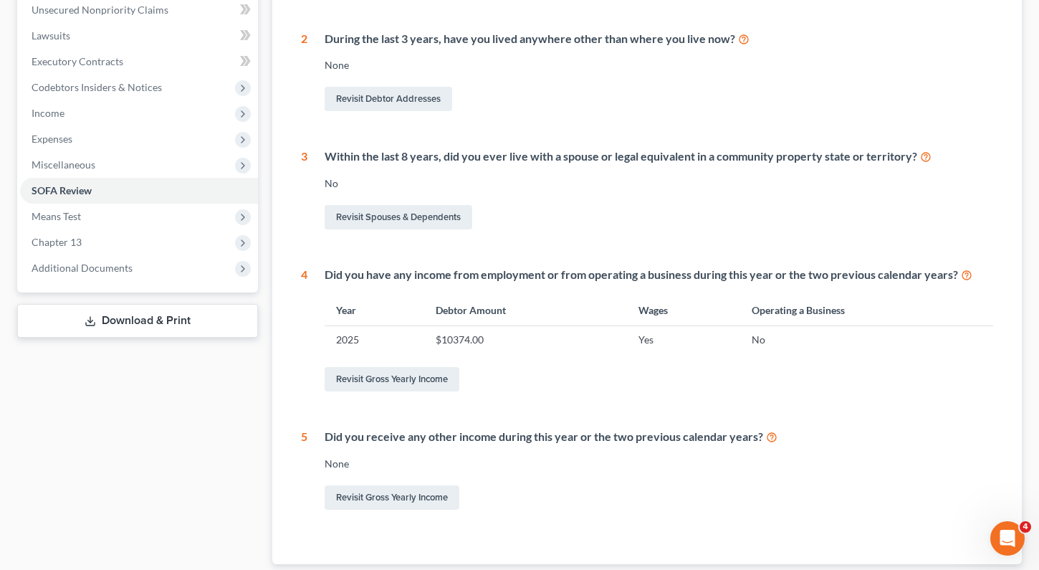
click at [149, 330] on link "Download & Print" at bounding box center [137, 321] width 241 height 34
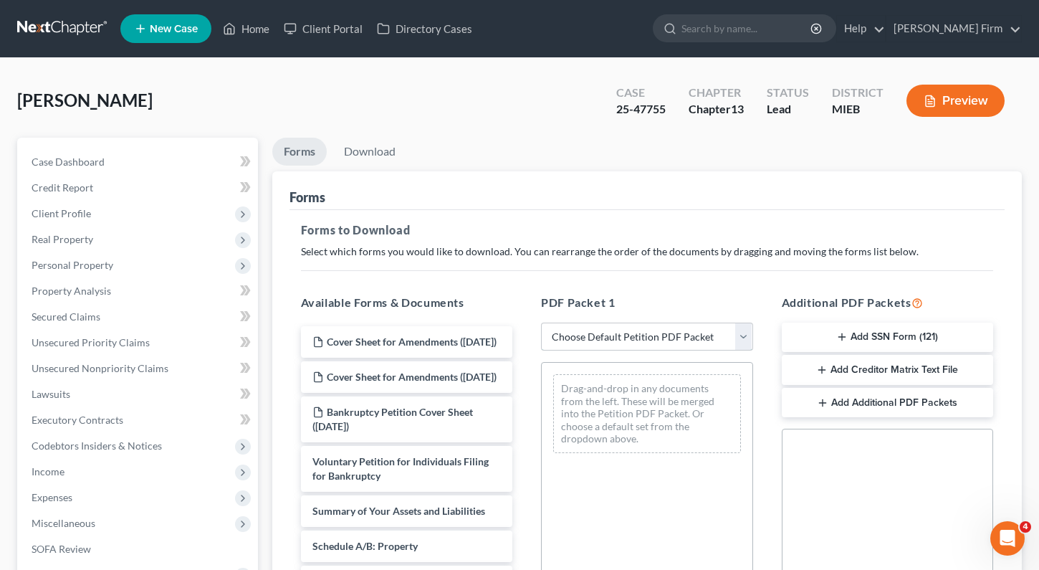
click at [595, 323] on select "Choose Default Petition PDF Packet Complete Bankruptcy Petition (all forms and …" at bounding box center [647, 337] width 212 height 29
select select "2"
click at [541, 323] on select "Choose Default Petition PDF Packet Complete Bankruptcy Petition (all forms and …" at bounding box center [647, 337] width 212 height 29
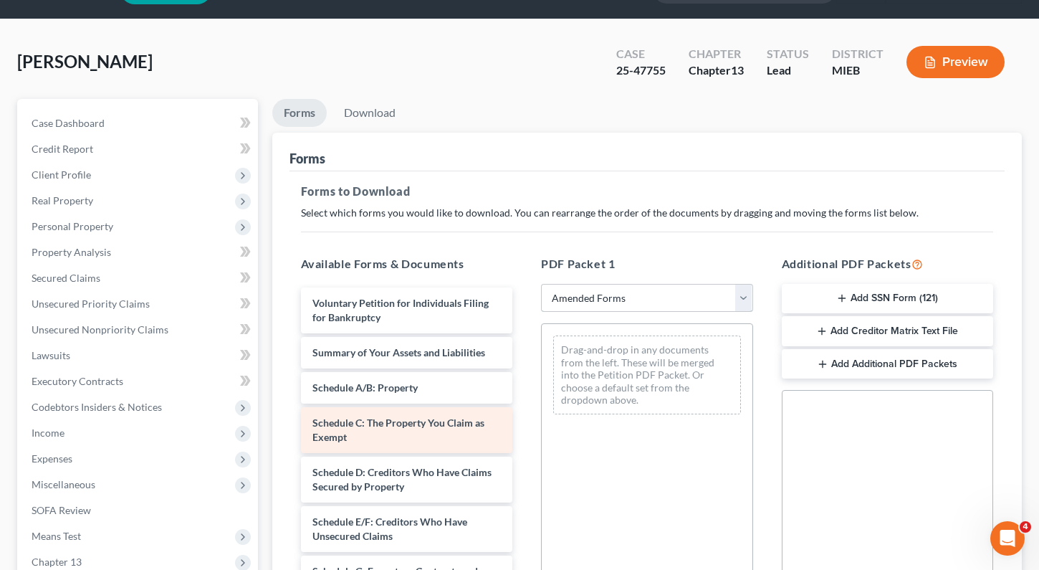
scroll to position [72, 0]
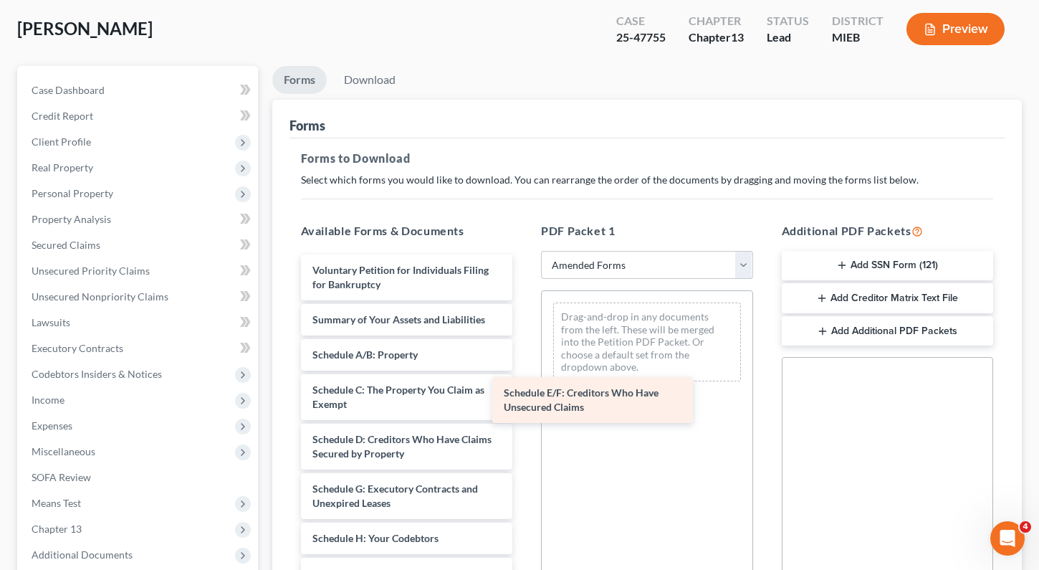
drag, startPoint x: 414, startPoint y: 498, endPoint x: 606, endPoint y: 401, distance: 215.1
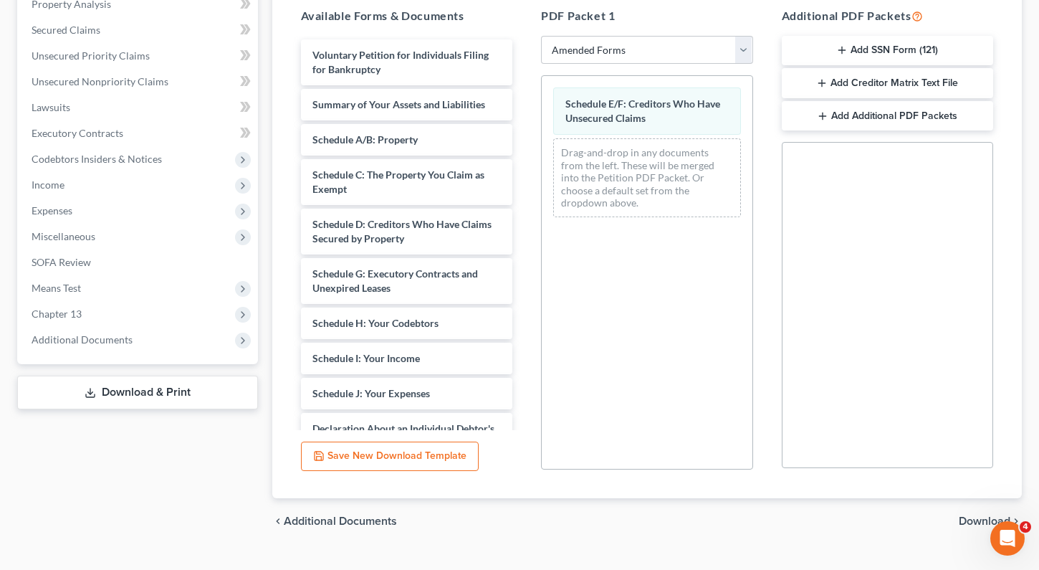
scroll to position [315, 0]
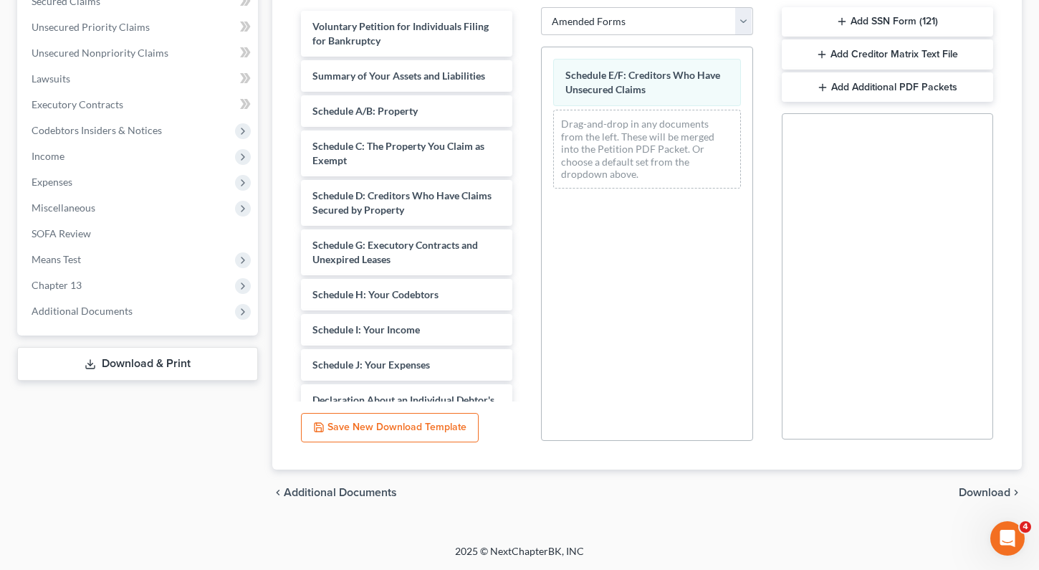
click at [964, 490] on span "Download" at bounding box center [985, 492] width 52 height 11
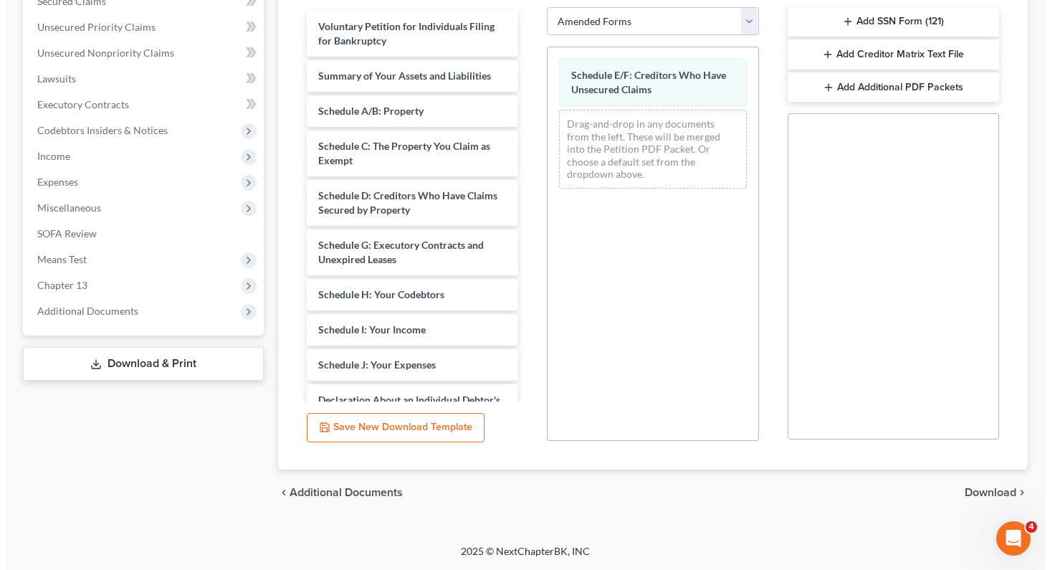
scroll to position [181, 0]
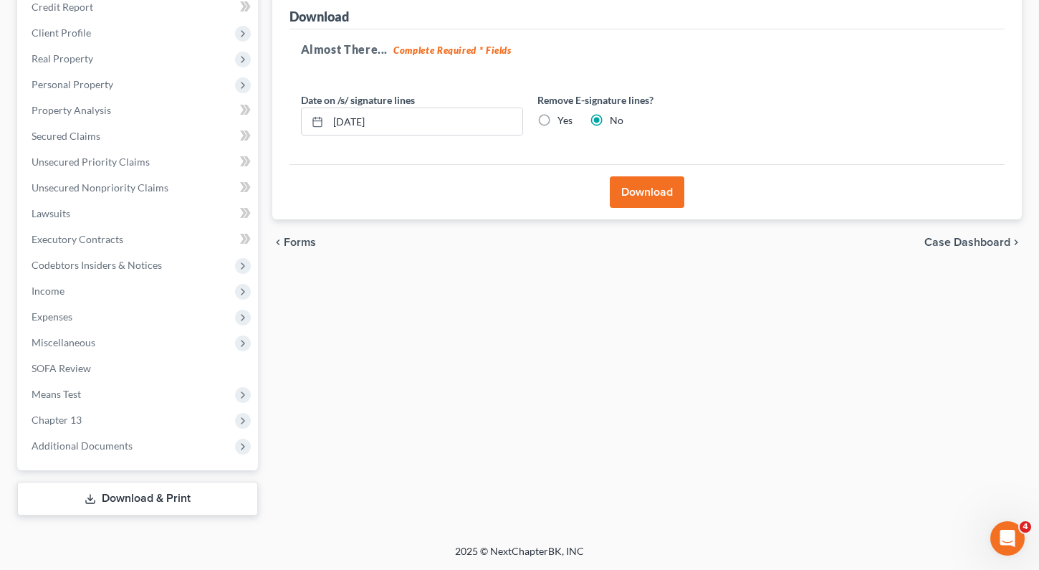
click at [653, 194] on button "Download" at bounding box center [647, 192] width 75 height 32
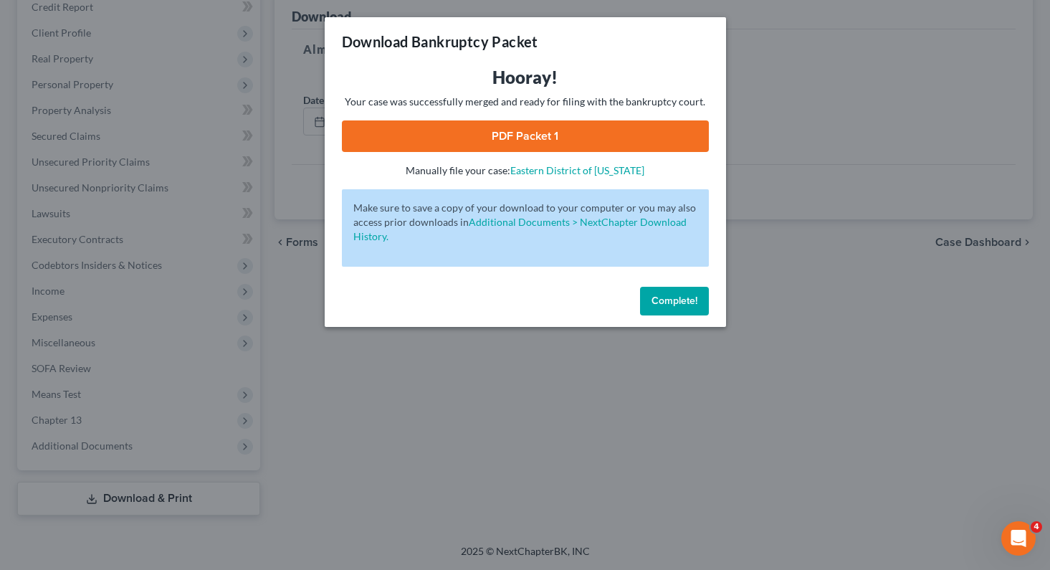
click at [491, 130] on link "PDF Packet 1" at bounding box center [525, 136] width 367 height 32
